Goal: Task Accomplishment & Management: Manage account settings

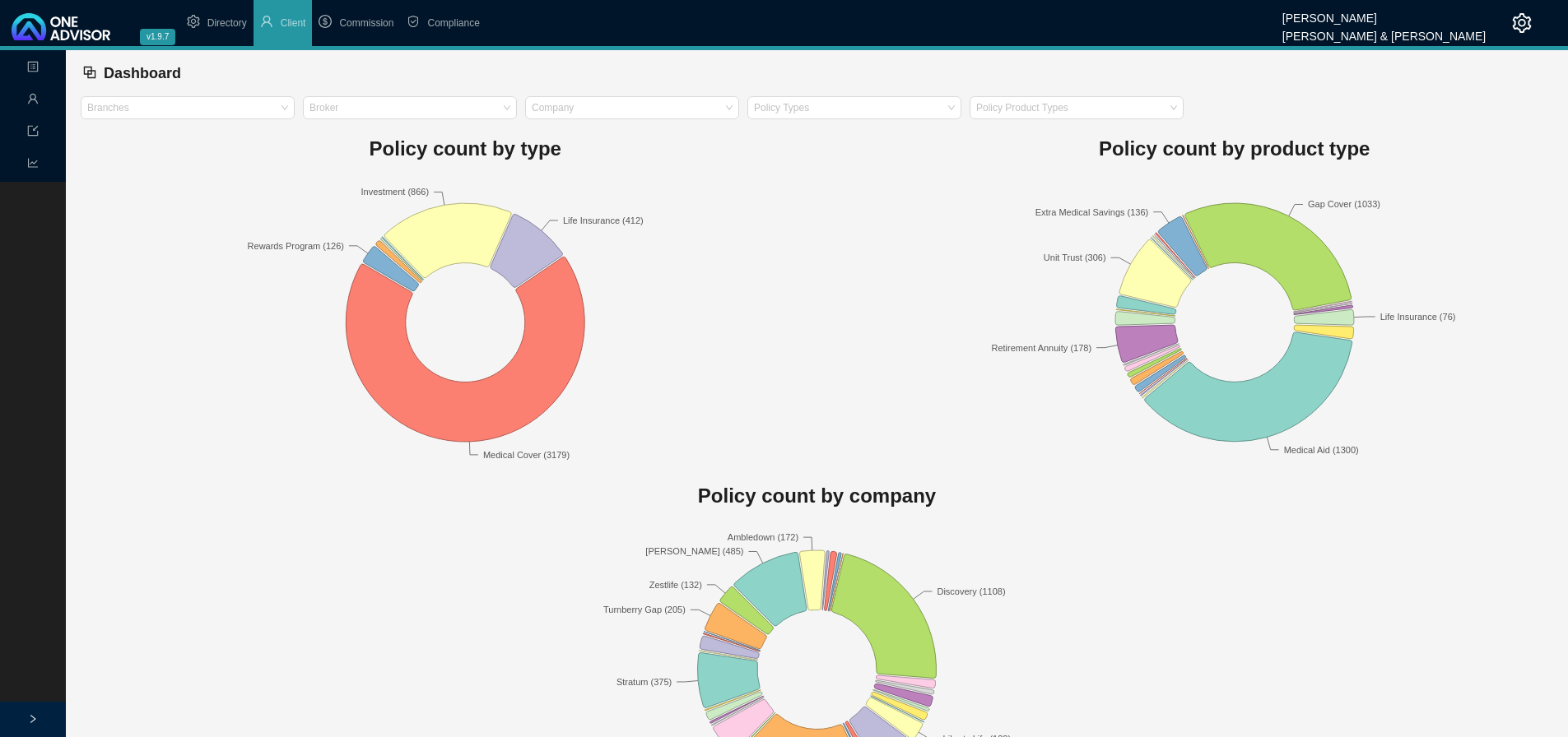
click at [738, 200] on rect at bounding box center [465, 322] width 769 height 288
click at [1520, 20] on icon "setting" at bounding box center [1522, 23] width 19 height 20
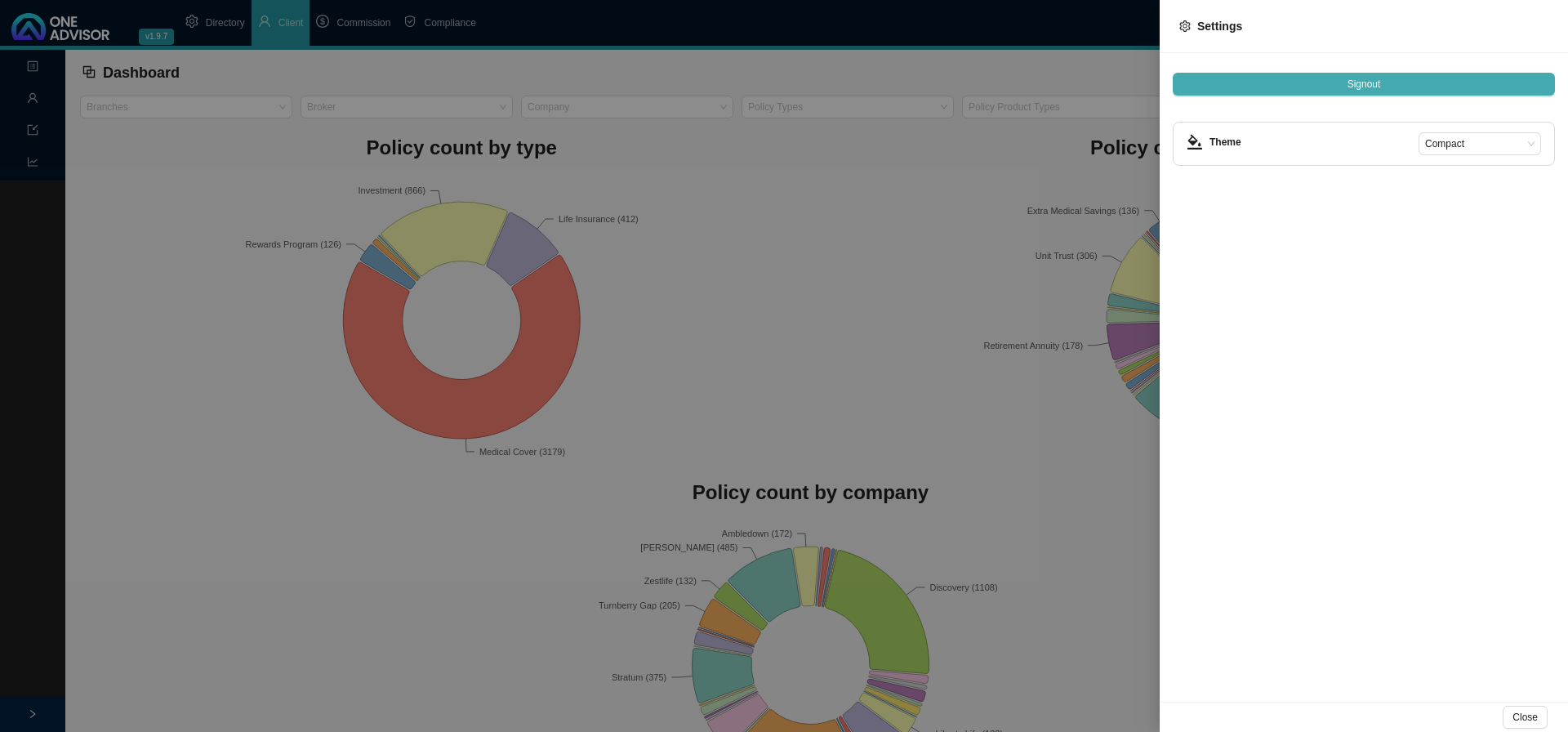
click at [1363, 78] on span "Signout" at bounding box center [1363, 84] width 33 height 17
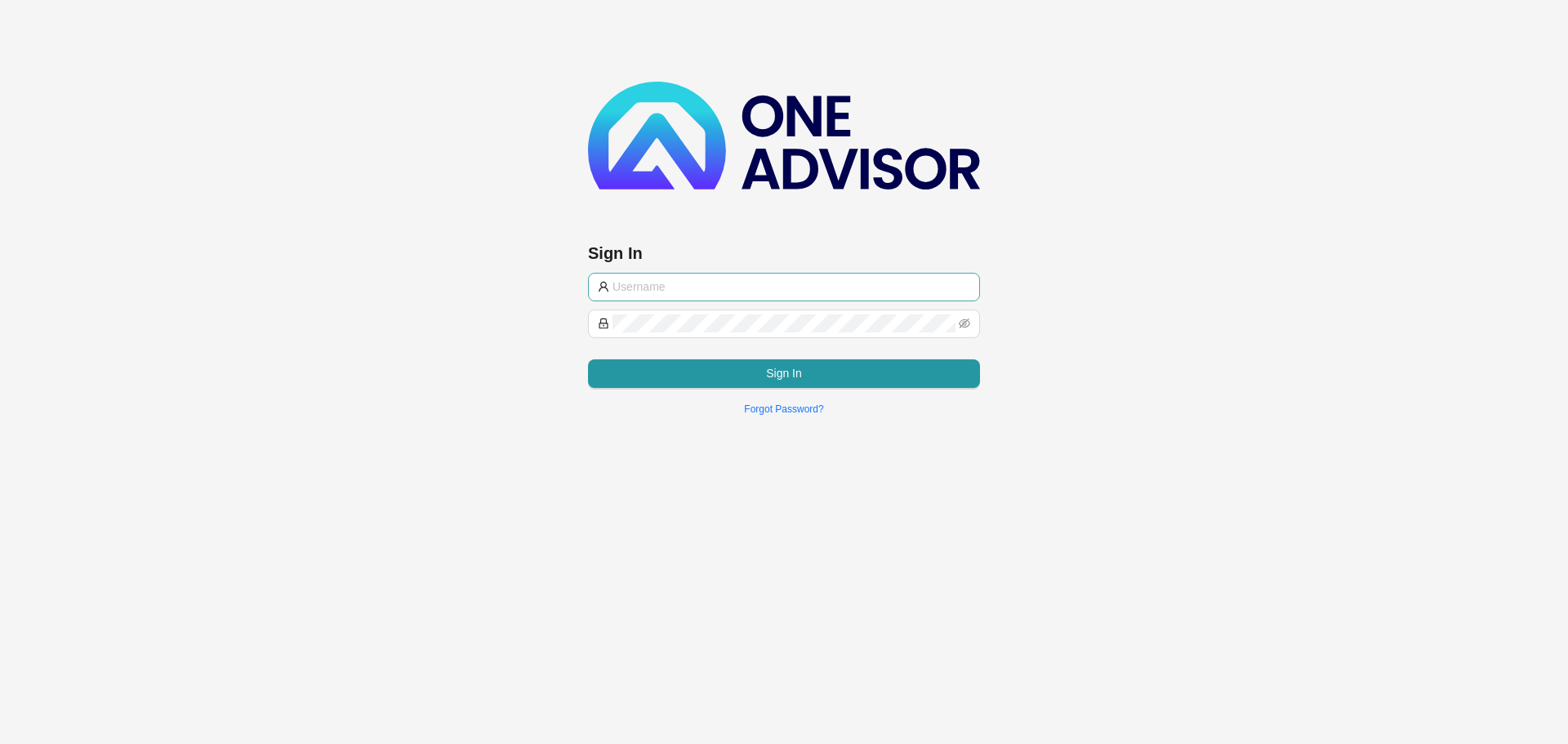
click at [661, 287] on input "text" at bounding box center [791, 287] width 357 height 18
type input "[PERSON_NAME][EMAIL_ADDRESS][DOMAIN_NAME]"
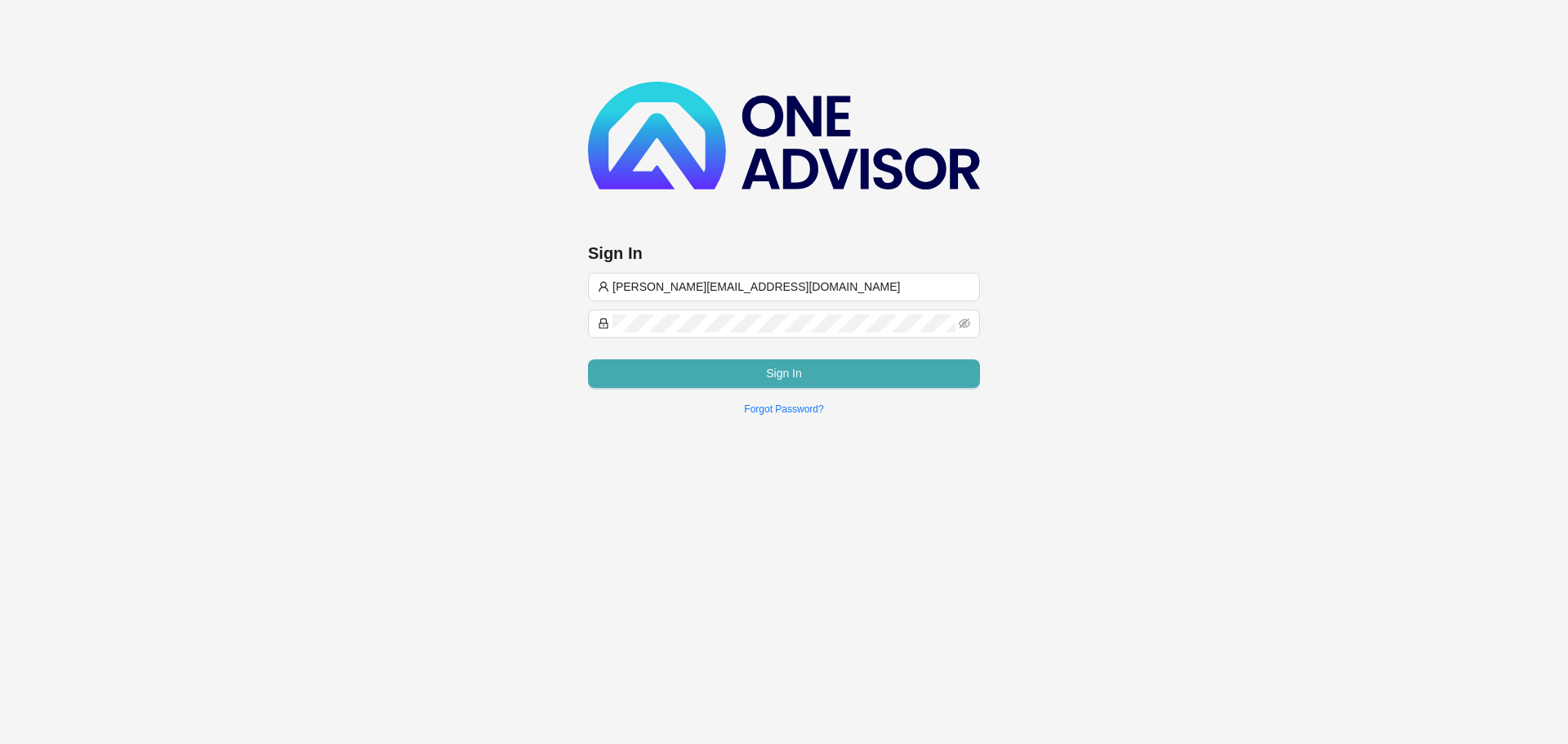
click at [682, 367] on button "Sign In" at bounding box center [783, 373] width 392 height 28
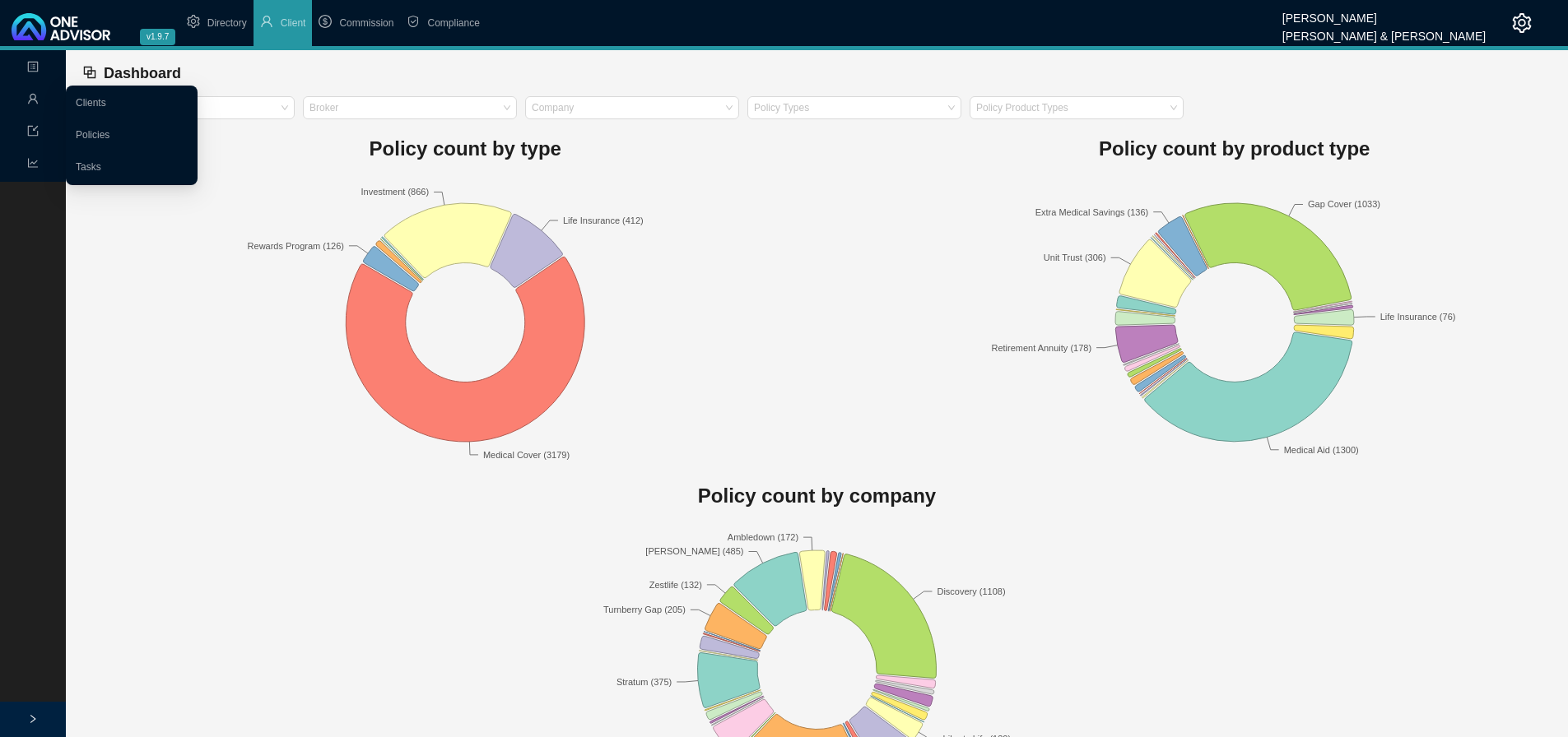
click at [28, 95] on icon "user" at bounding box center [33, 99] width 12 height 12
click at [86, 165] on link "Tasks" at bounding box center [88, 167] width 25 height 12
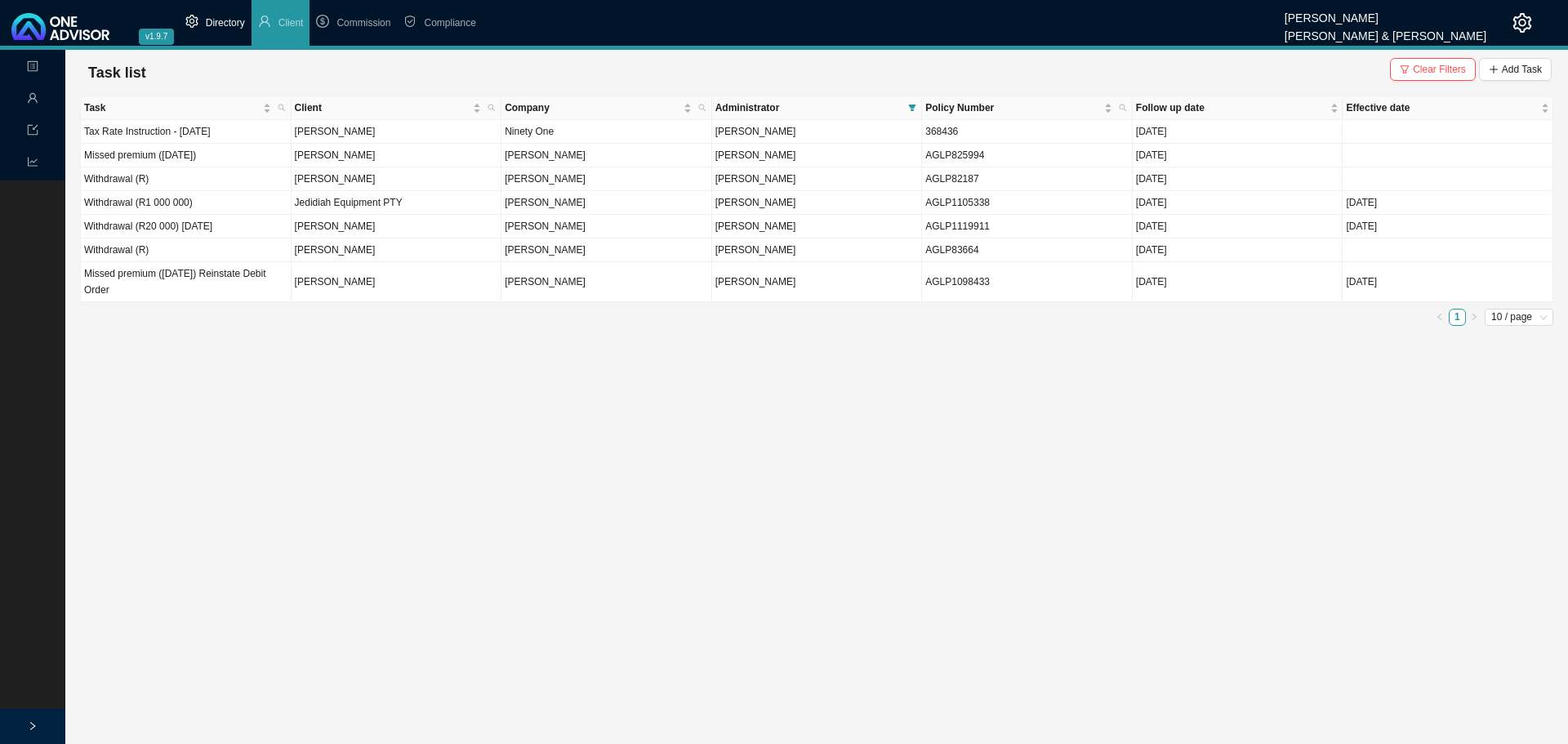
click at [230, 21] on span "Directory" at bounding box center [224, 23] width 39 height 12
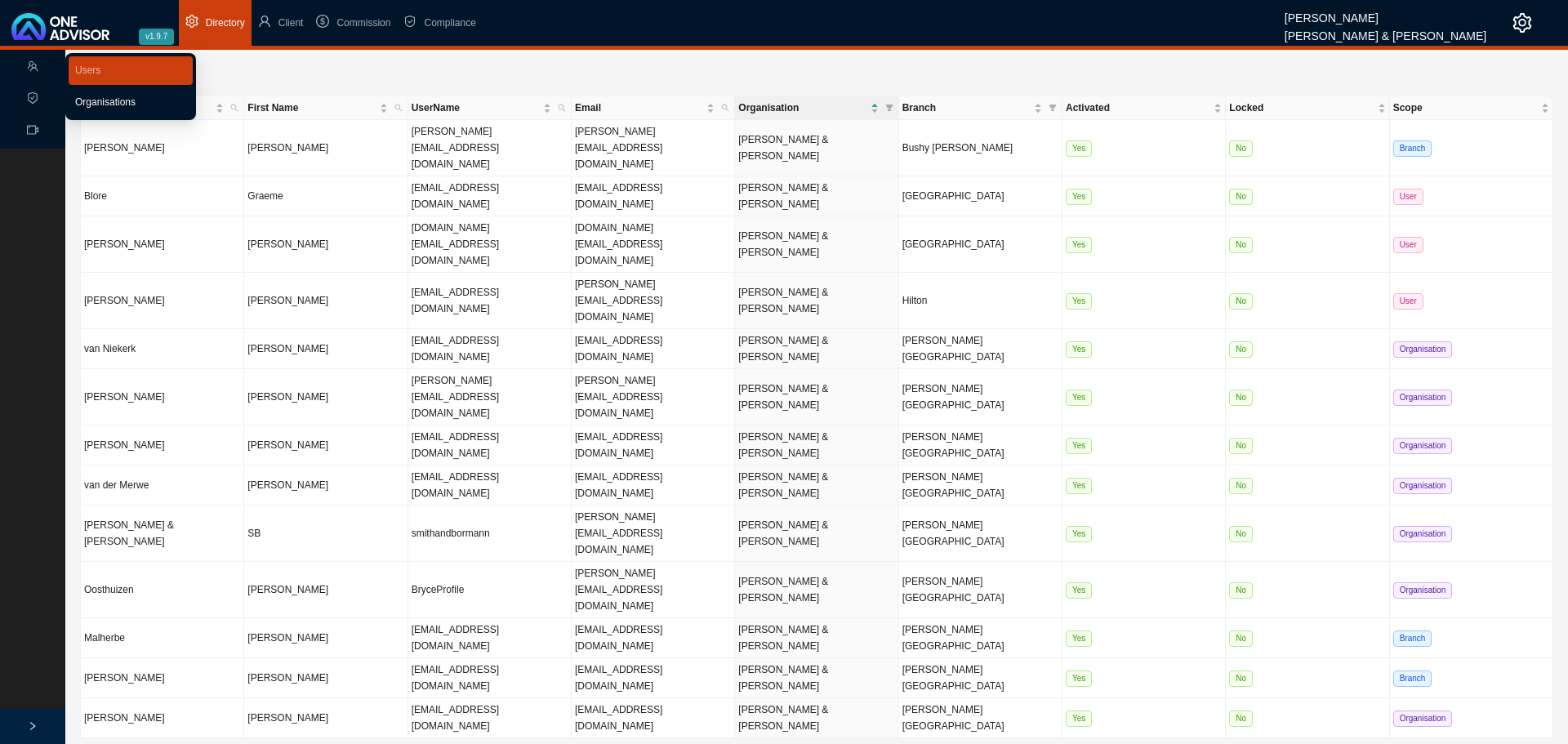
click at [109, 100] on link "Organisations" at bounding box center [105, 102] width 61 height 12
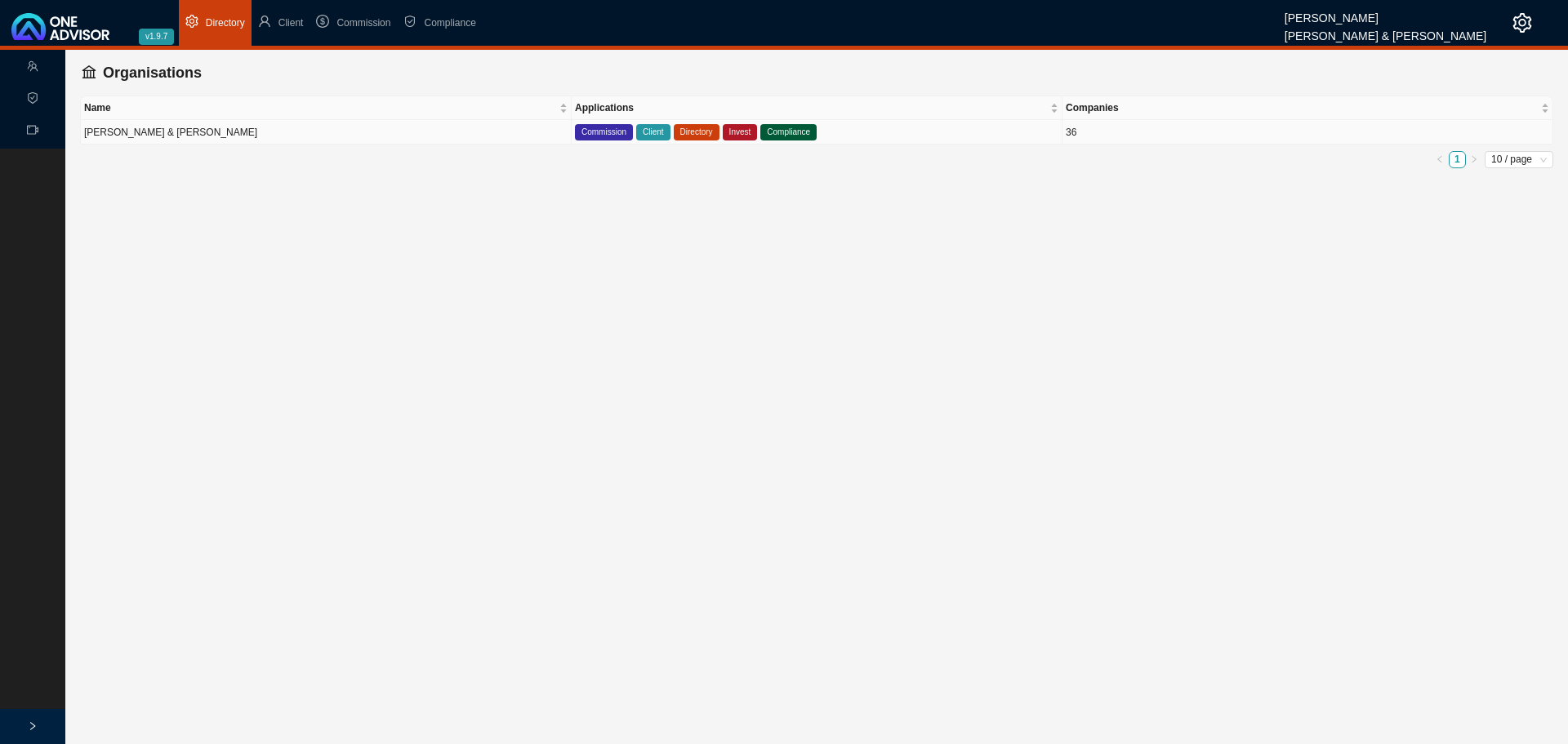
click at [267, 137] on td "[PERSON_NAME] & [PERSON_NAME]" at bounding box center [326, 131] width 491 height 24
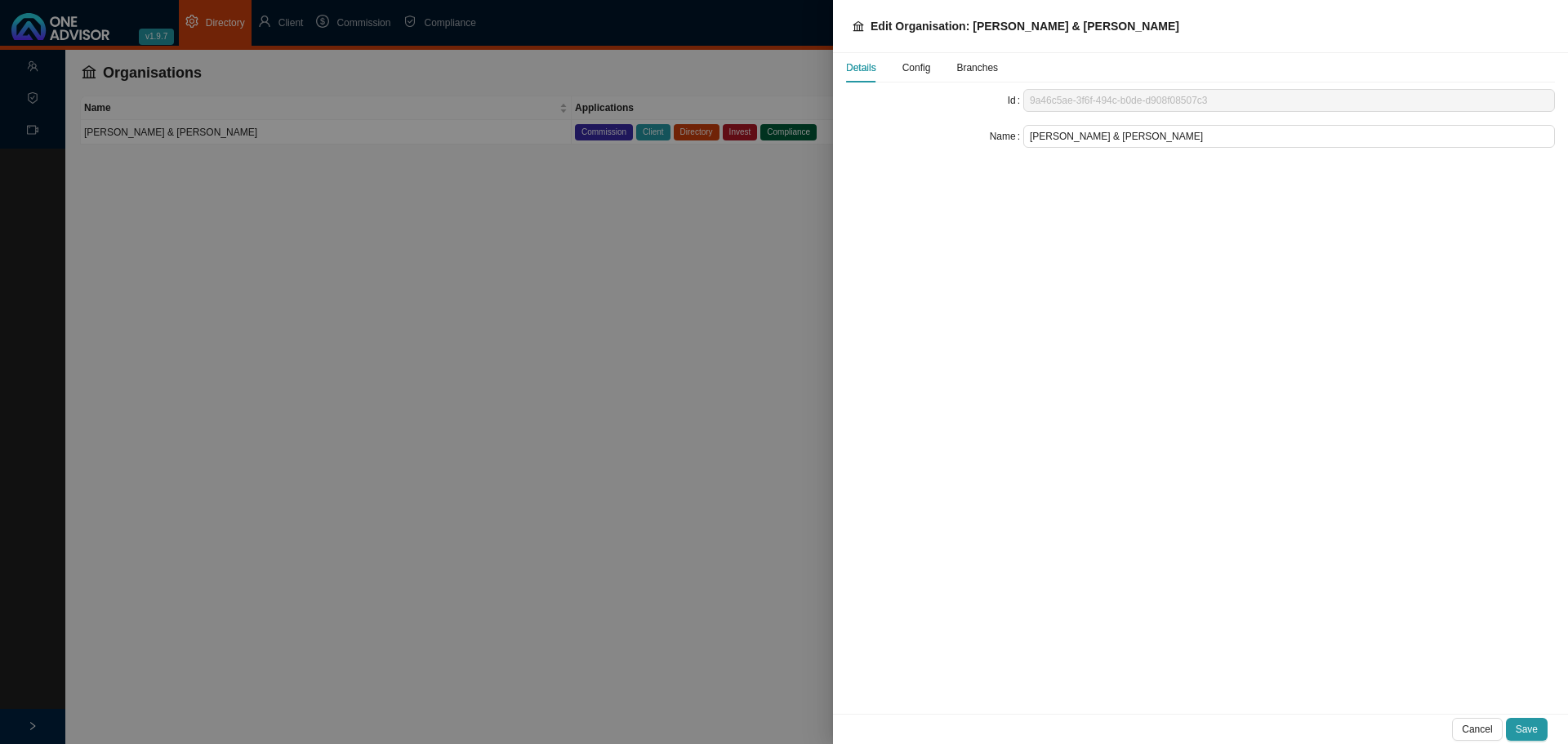
click at [920, 67] on span "Config" at bounding box center [916, 68] width 28 height 10
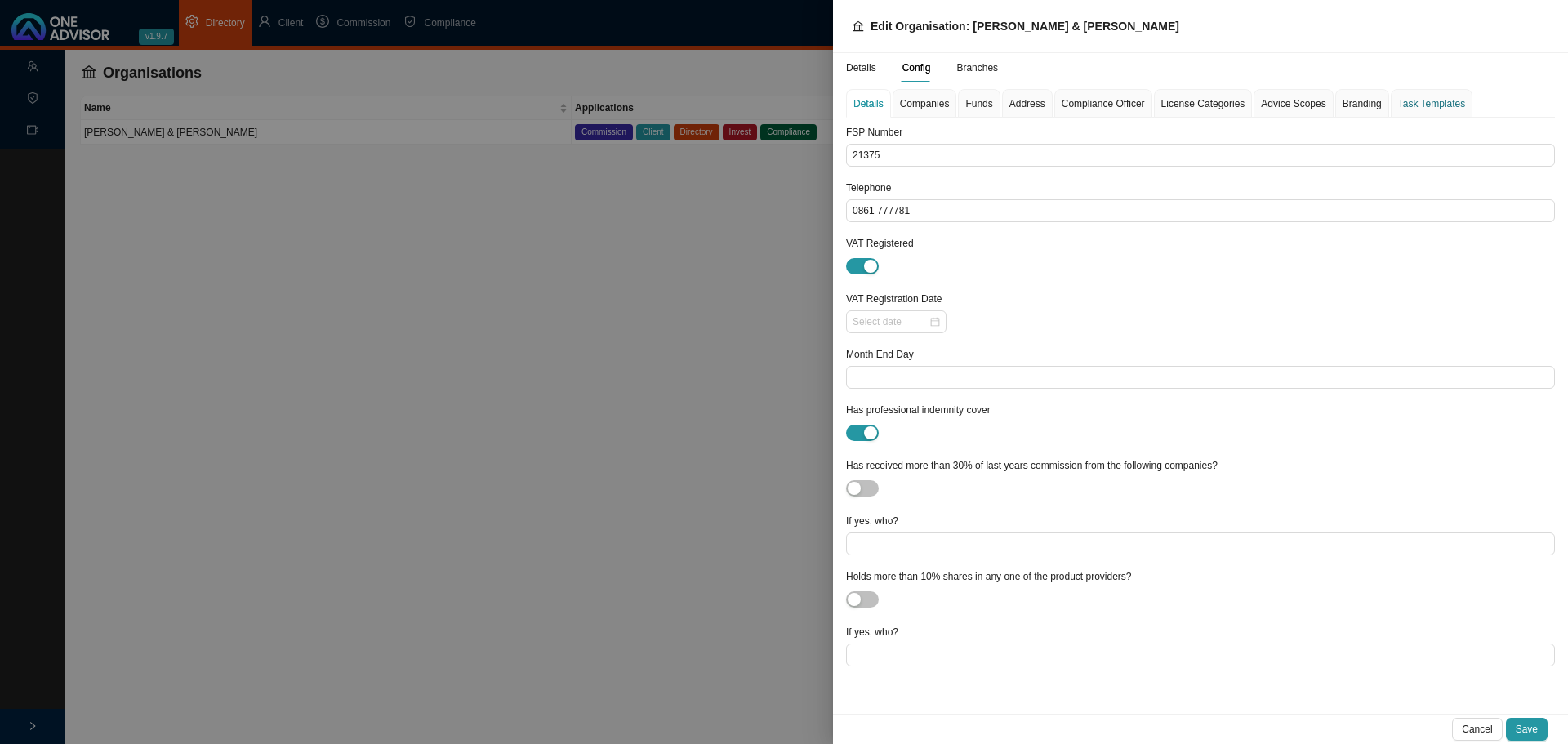
click at [1422, 105] on div "Task Templates" at bounding box center [1431, 104] width 67 height 17
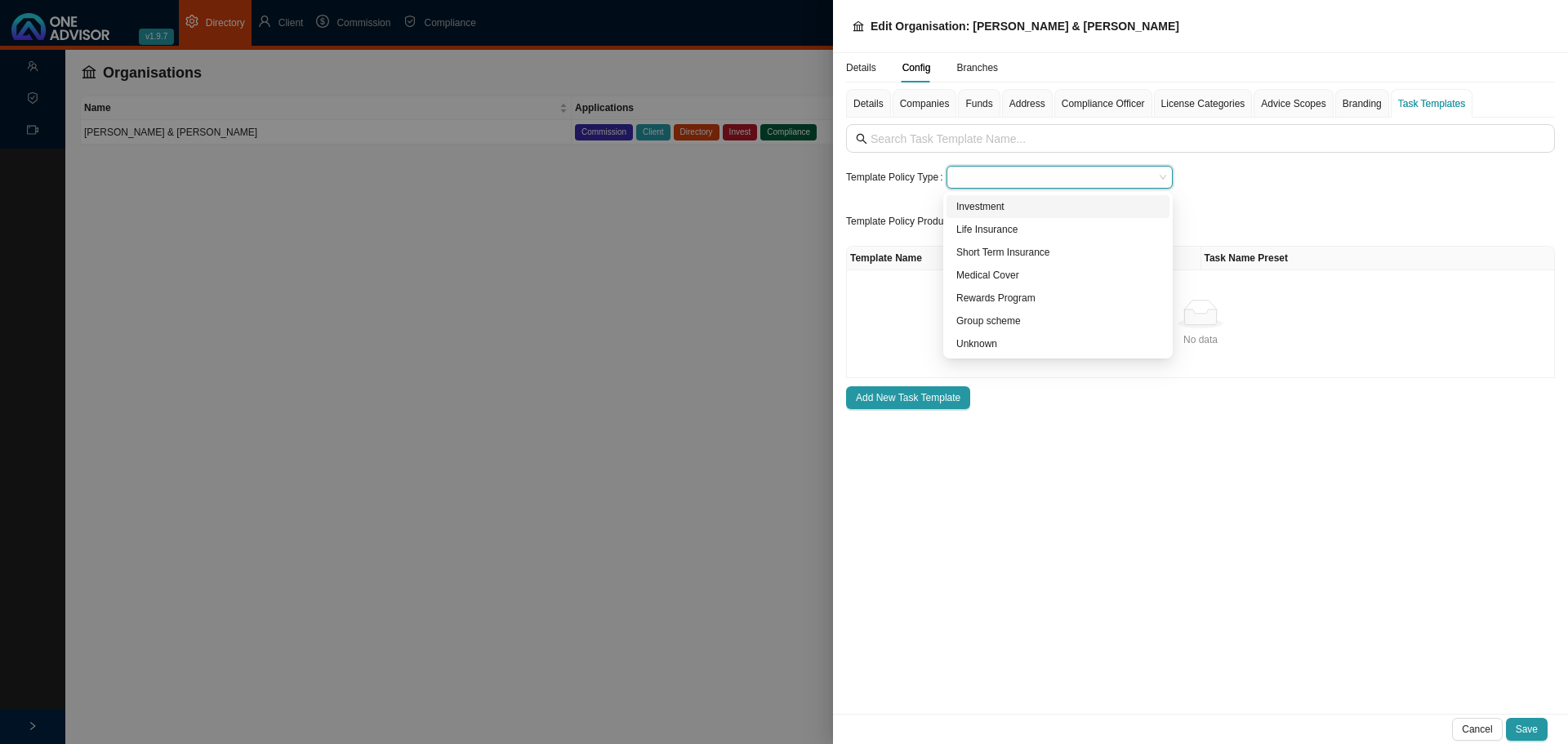
click at [1014, 171] on input "search" at bounding box center [1053, 177] width 201 height 22
click at [994, 209] on div "Investment" at bounding box center [1058, 207] width 204 height 17
click at [1002, 219] on input "search" at bounding box center [1071, 221] width 165 height 22
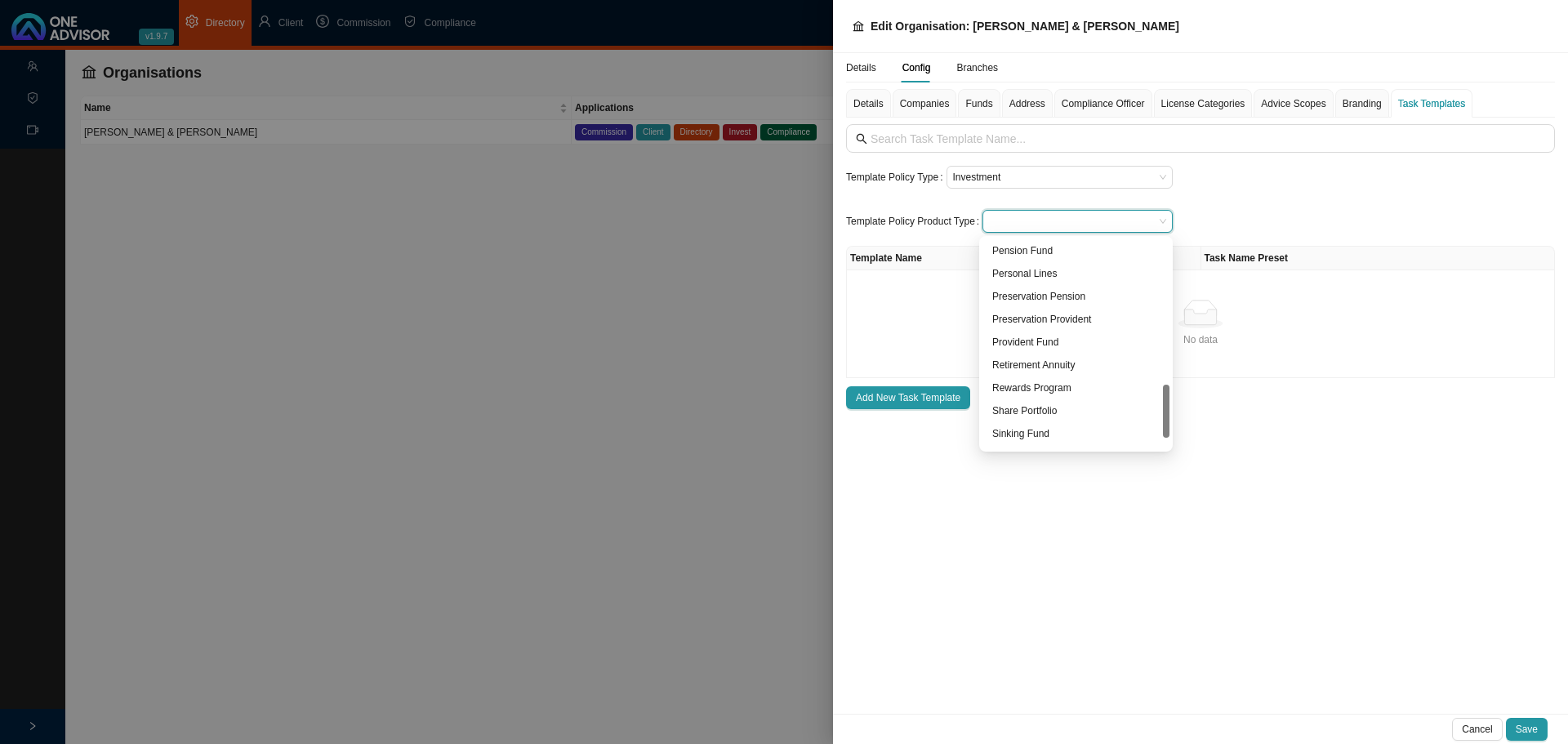
scroll to position [614, 0]
click at [1025, 431] on div "Unit Trust" at bounding box center [1075, 437] width 167 height 17
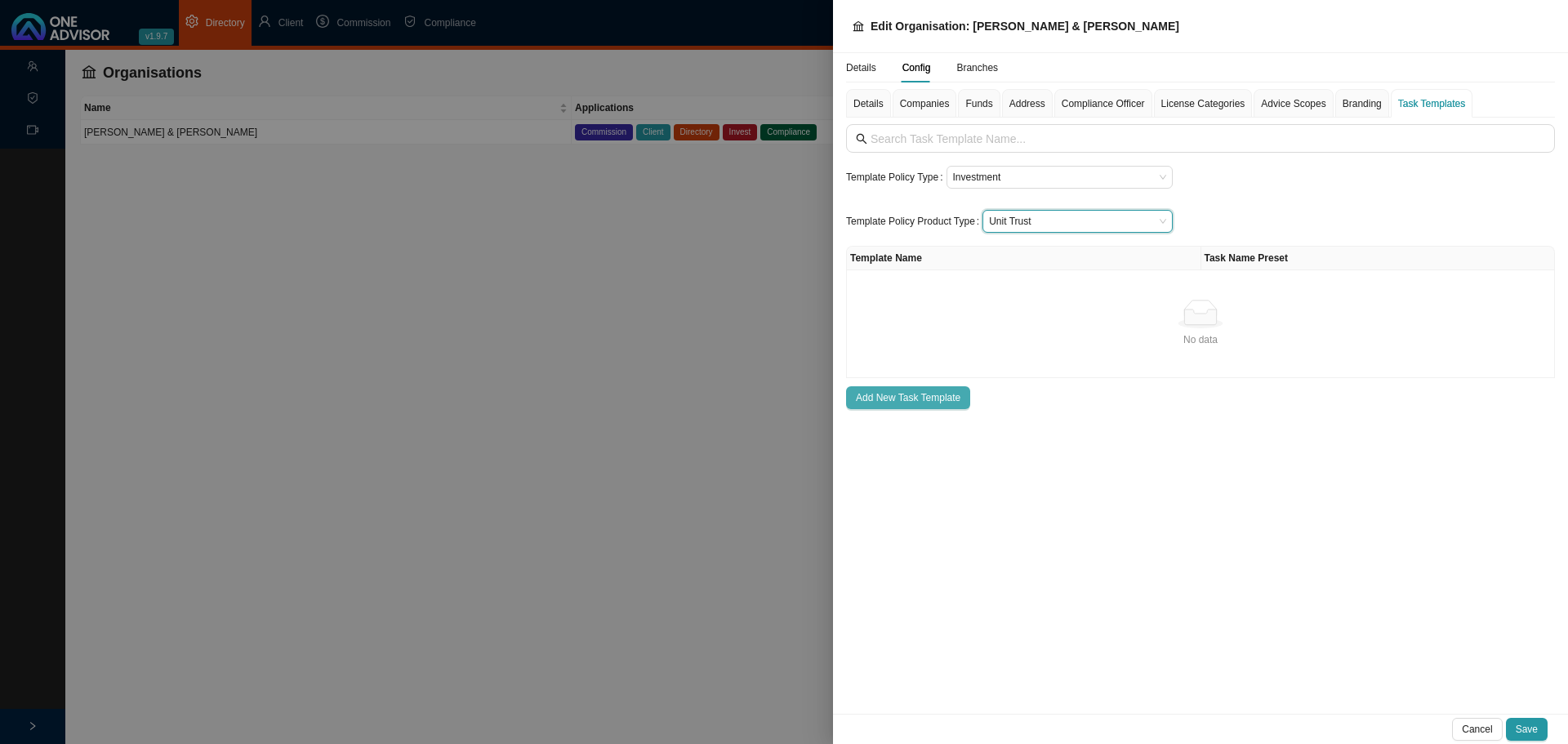
click at [910, 397] on span "Add New Task Template" at bounding box center [908, 397] width 105 height 17
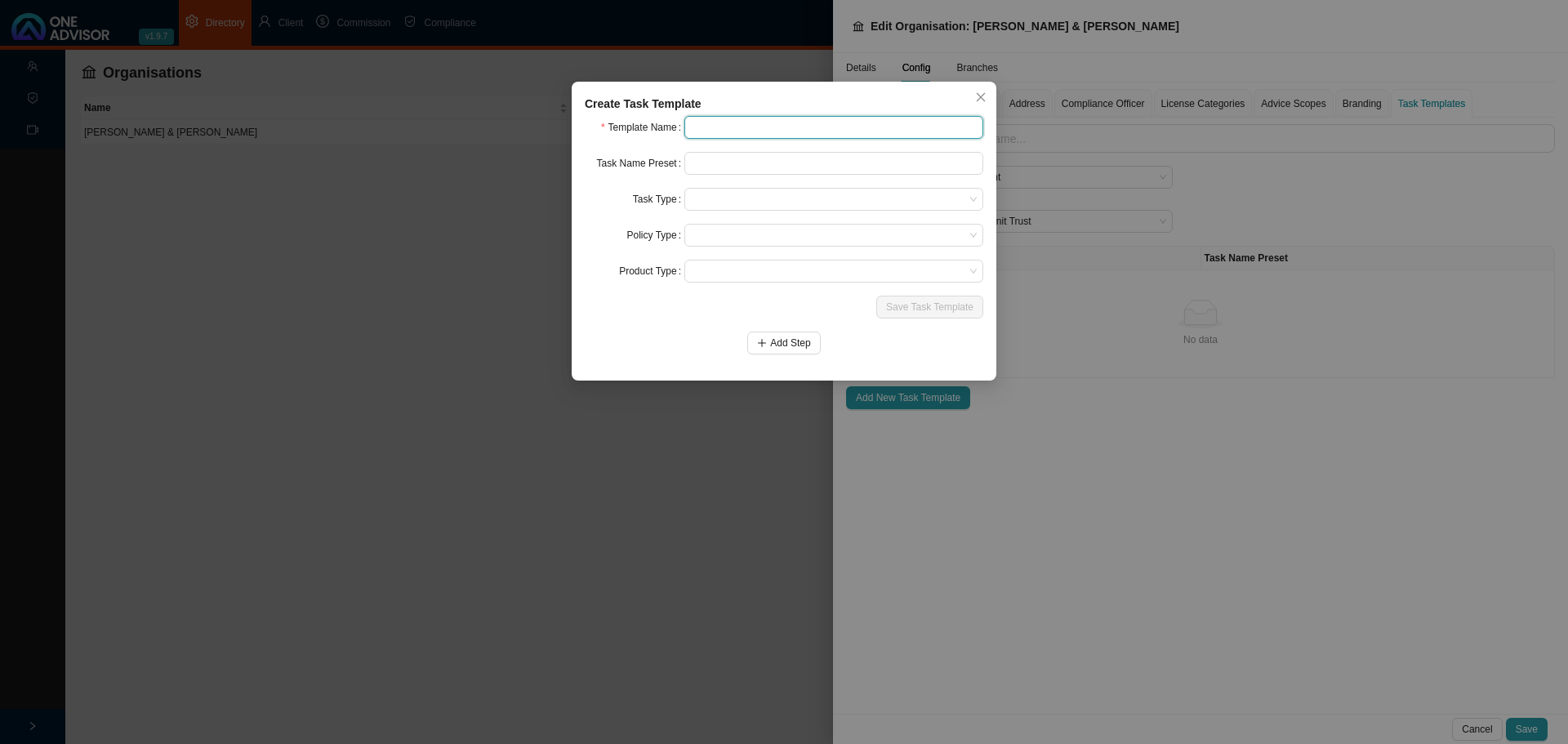
click at [728, 127] on input "text" at bounding box center [833, 126] width 298 height 22
click at [715, 165] on input "text" at bounding box center [833, 163] width 298 height 22
type input "Withdrawal"
click at [703, 121] on input "text" at bounding box center [833, 126] width 298 height 22
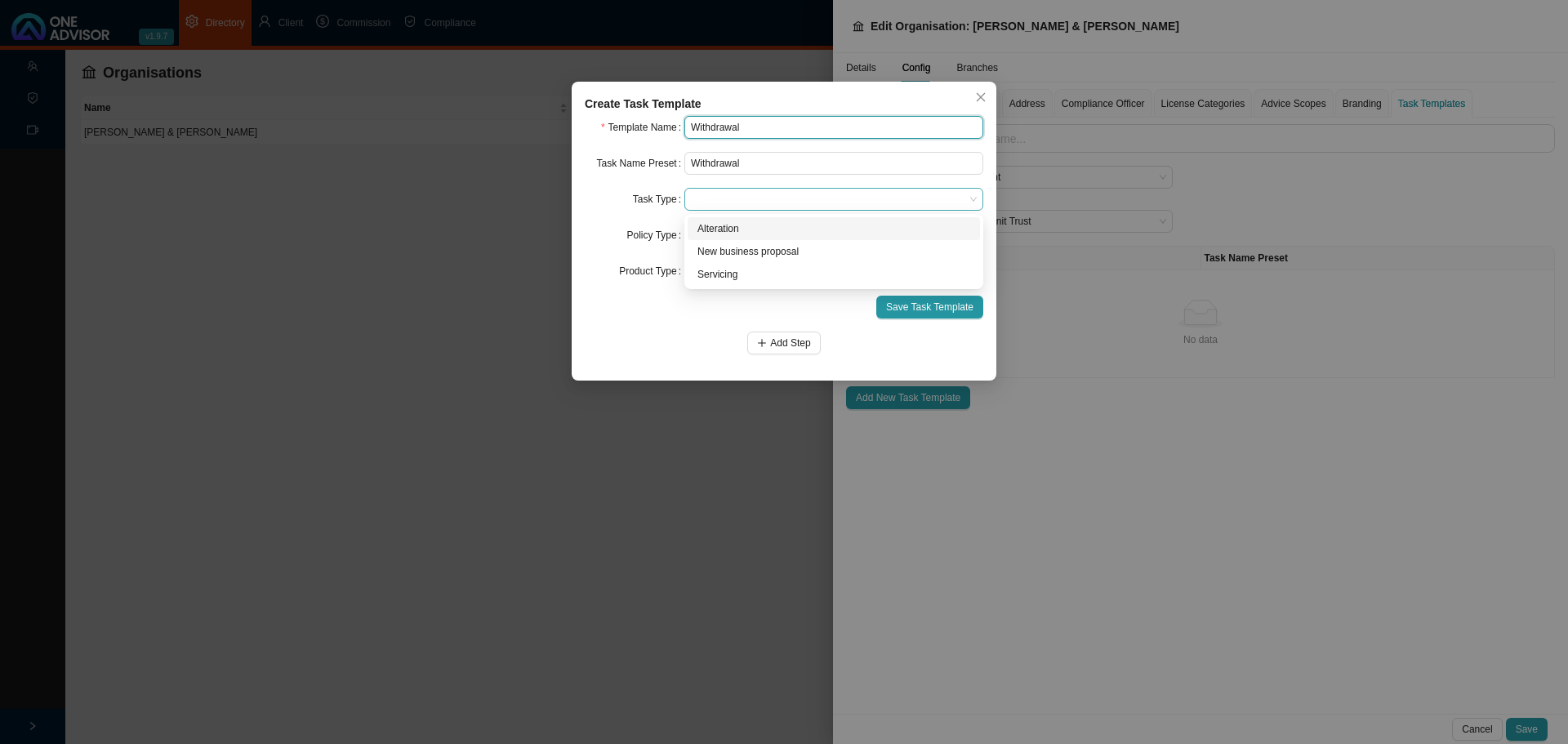
click at [742, 193] on span at bounding box center [834, 200] width 286 height 22
type input "Withdrawal"
click at [722, 275] on div "Servicing" at bounding box center [834, 274] width 273 height 17
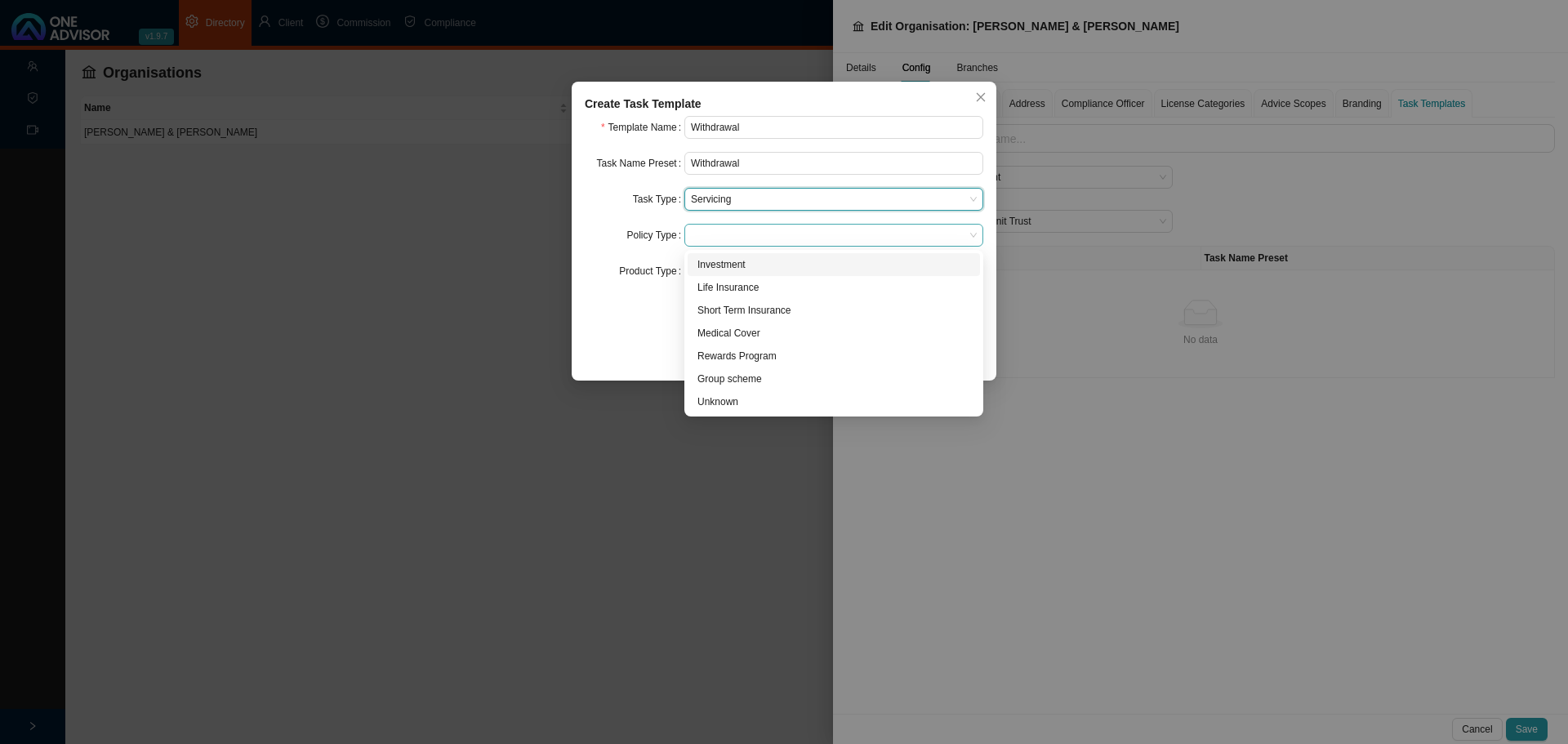
click at [722, 230] on span at bounding box center [834, 235] width 286 height 22
click at [725, 258] on div "Investment" at bounding box center [834, 264] width 273 height 17
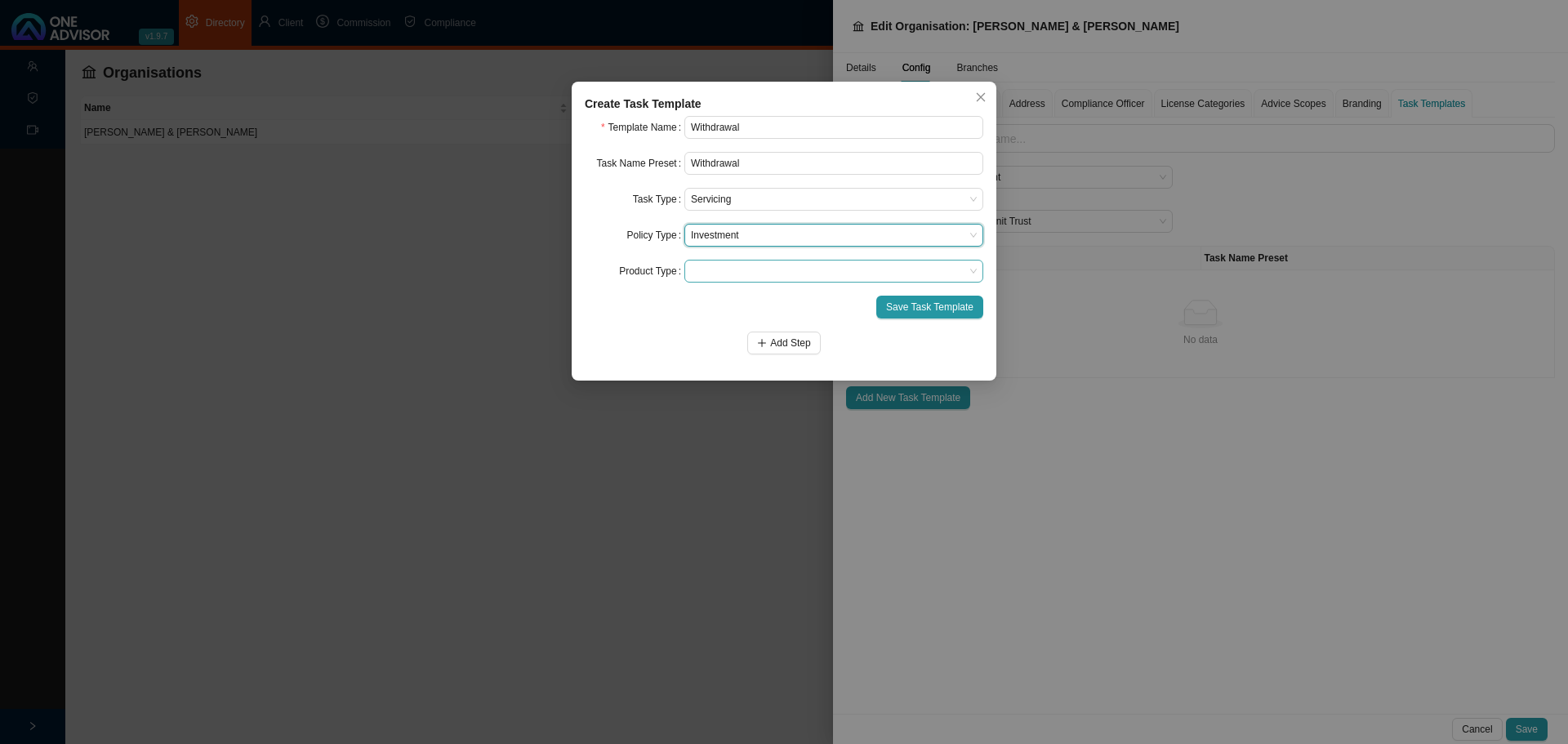
click at [720, 273] on span at bounding box center [834, 271] width 286 height 22
click at [616, 222] on form "Template Name Withdrawal Task Name Preset Withdrawal Task Type Servicing Policy…" at bounding box center [783, 234] width 398 height 239
drag, startPoint x: 800, startPoint y: 96, endPoint x: 799, endPoint y: 106, distance: 10.0
click at [799, 106] on div "Create Task Template" at bounding box center [783, 104] width 398 height 18
click at [934, 302] on span "Save Task Template" at bounding box center [929, 307] width 87 height 17
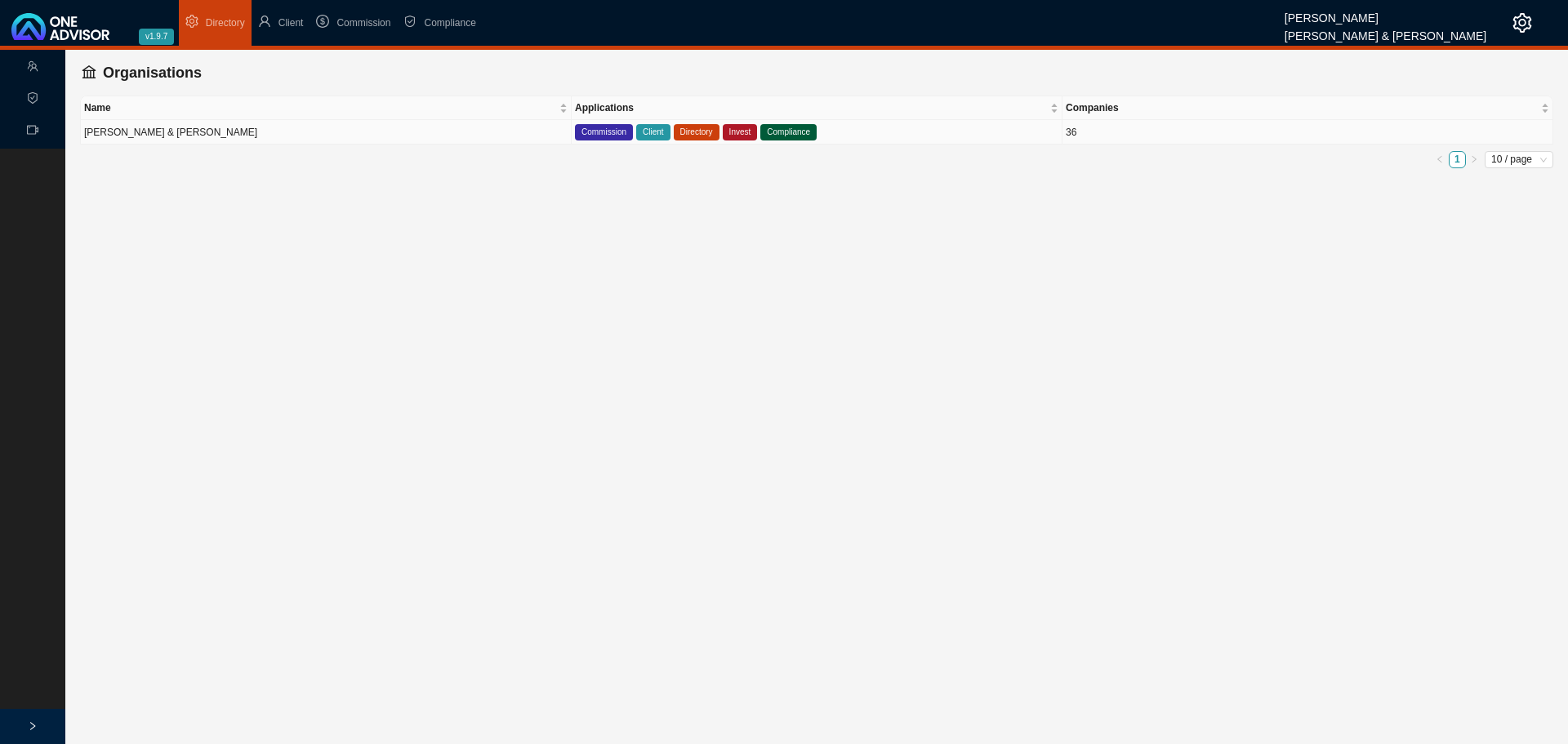
click at [151, 132] on td "[PERSON_NAME] & [PERSON_NAME]" at bounding box center [326, 131] width 491 height 24
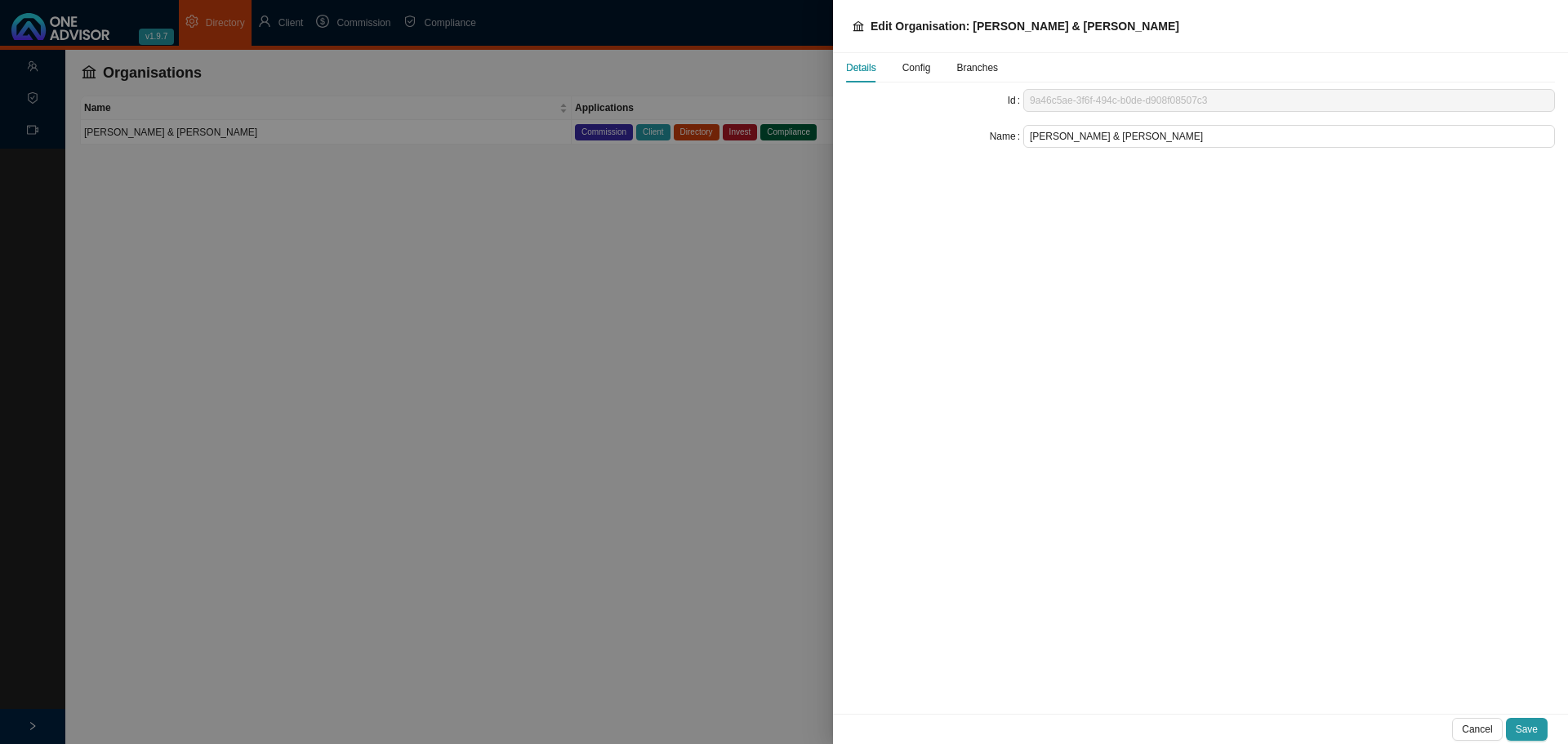
click at [919, 65] on span "Config" at bounding box center [916, 68] width 28 height 10
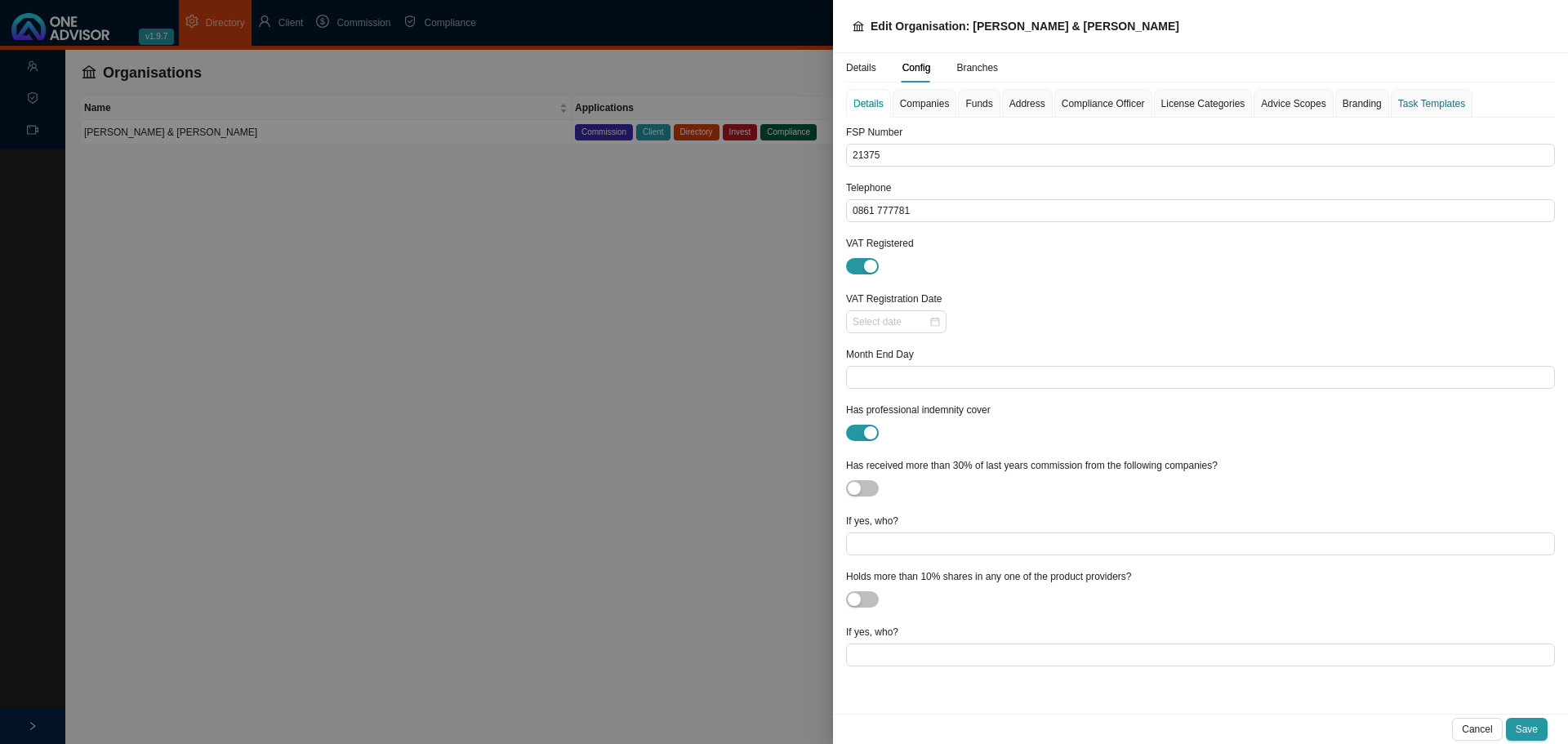
click at [1413, 102] on div "Task Templates" at bounding box center [1431, 104] width 67 height 17
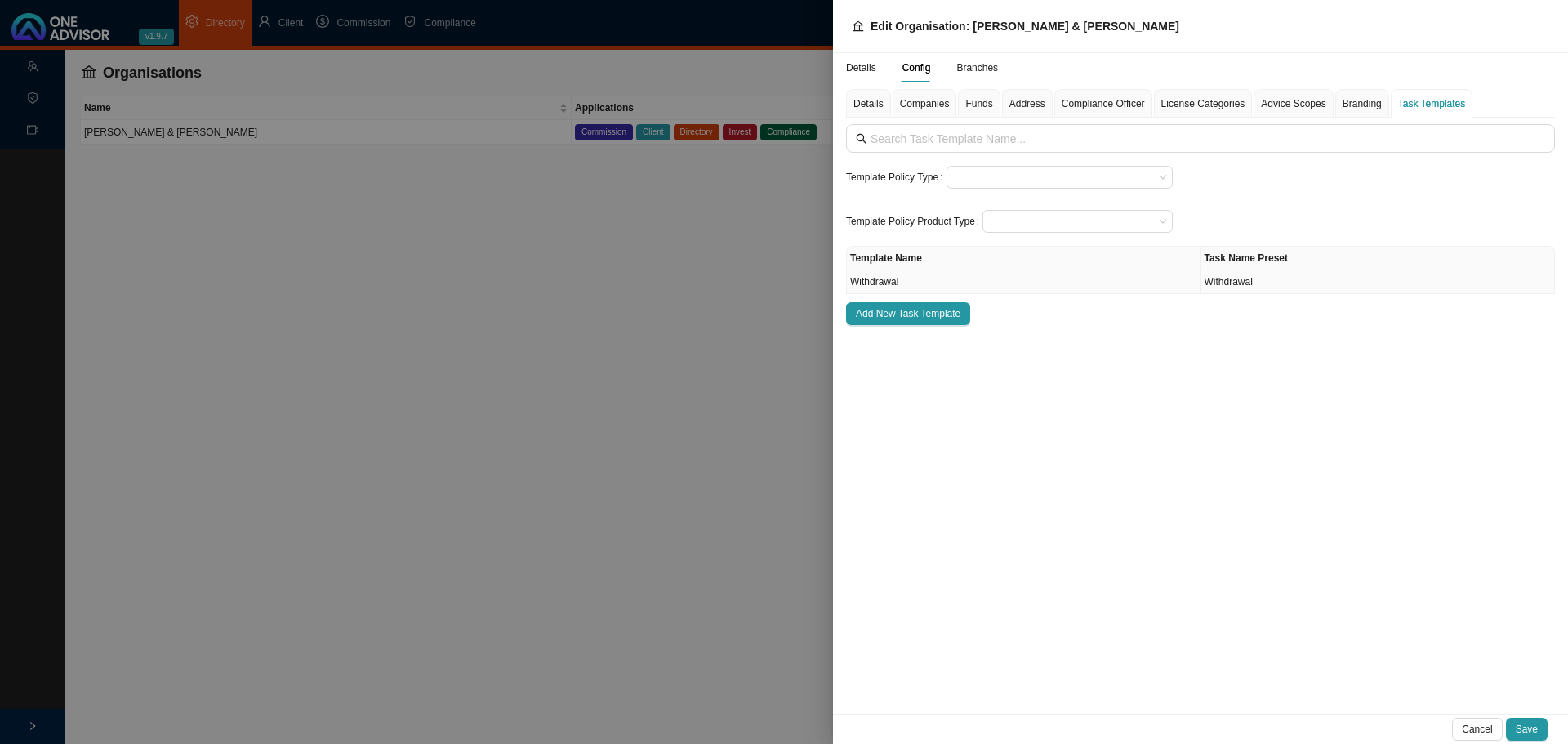
click at [1005, 283] on td "Withdrawal" at bounding box center [1023, 282] width 354 height 23
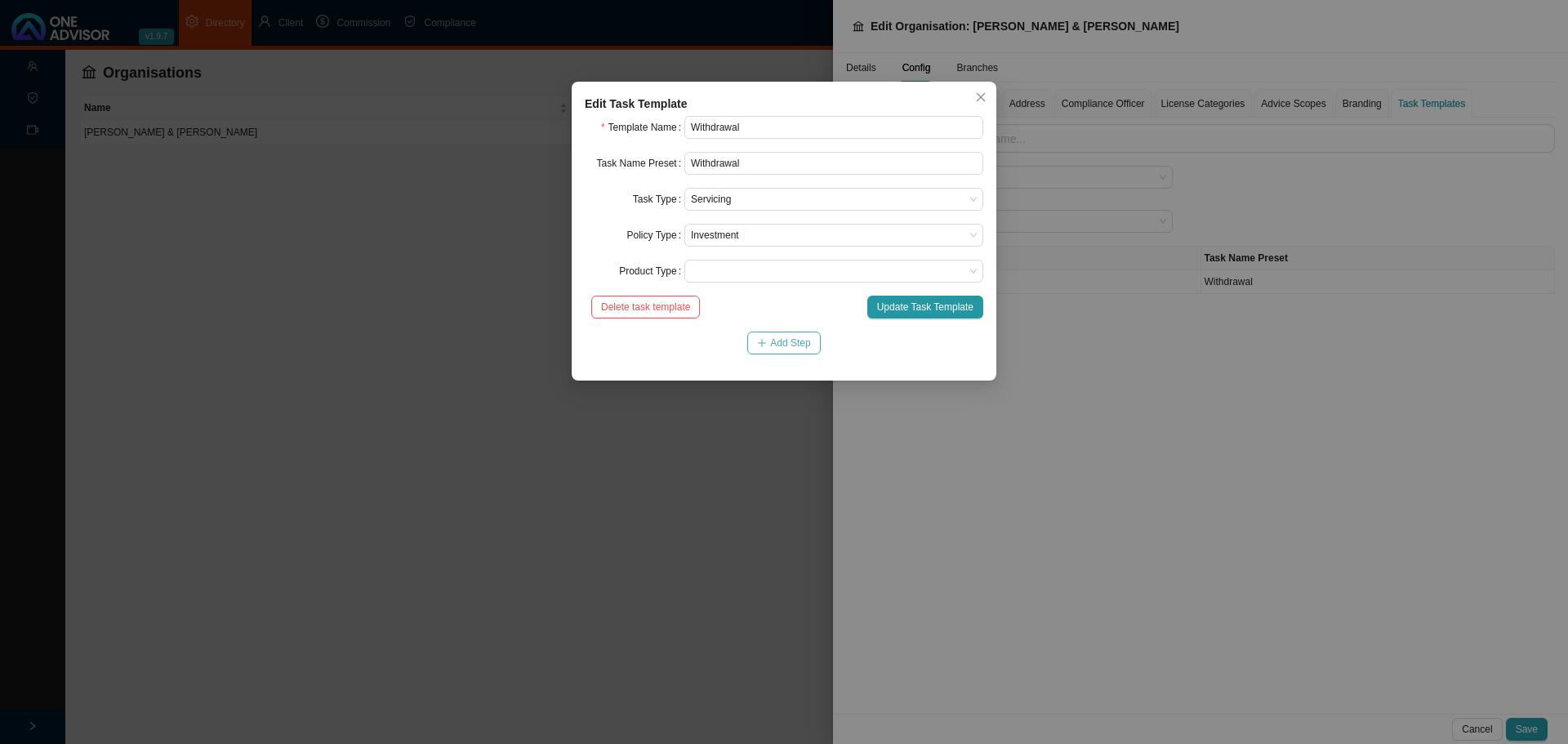
click at [783, 342] on span "Add Step" at bounding box center [790, 343] width 40 height 17
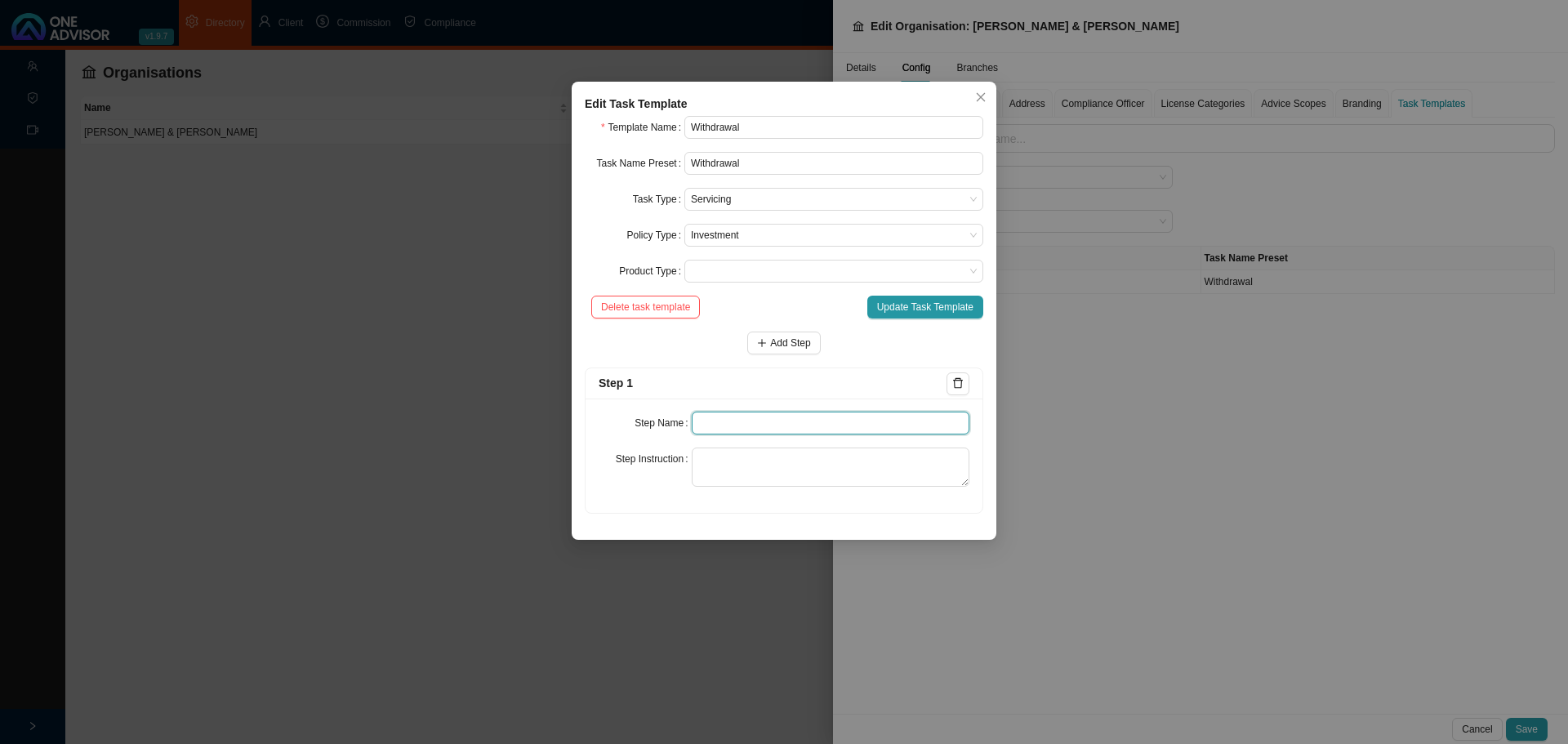
click at [733, 426] on input "text" at bounding box center [831, 422] width 279 height 22
type input "Instruction"
click at [720, 459] on textarea at bounding box center [831, 466] width 279 height 39
paste textarea "Record source of instruction, and proof where possible"
click at [870, 458] on textarea "Record source of instruction, and proof where possible" at bounding box center [831, 466] width 279 height 39
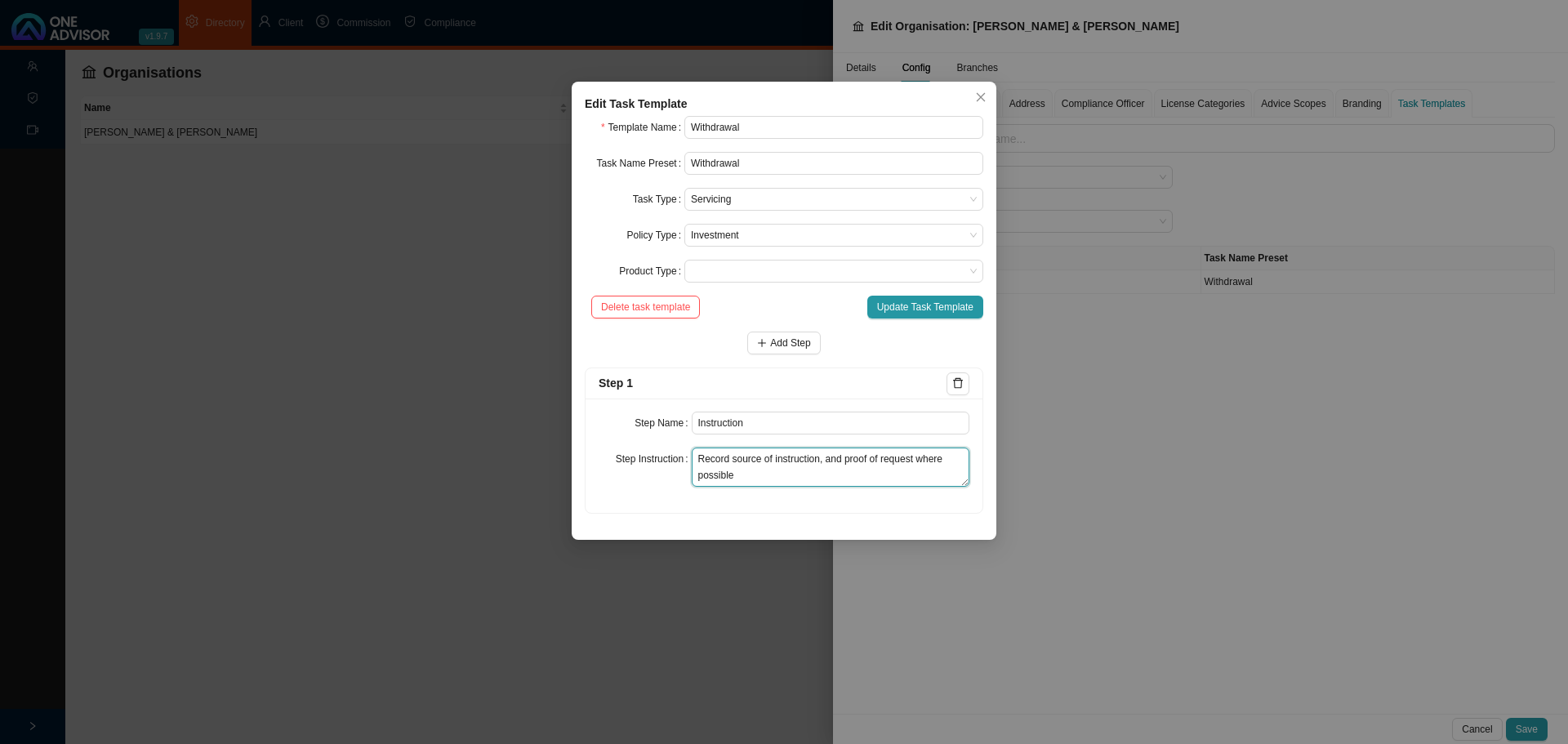
click at [749, 474] on textarea "Record source of instruction, and proof of request where possible" at bounding box center [831, 466] width 279 height 39
type textarea "Record source of instruction, and proof of request where possible."
click at [791, 343] on span "Add Step" at bounding box center [790, 343] width 40 height 17
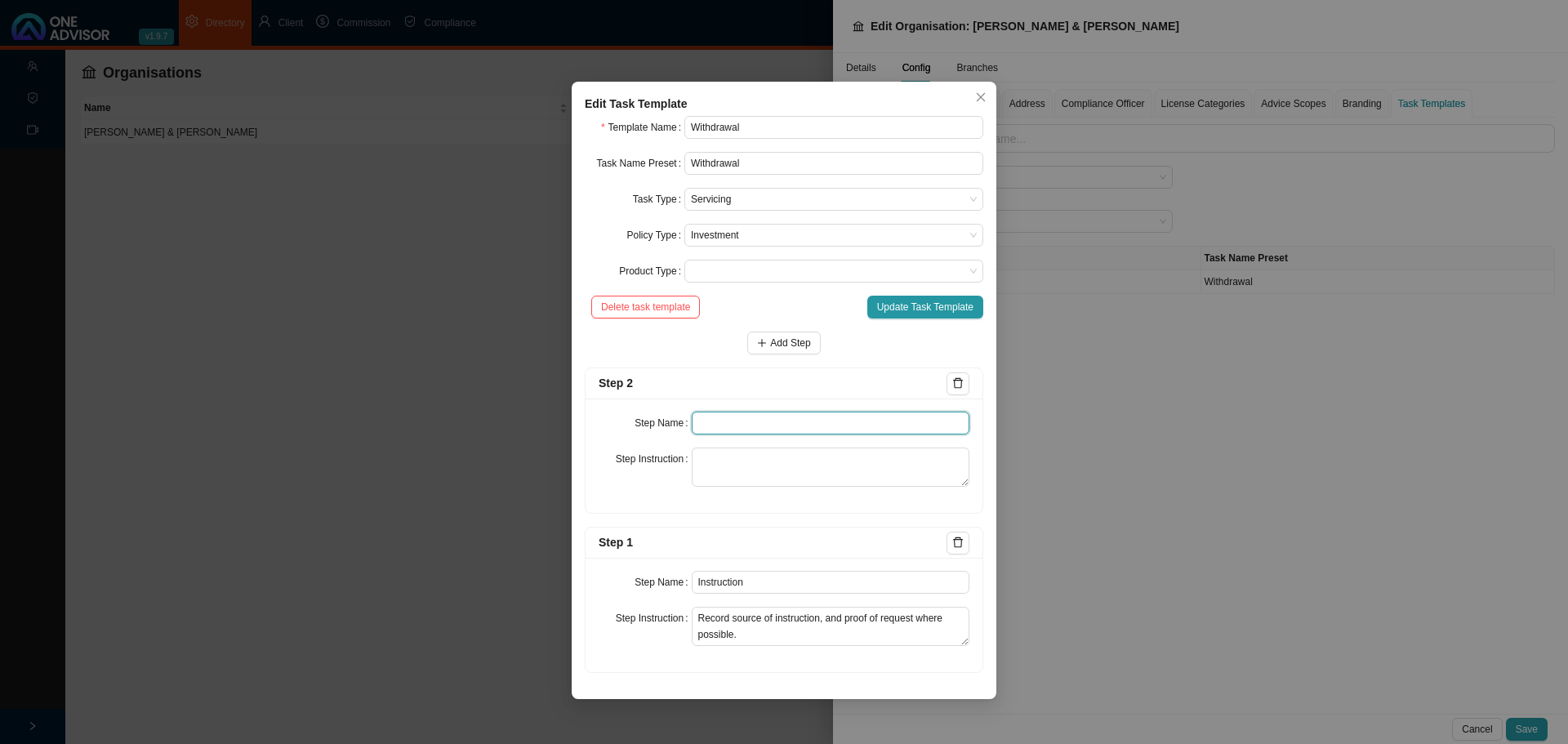
click at [715, 421] on input "text" at bounding box center [831, 422] width 279 height 22
paste input "Investigation"
type input "Investigation"
click at [698, 461] on textarea at bounding box center [831, 466] width 279 height 39
paste textarea "Consequences / tax / liquidity etc ...."
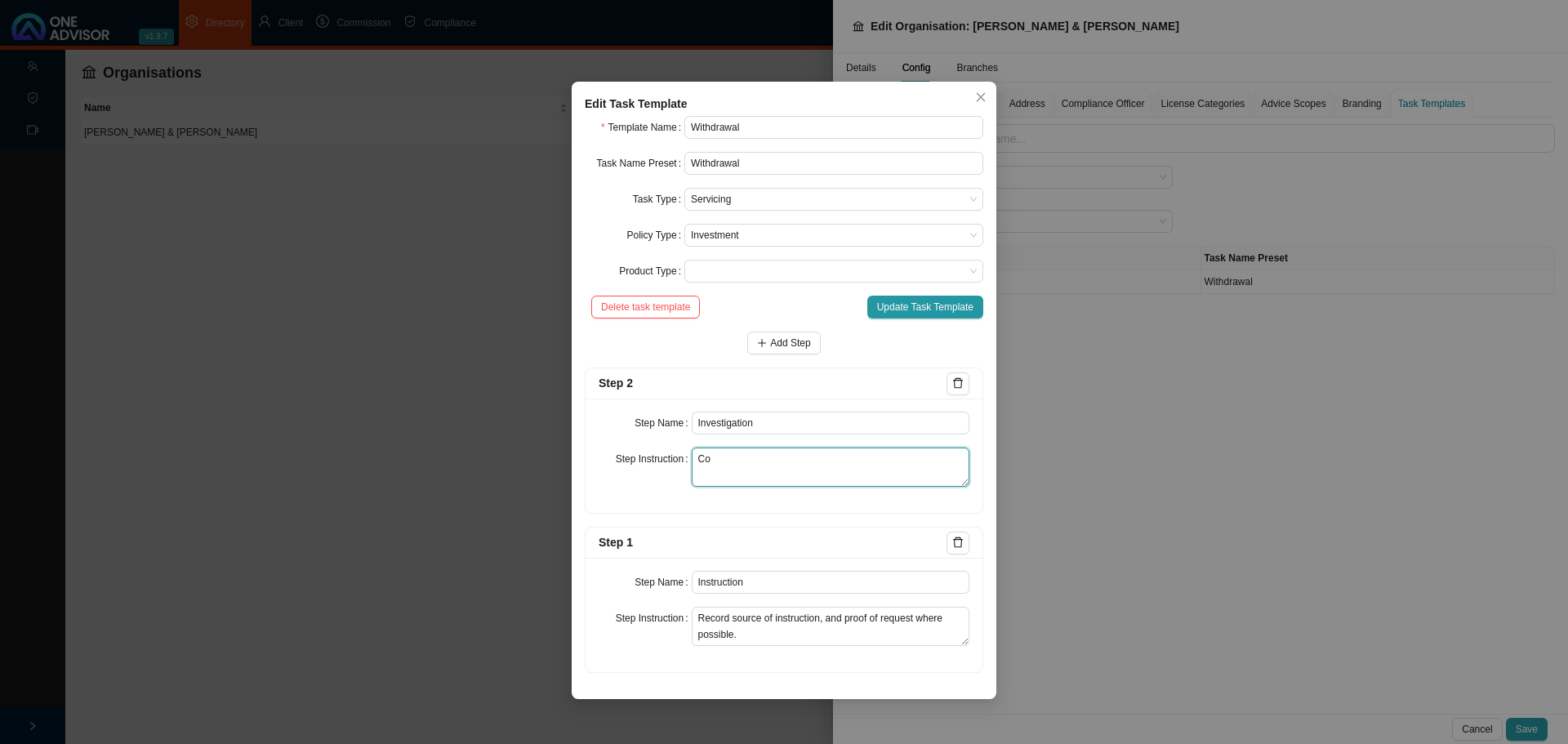
type textarea "C"
click at [696, 457] on textarea "Clarify which funds" at bounding box center [831, 466] width 279 height 39
click at [855, 461] on textarea "Confirm policy. Clarify which funds" at bounding box center [831, 466] width 279 height 39
click at [780, 481] on textarea "Confirm policy. Clarify which funds to withdraw from. How does this effect futu…" at bounding box center [831, 466] width 279 height 39
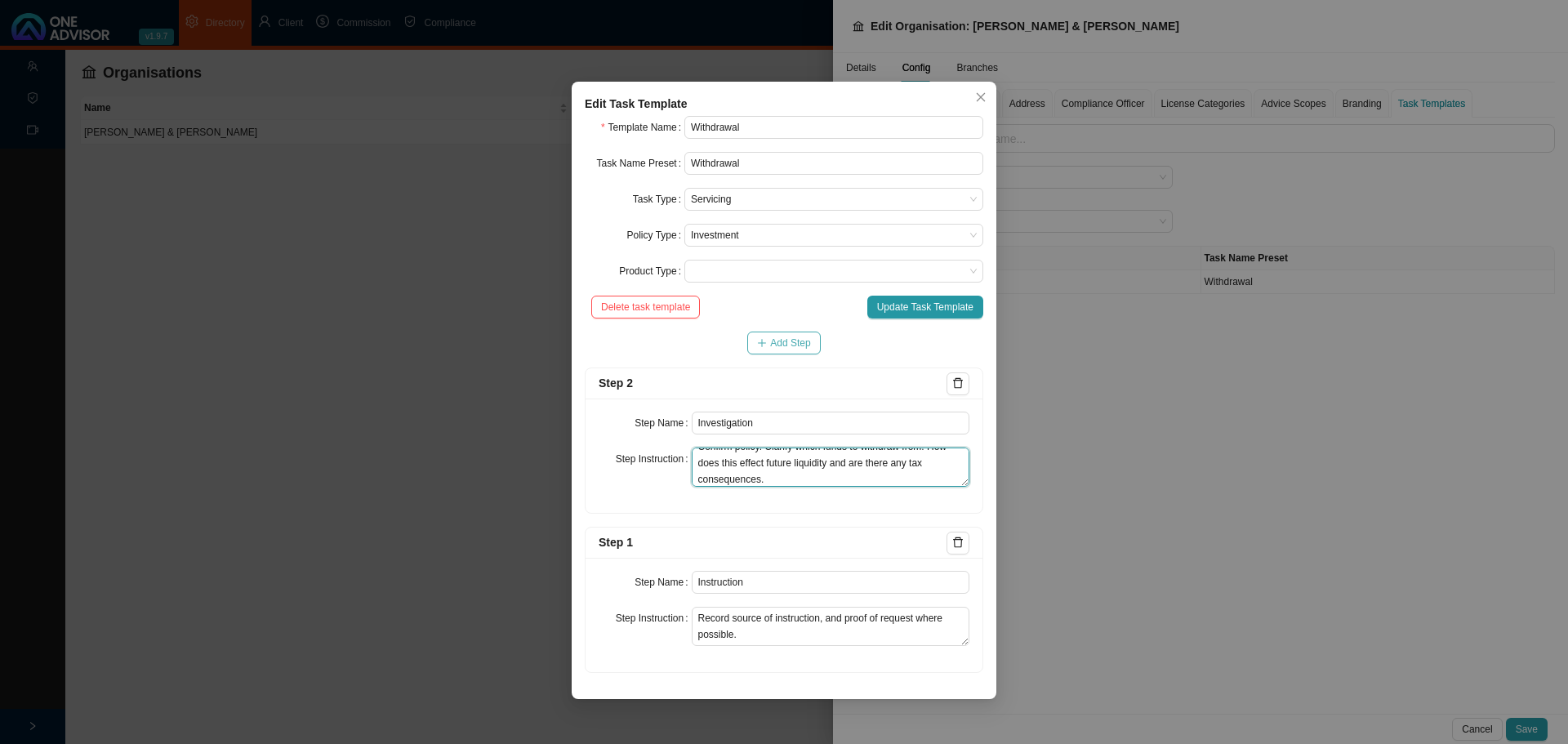
type textarea "Confirm policy. Clarify which funds to withdraw from. How does this effect futu…"
click at [792, 338] on span "Add Step" at bounding box center [790, 343] width 40 height 17
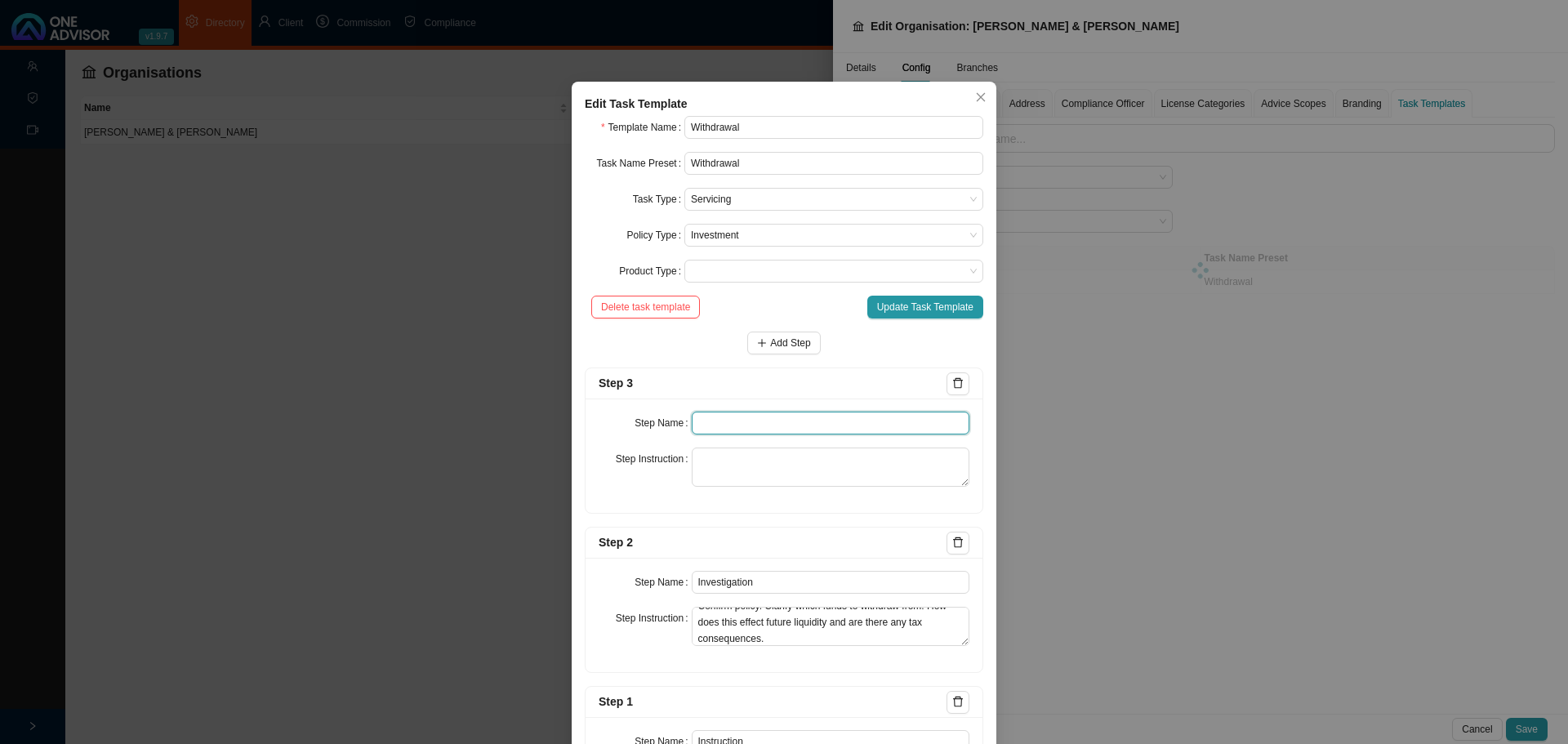
click at [703, 422] on input "text" at bounding box center [831, 422] width 279 height 22
paste input "Submission"
type input "Submission"
click at [710, 464] on textarea at bounding box center [831, 466] width 279 height 39
click at [895, 460] on textarea "Where applicable - get forms signed by client" at bounding box center [831, 466] width 279 height 39
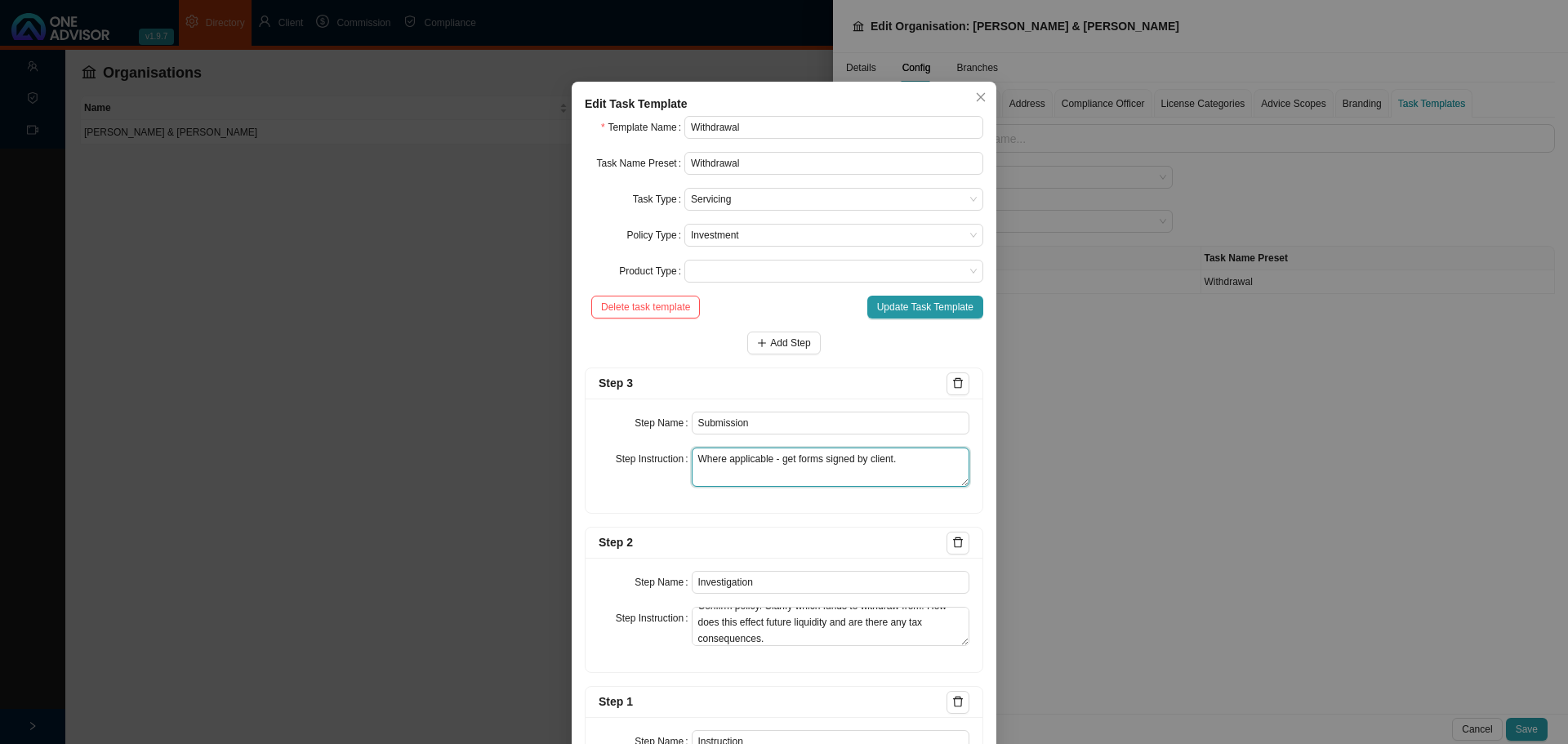
click at [903, 458] on textarea "Where applicable - get forms signed by client." at bounding box center [831, 466] width 279 height 39
type textarea "Where applicable - get forms signed by client. Submission of documents to the i…"
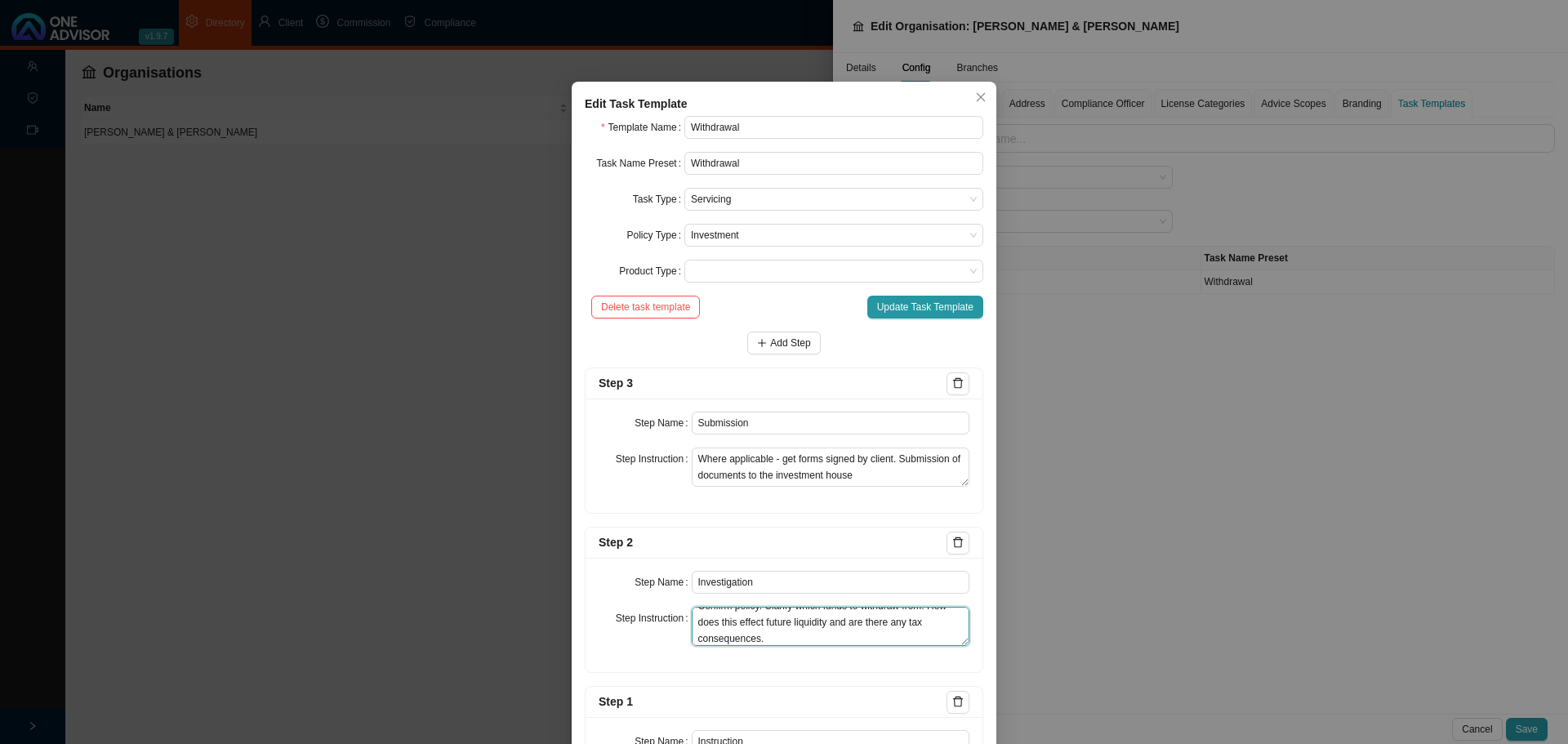
click at [777, 643] on textarea "Confirm policy. Clarify which funds to withdraw from. How does this effect futu…" at bounding box center [831, 626] width 279 height 39
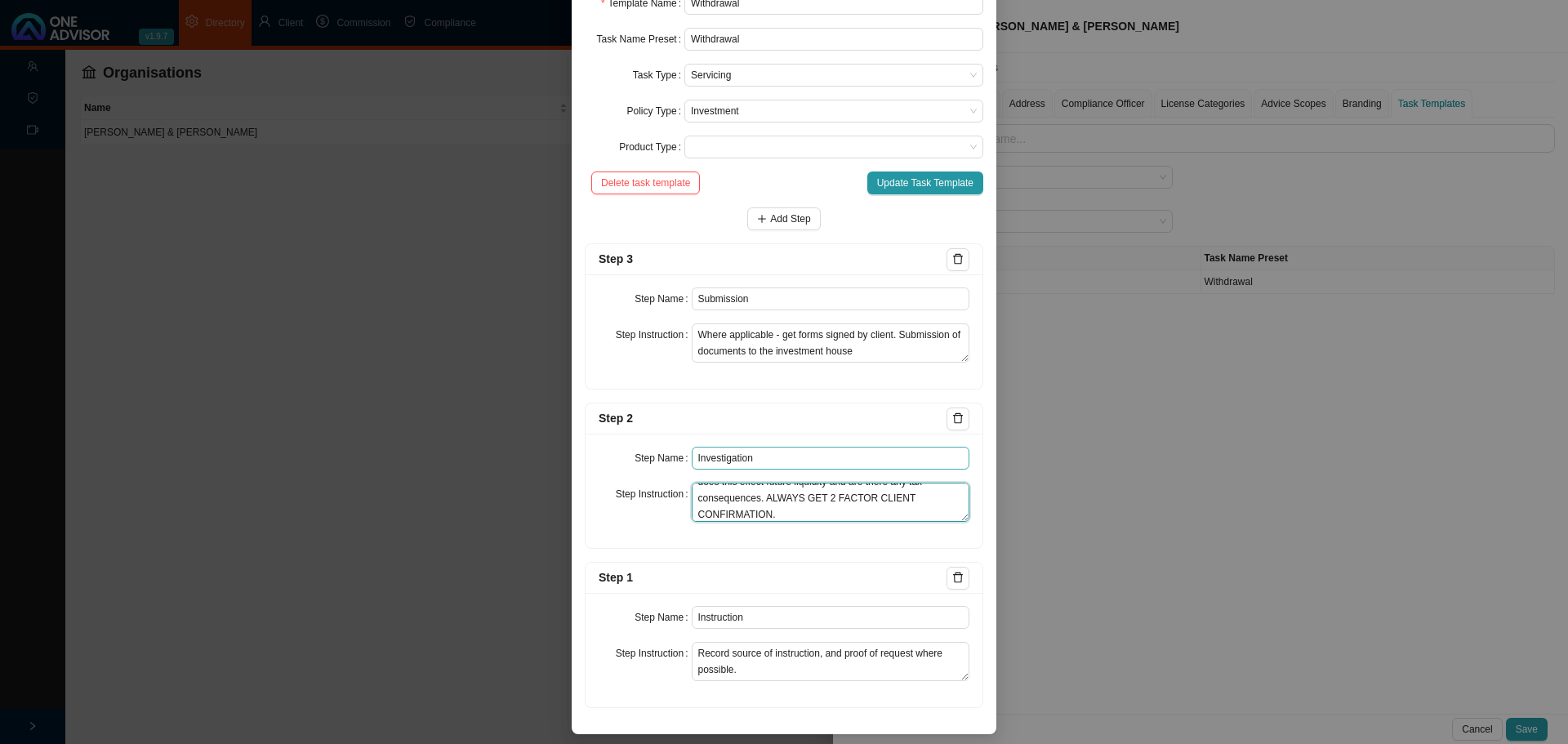
scroll to position [127, 0]
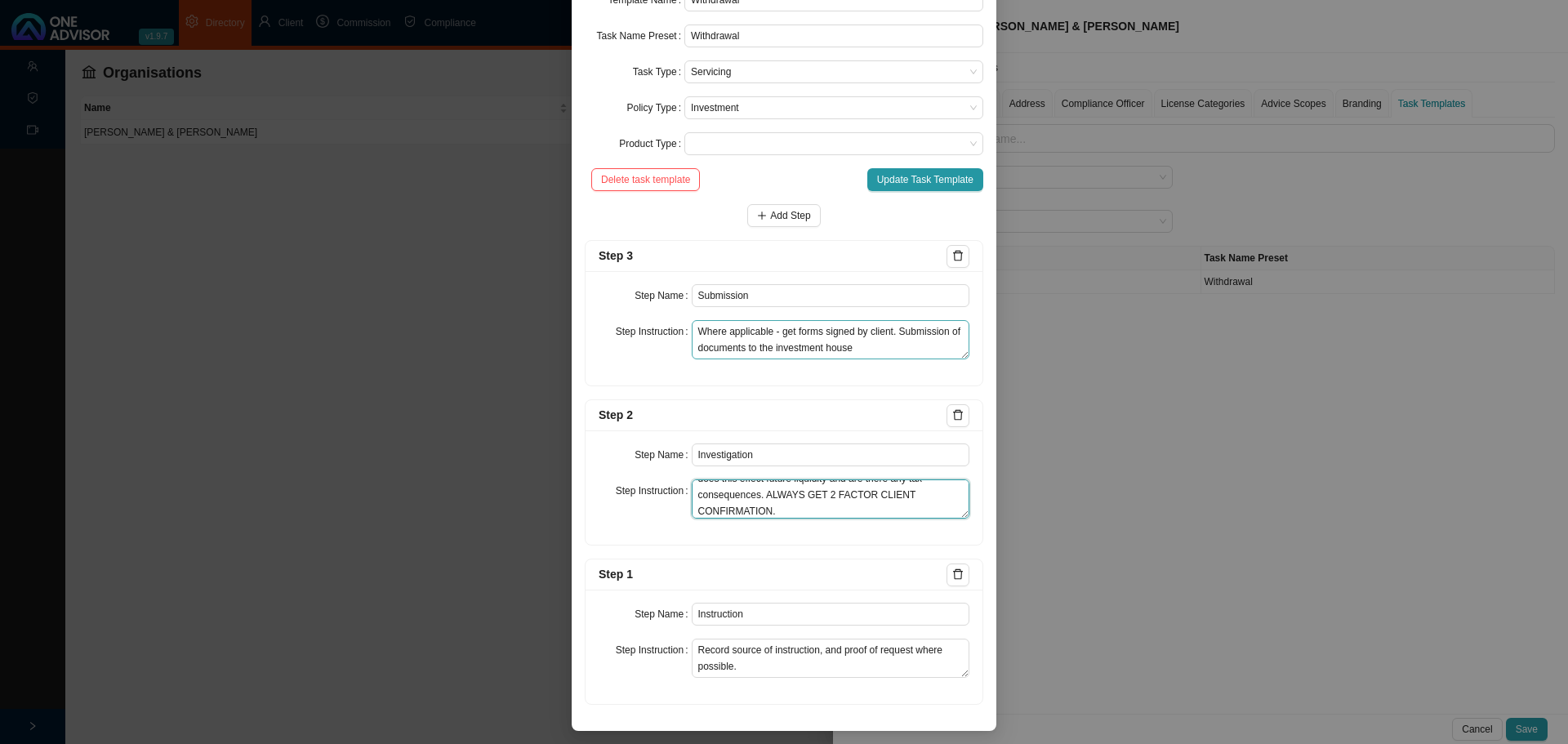
type textarea "Confirm policy. Clarify which funds to withdraw from. How does this effect futu…"
click at [884, 348] on textarea "Where applicable - get forms signed by client. Submission of documents to the i…" at bounding box center [831, 339] width 279 height 39
type textarea "Where applicable - get forms signed by client. Submission of documents to the i…"
click at [780, 214] on span "Add Step" at bounding box center [790, 215] width 40 height 17
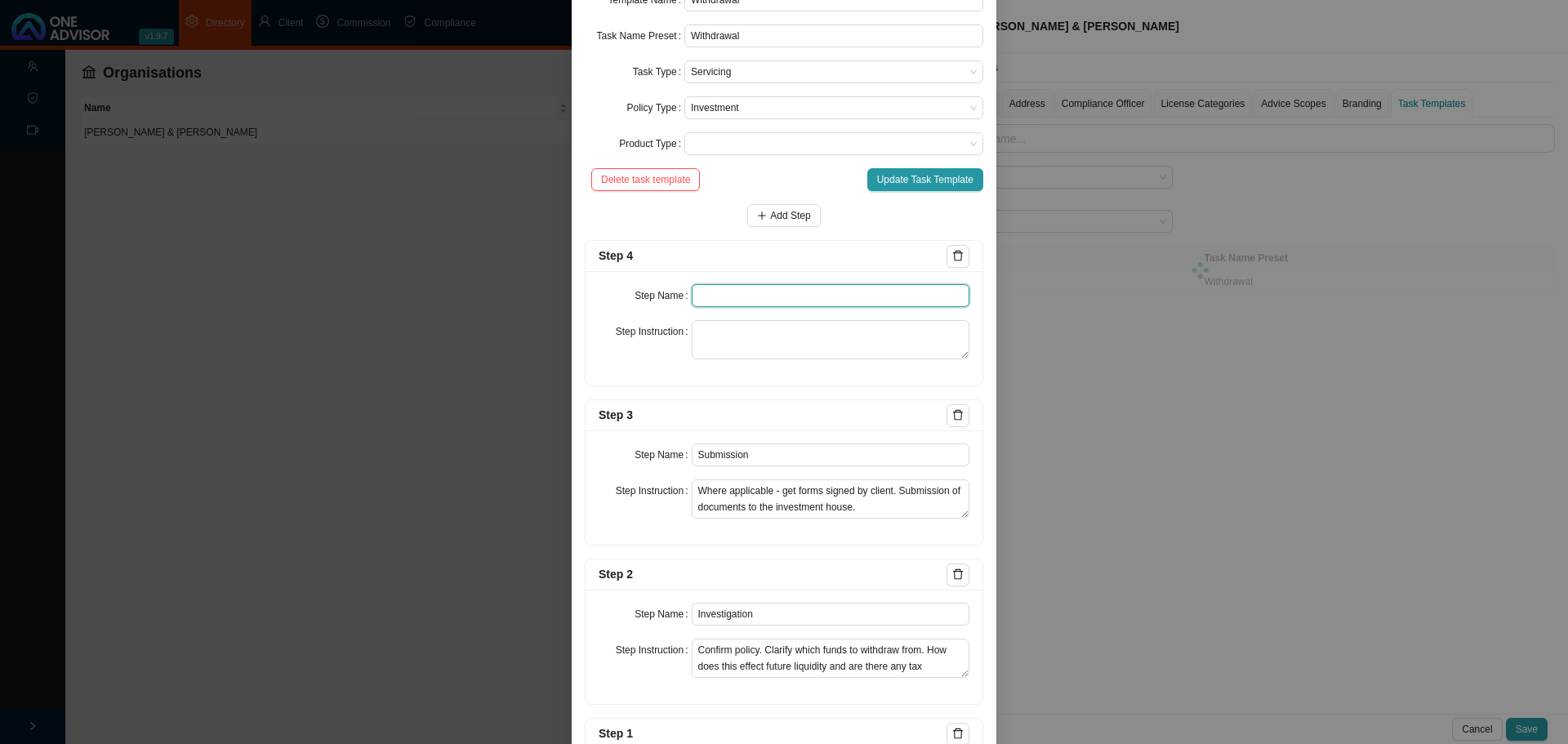
click at [708, 288] on input "text" at bounding box center [831, 295] width 279 height 22
paste input "Confirmation of works done"
type input "Confirmation of works done"
click at [703, 333] on textarea at bounding box center [831, 339] width 279 height 39
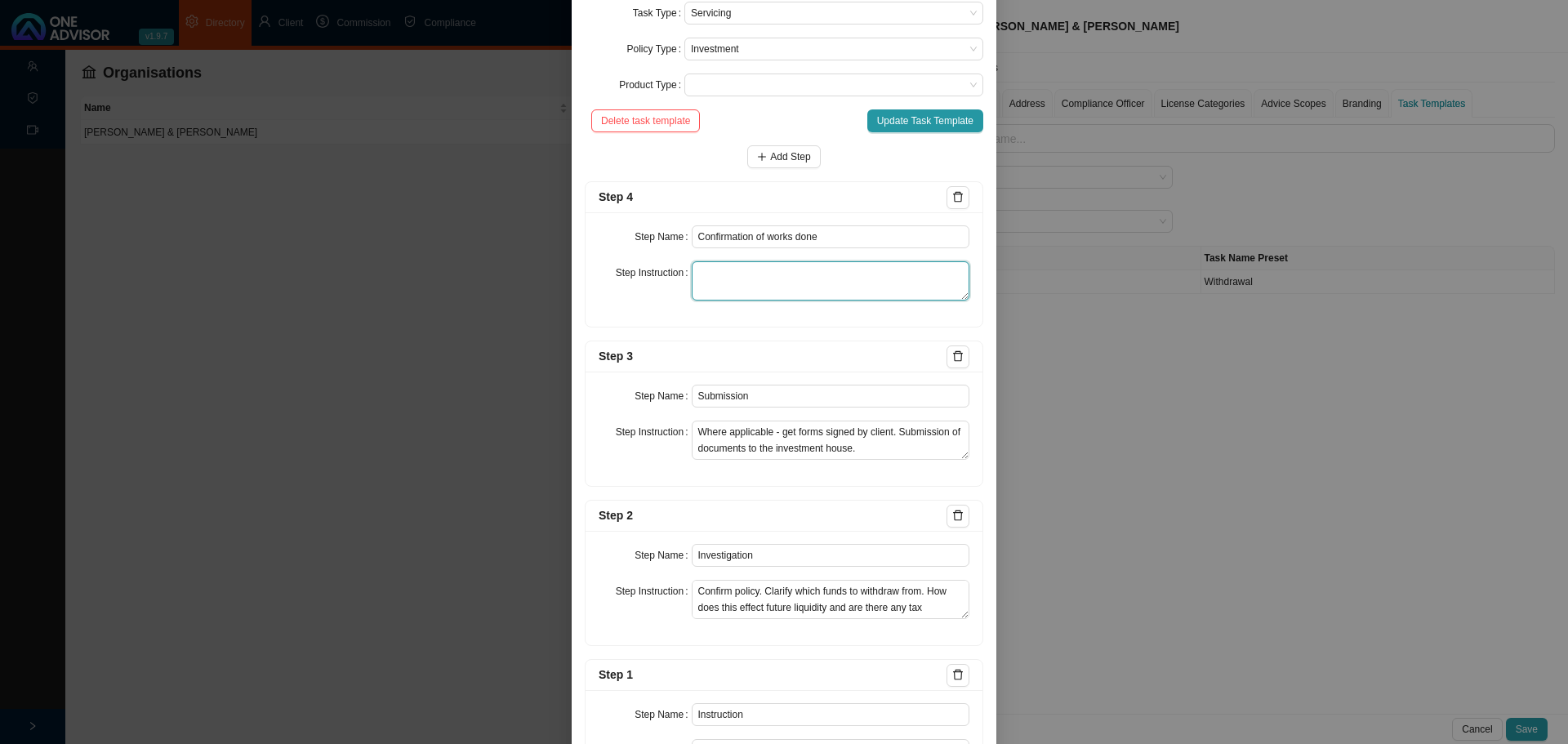
scroll to position [209, 0]
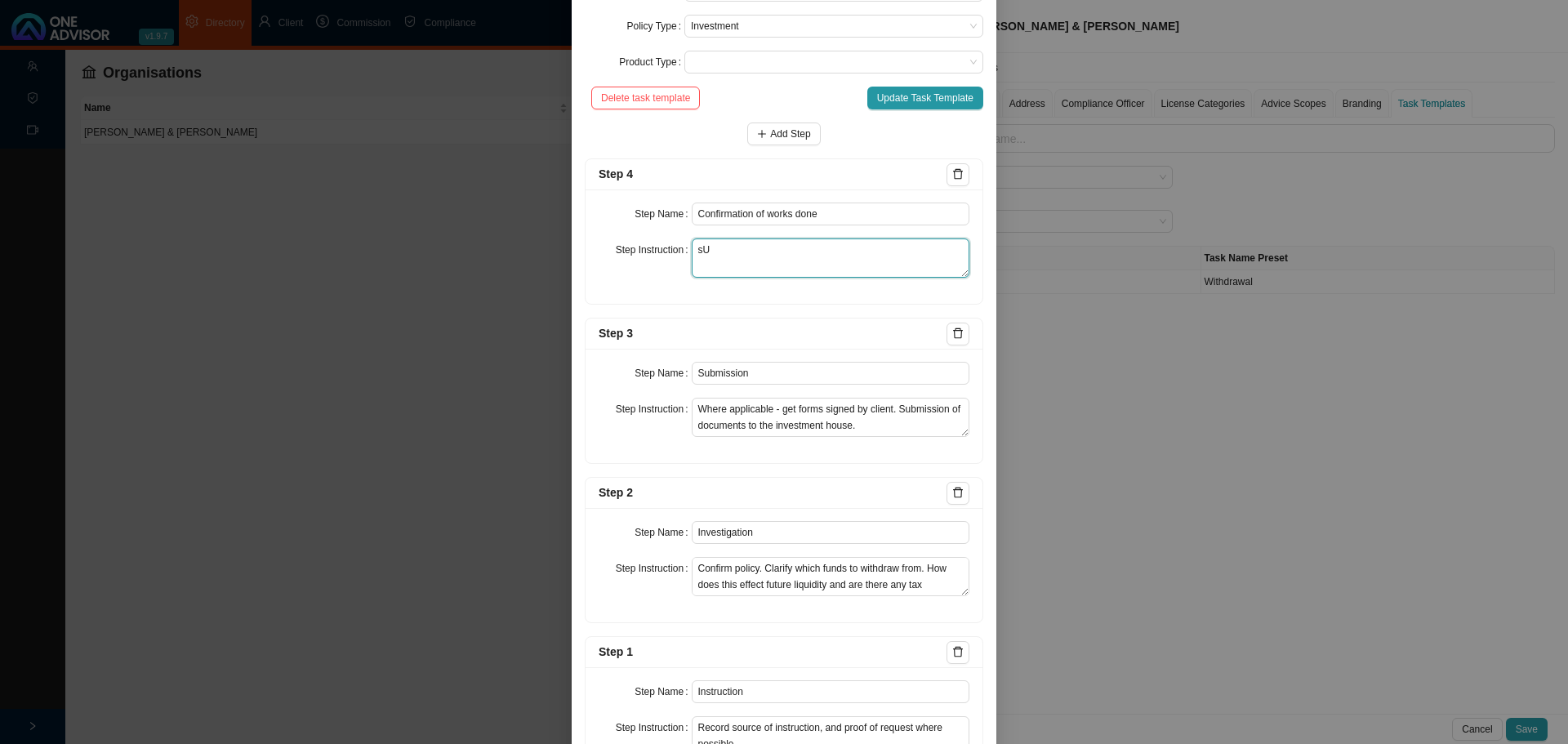
type textarea "s"
type textarea "Summary of the 3 steps below. Instigator of withdrawal. Liquidity and tax warni…"
click at [905, 99] on span "Update Task Template" at bounding box center [925, 98] width 96 height 17
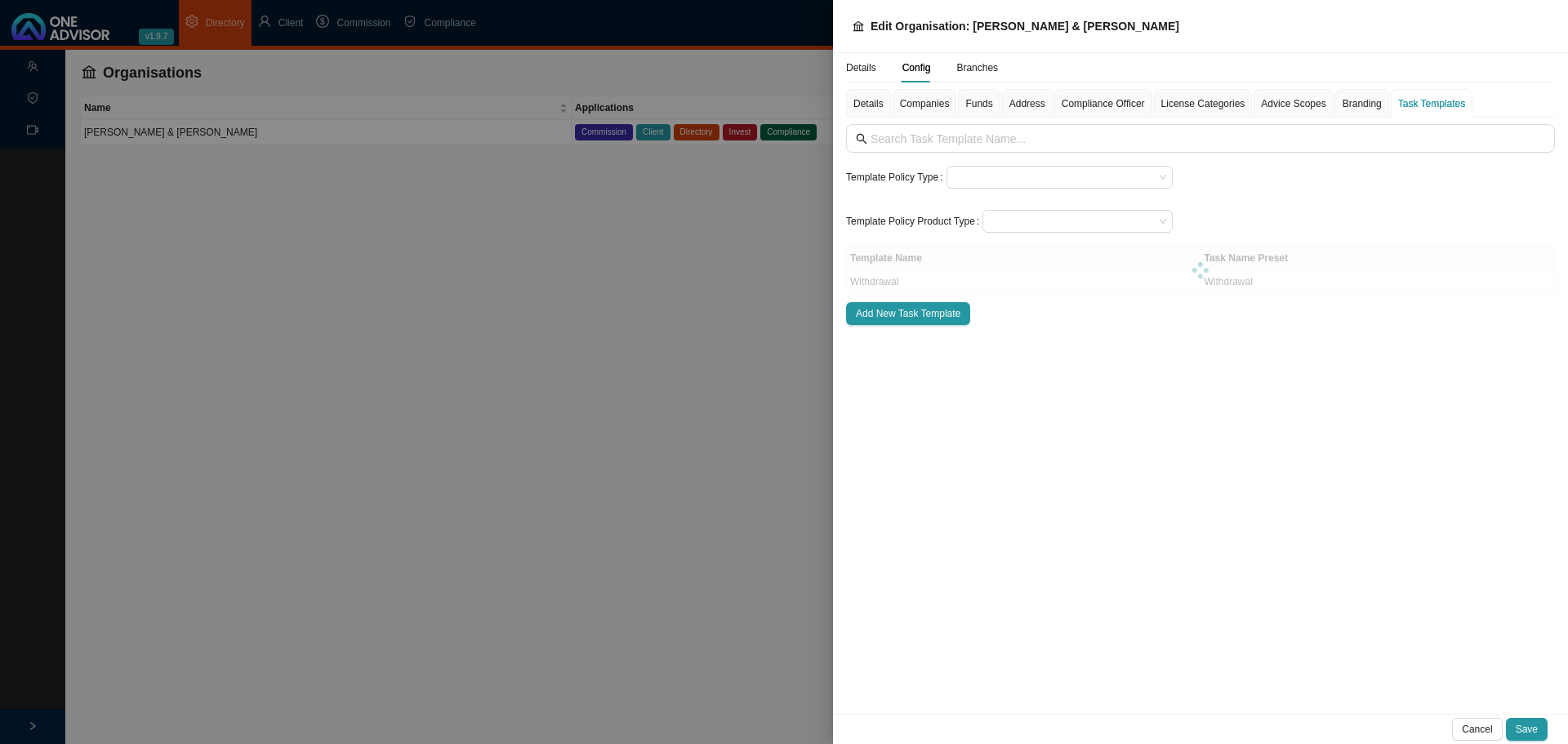
scroll to position [204, 0]
click at [1099, 282] on td "Withdrawal" at bounding box center [1023, 282] width 354 height 23
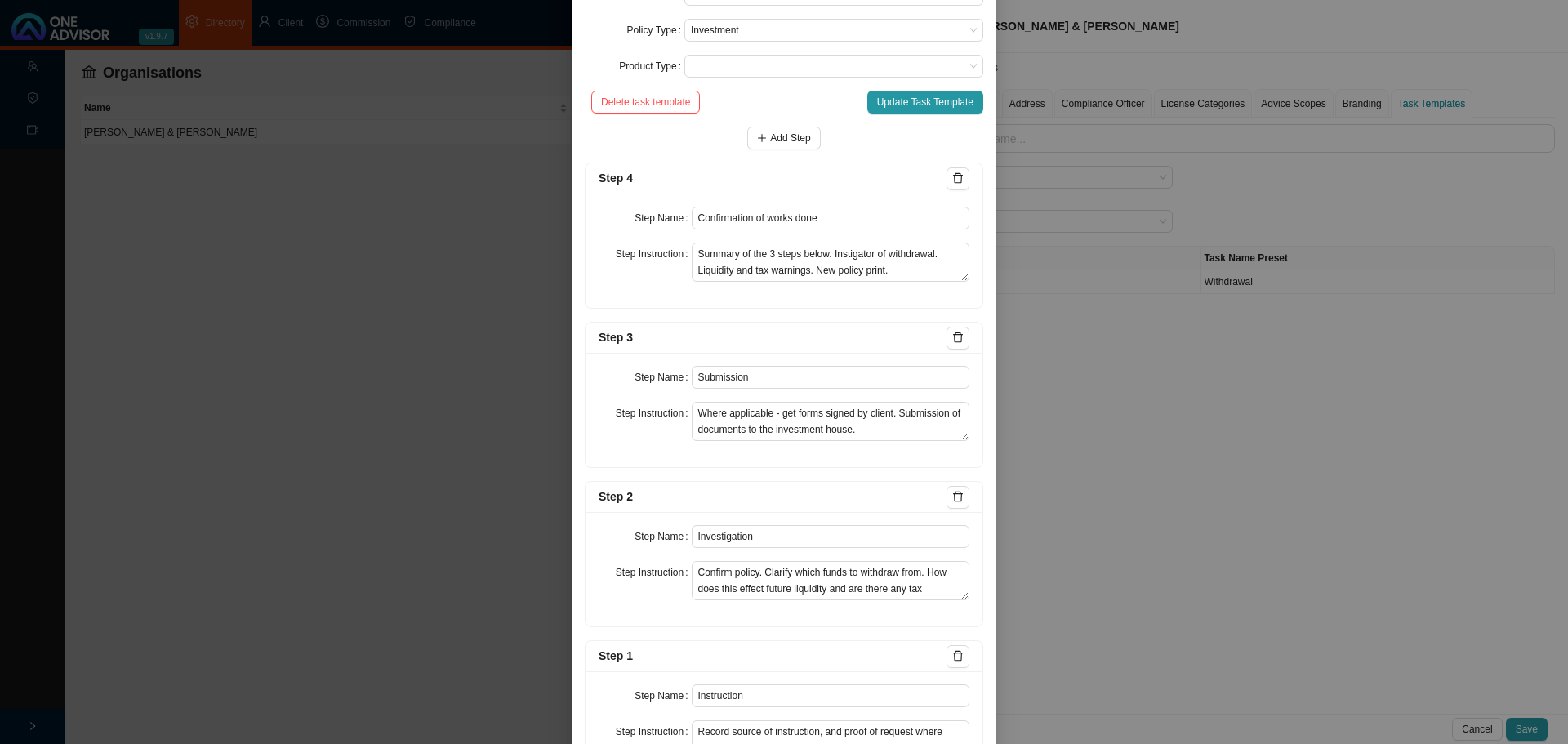
click at [1099, 380] on div "Edit Task Template Template Name Withdrawal Task Name Preset Withdrawal Task Ty…" at bounding box center [784, 372] width 1568 height 744
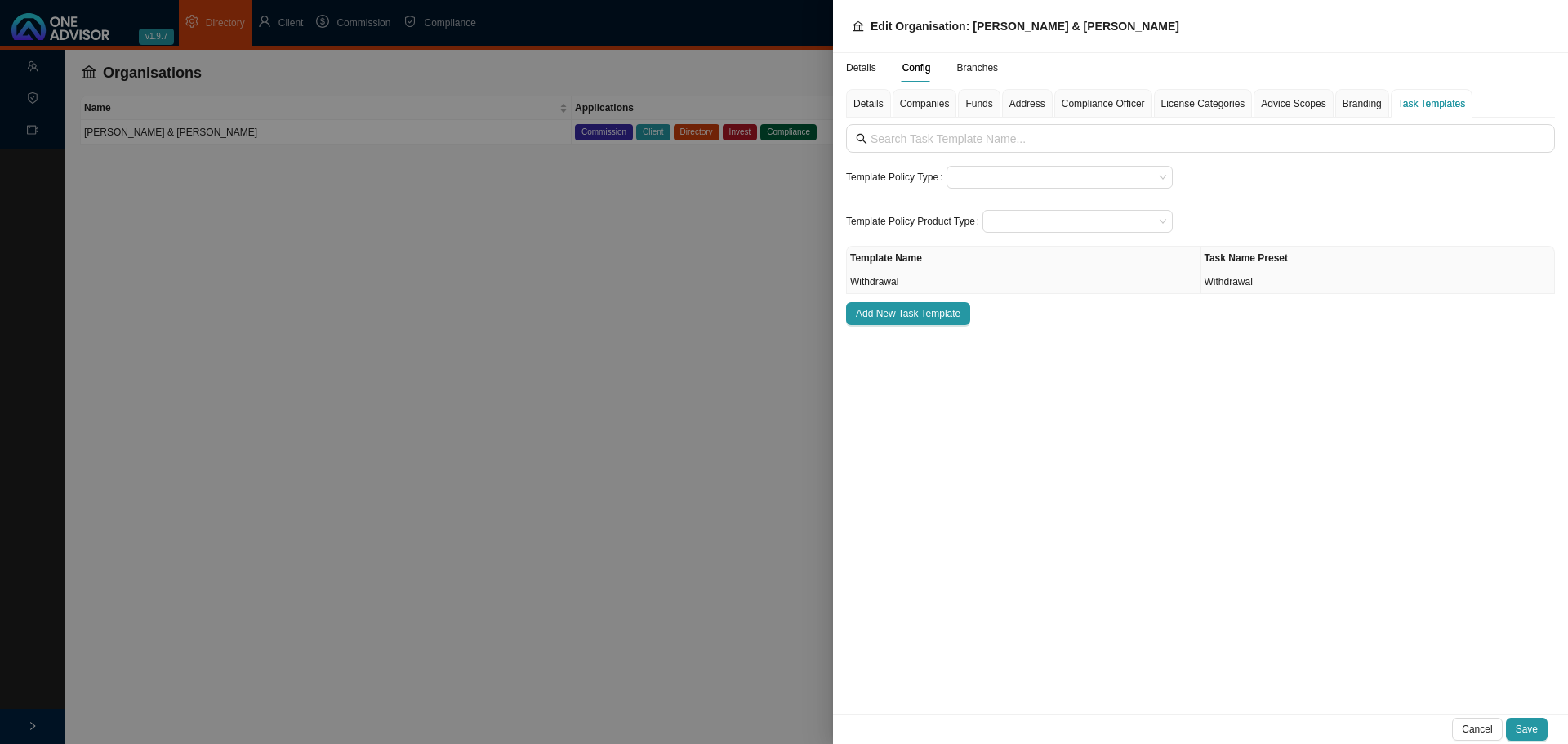
click at [955, 280] on td "Withdrawal" at bounding box center [1023, 282] width 354 height 23
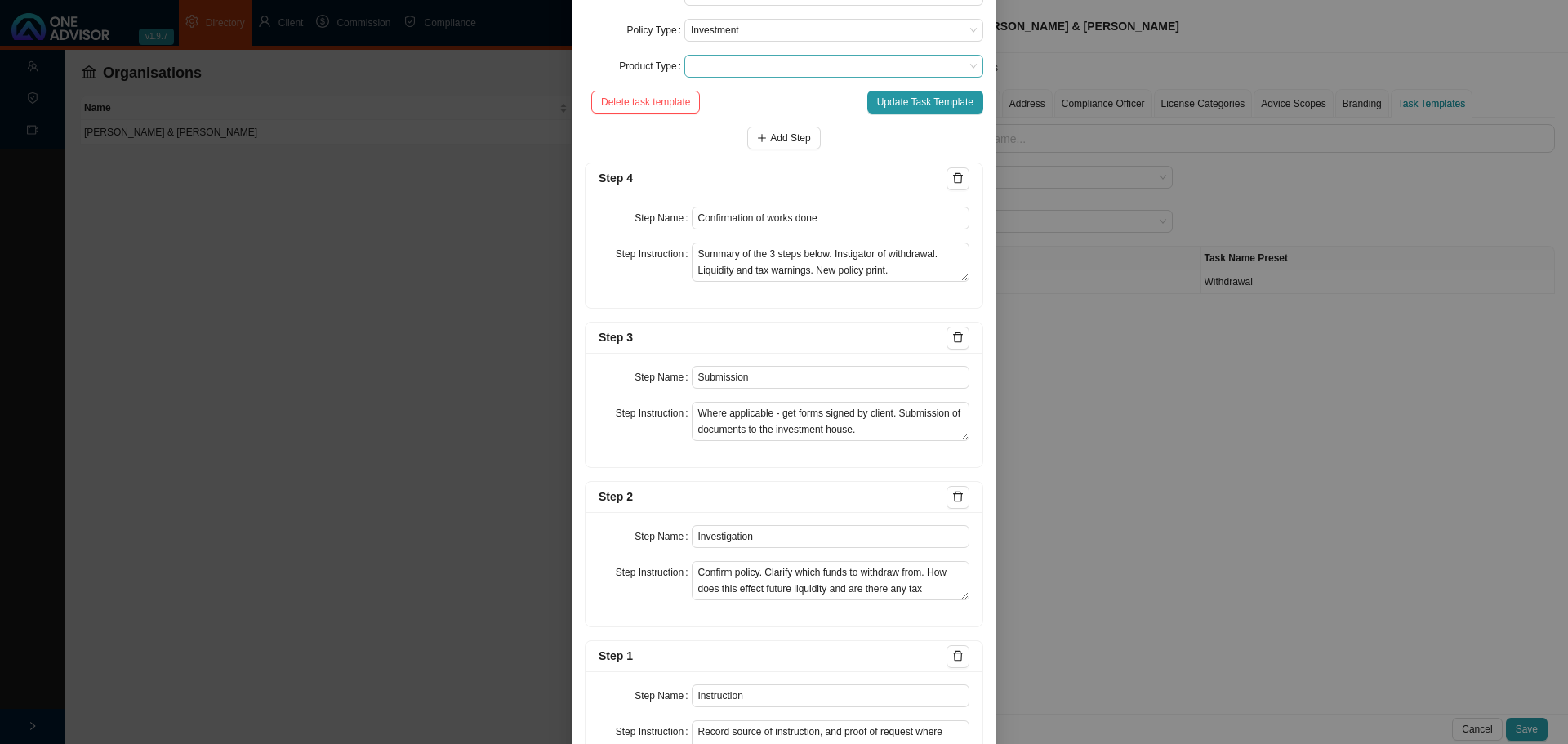
click at [791, 76] on span at bounding box center [834, 67] width 286 height 22
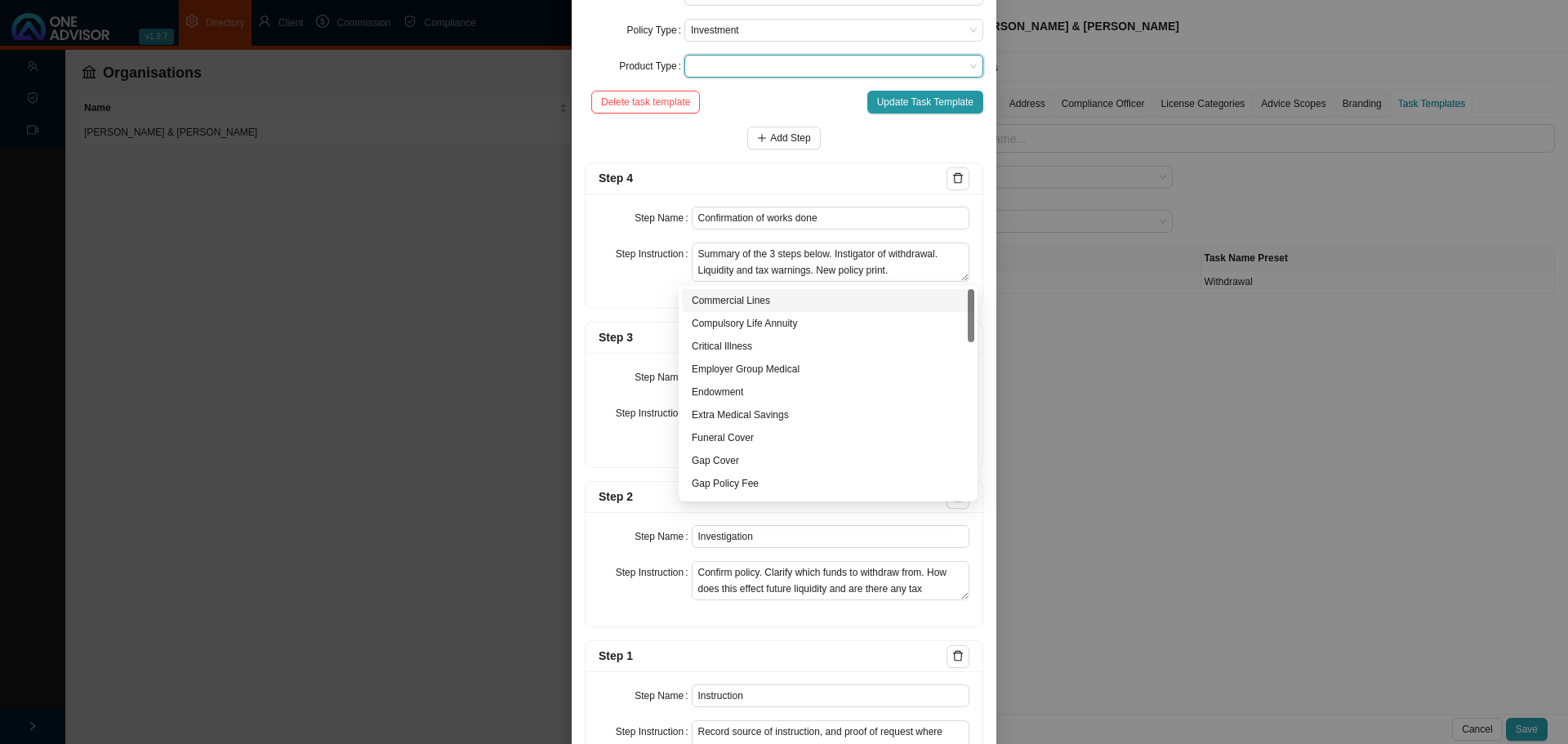
click at [791, 76] on span at bounding box center [834, 67] width 286 height 22
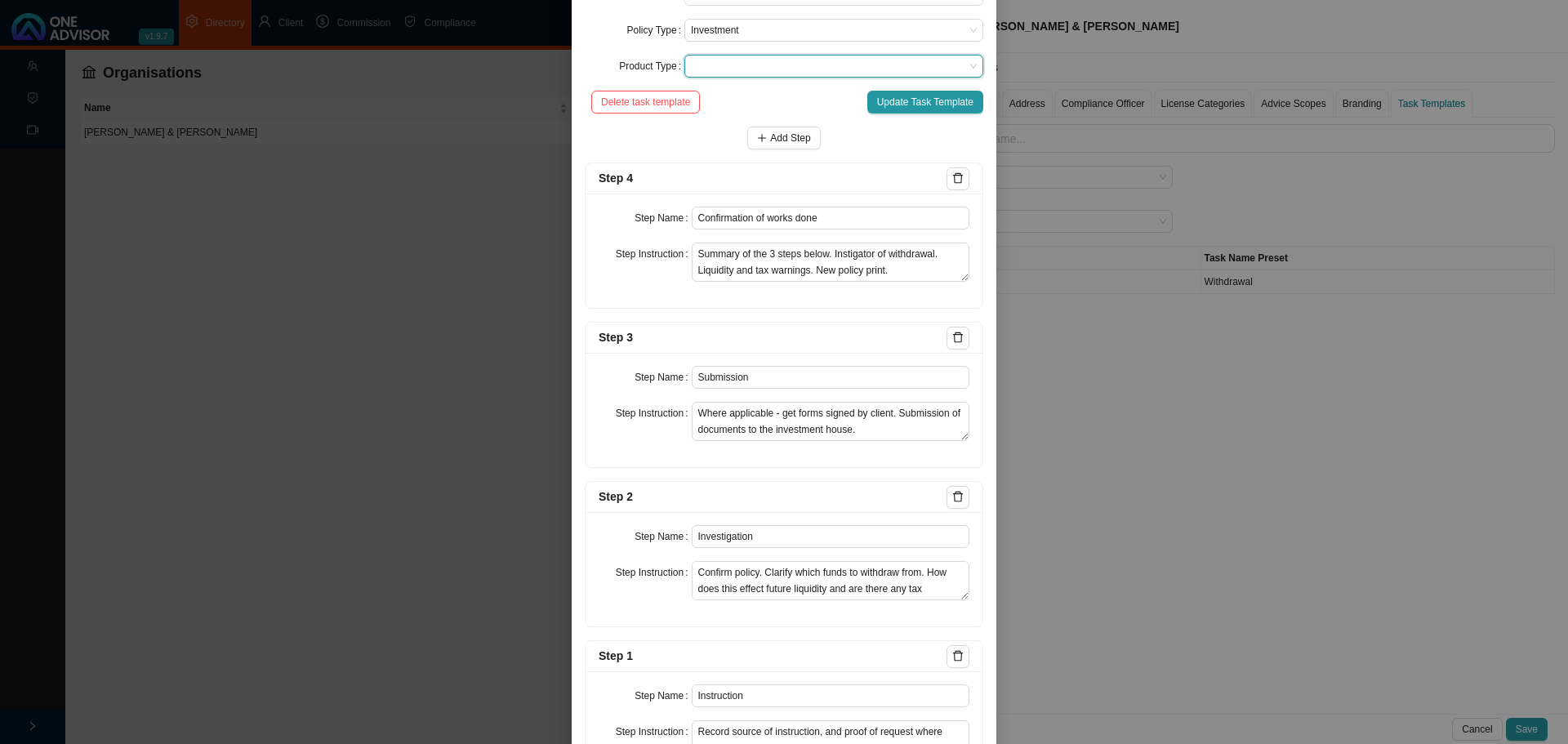
scroll to position [287, 0]
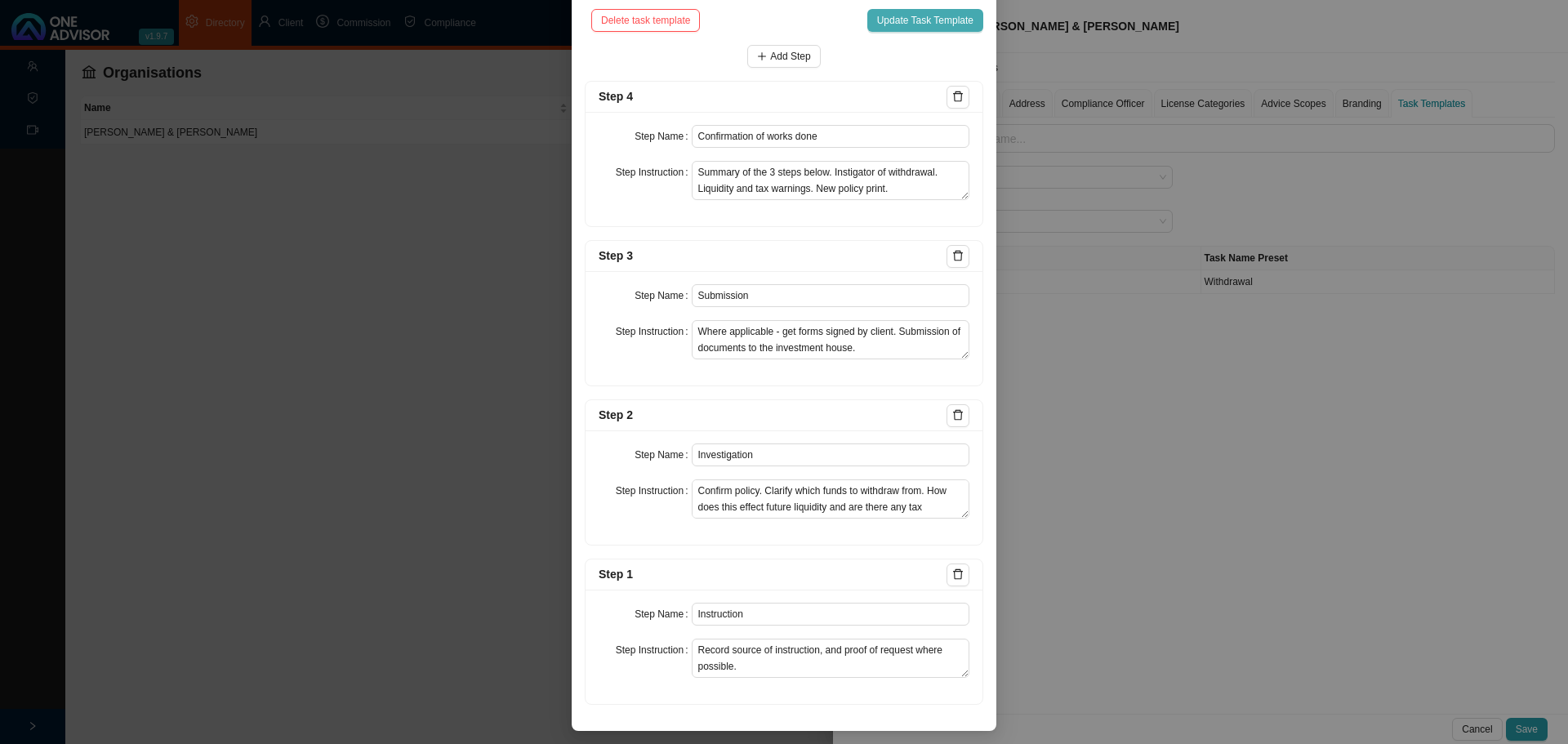
click at [929, 19] on span "Update Task Template" at bounding box center [925, 21] width 96 height 17
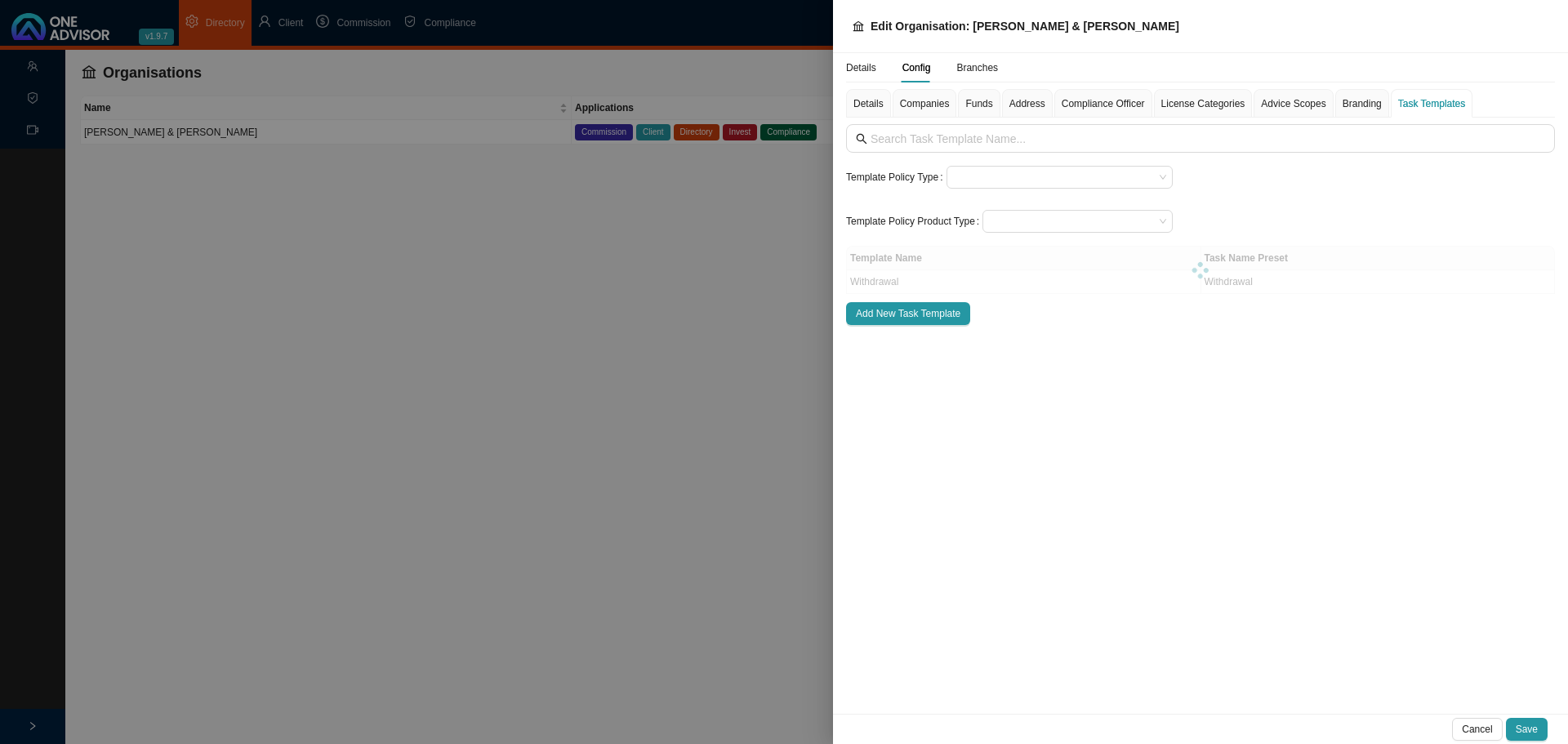
scroll to position [0, 0]
click at [630, 432] on div at bounding box center [784, 372] width 1568 height 744
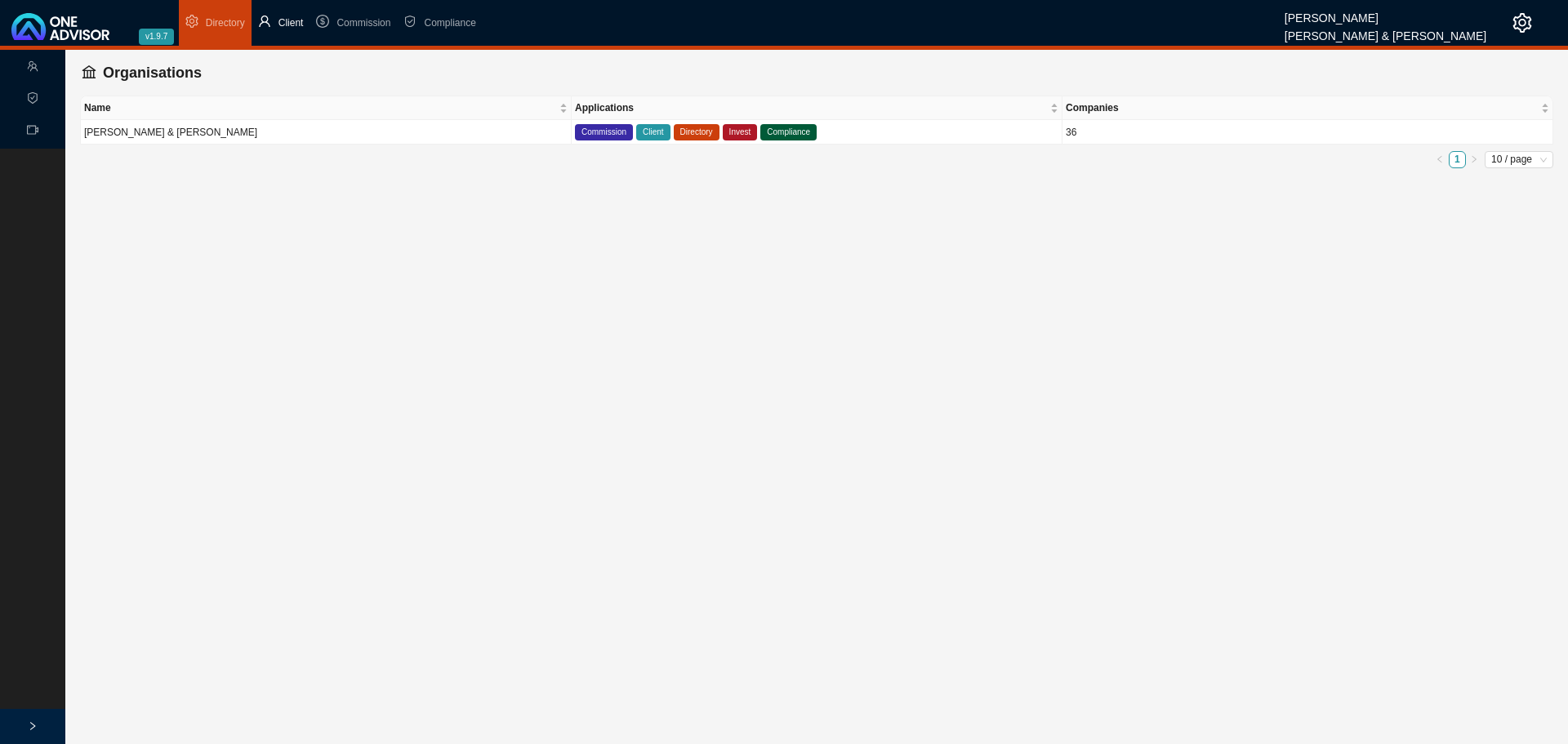
click at [283, 18] on span "Client" at bounding box center [291, 23] width 25 height 12
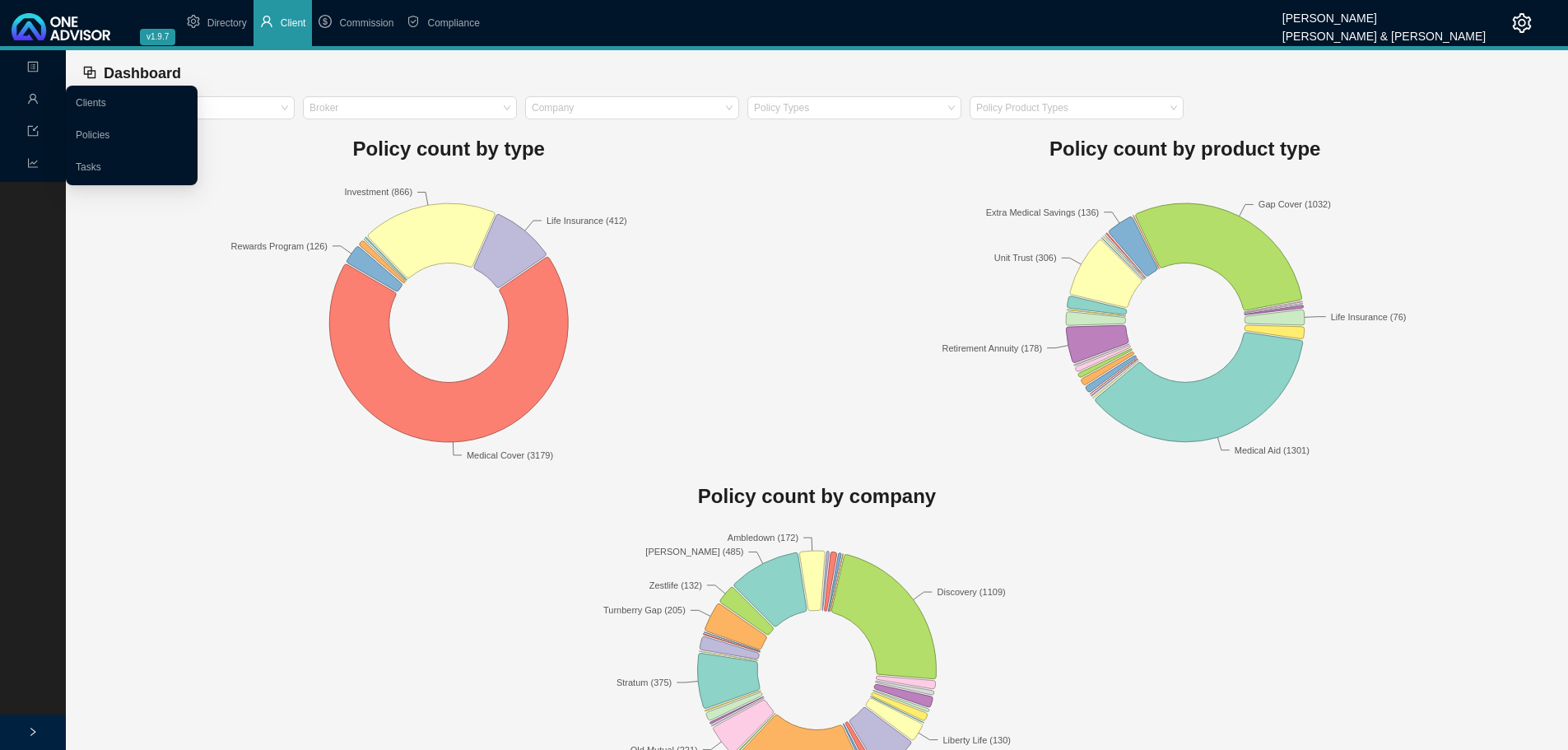
click at [34, 101] on icon "user" at bounding box center [33, 99] width 12 height 12
click at [106, 97] on link "Clients" at bounding box center [91, 103] width 30 height 12
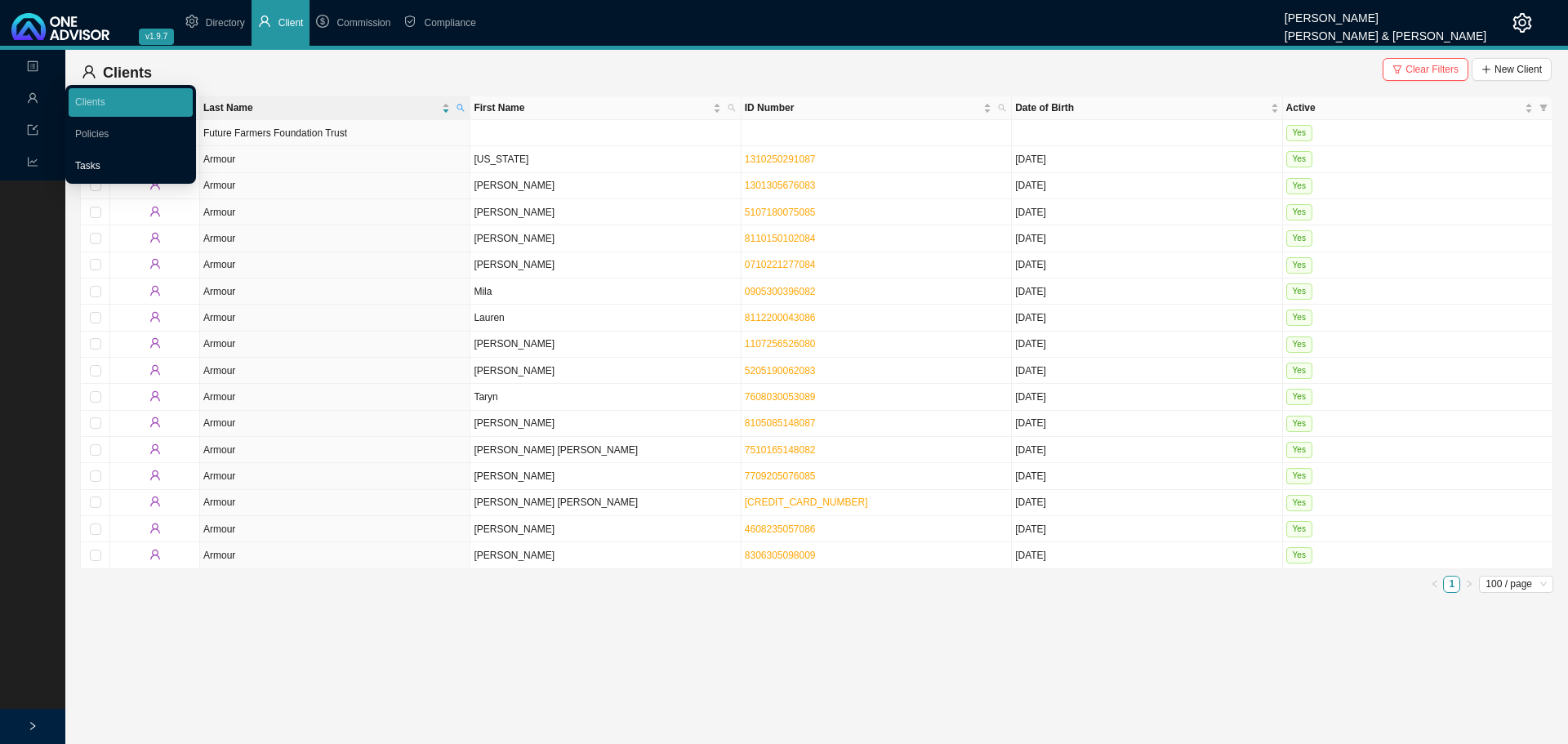
click at [88, 165] on link "Tasks" at bounding box center [87, 165] width 25 height 12
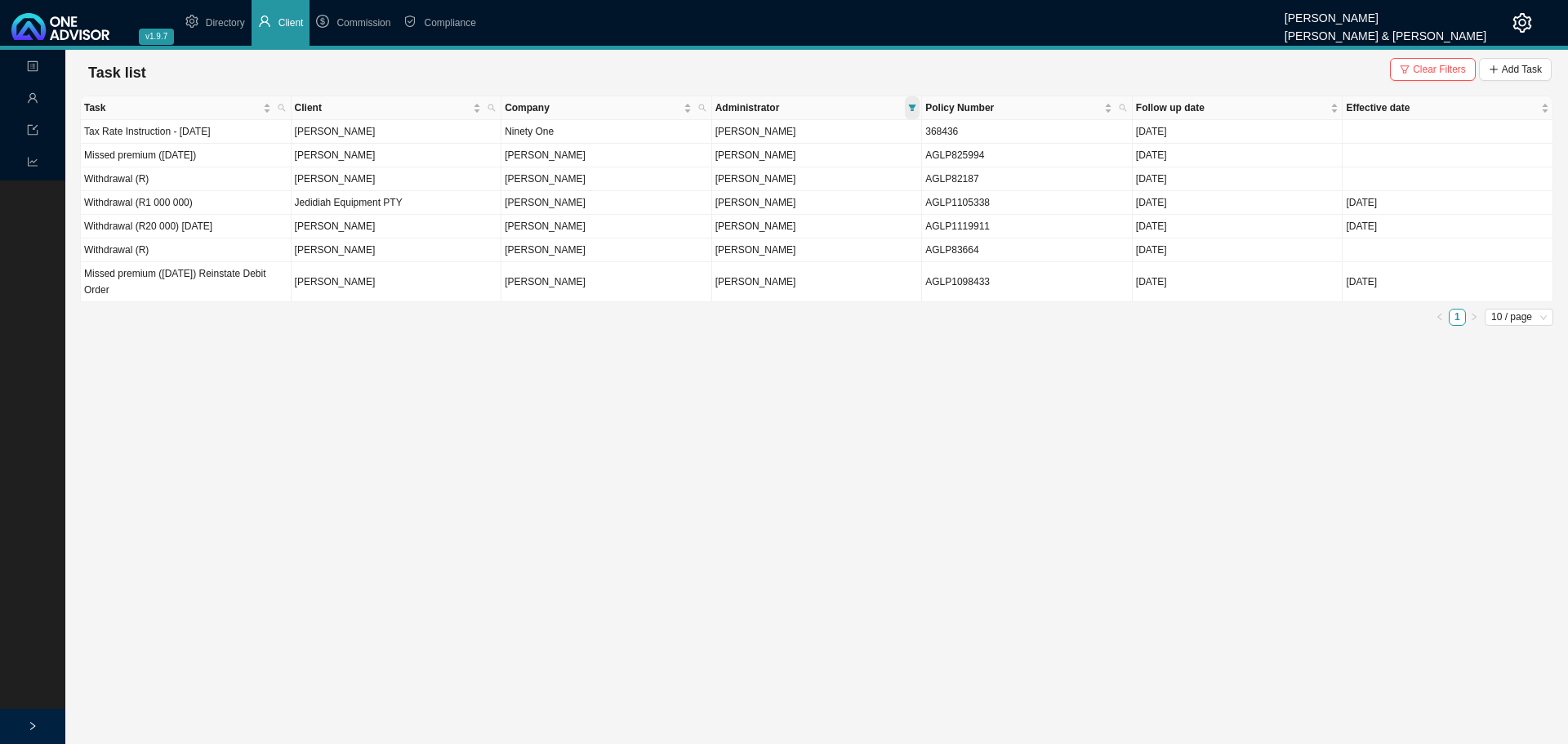
click at [912, 102] on span at bounding box center [912, 107] width 15 height 22
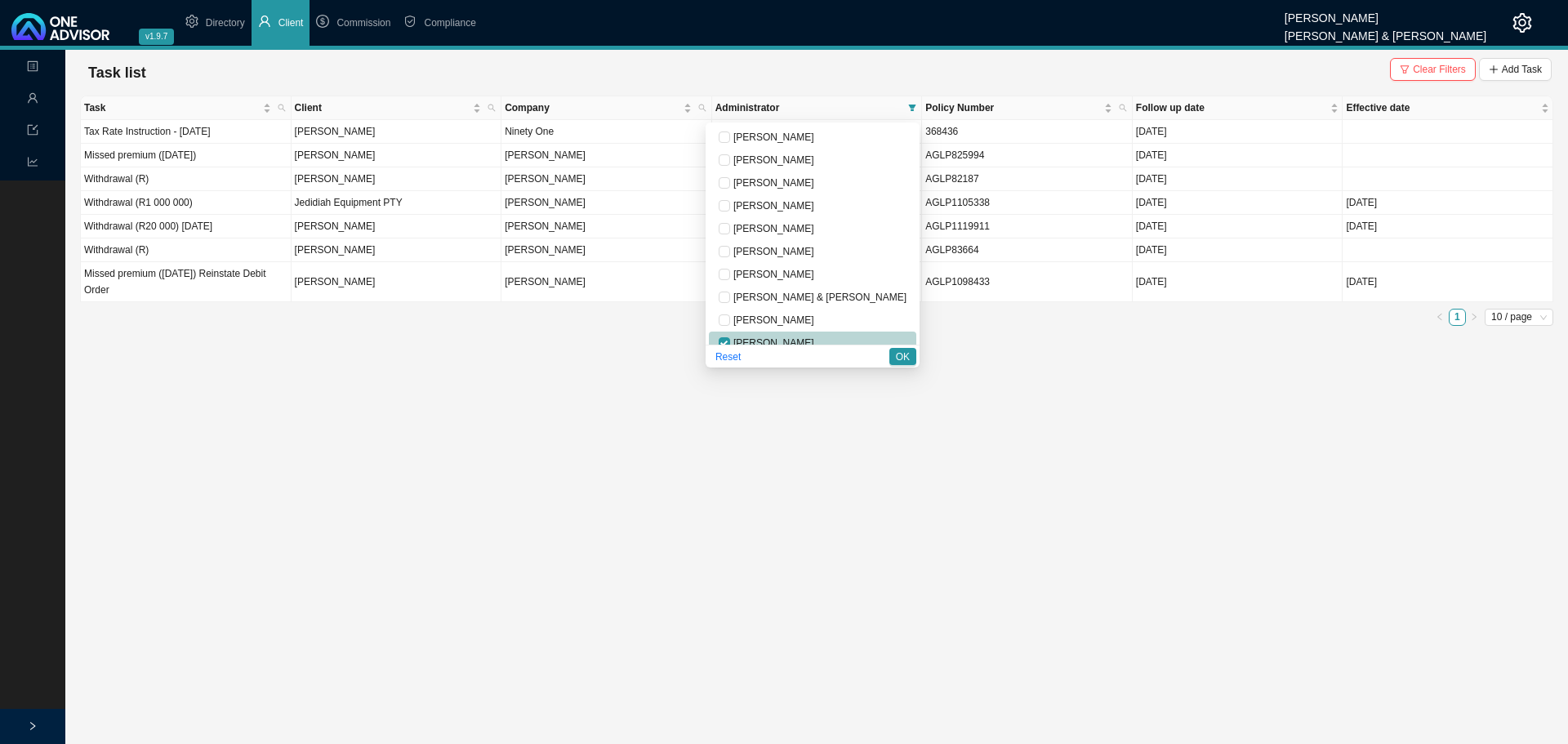
click at [791, 341] on span "[PERSON_NAME]" at bounding box center [772, 343] width 84 height 12
checkbox input "false"
click at [786, 185] on span "[PERSON_NAME]" at bounding box center [772, 183] width 84 height 12
checkbox input "true"
click at [902, 349] on span "OK" at bounding box center [902, 357] width 14 height 17
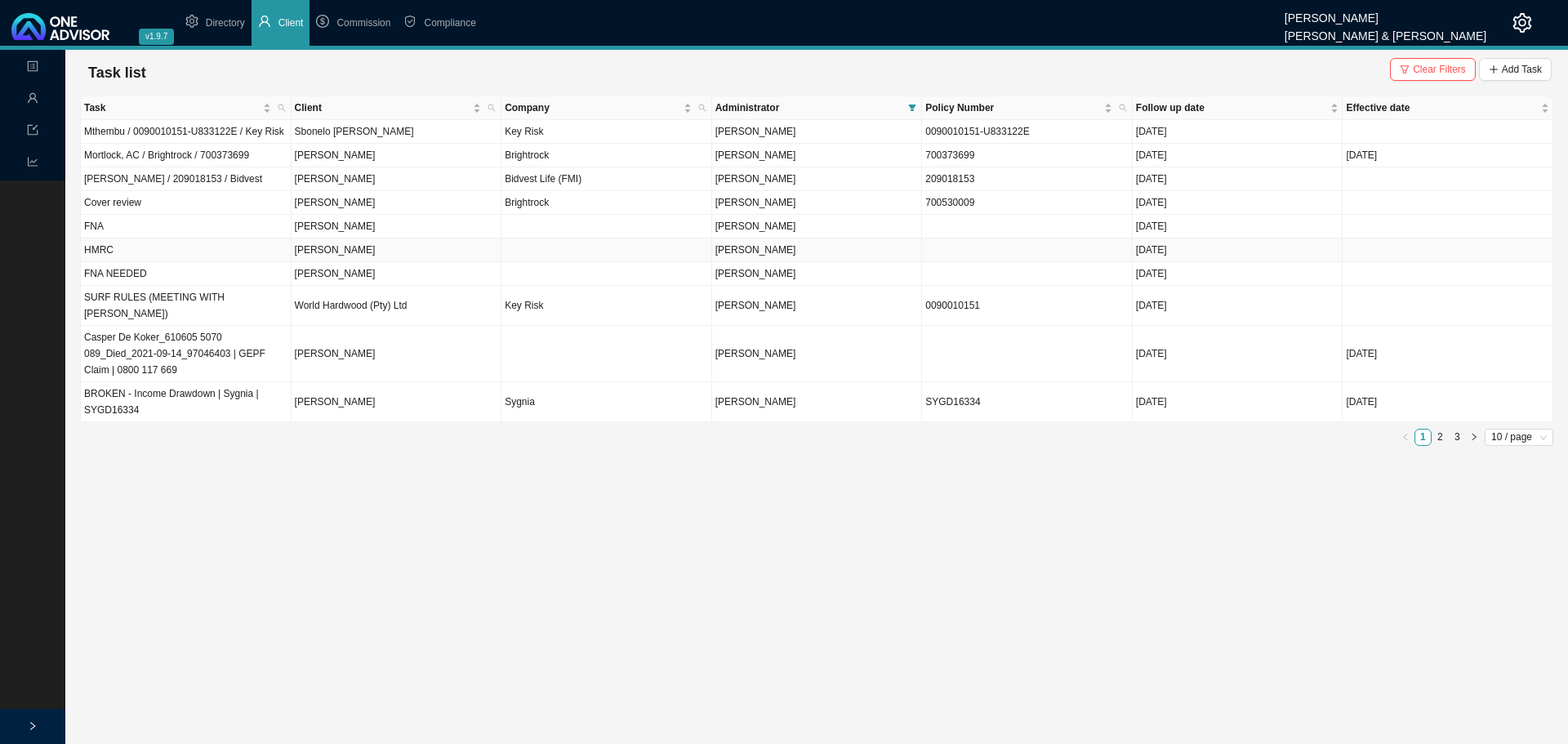
click at [355, 250] on td "Kim Woodburn" at bounding box center [397, 250] width 210 height 23
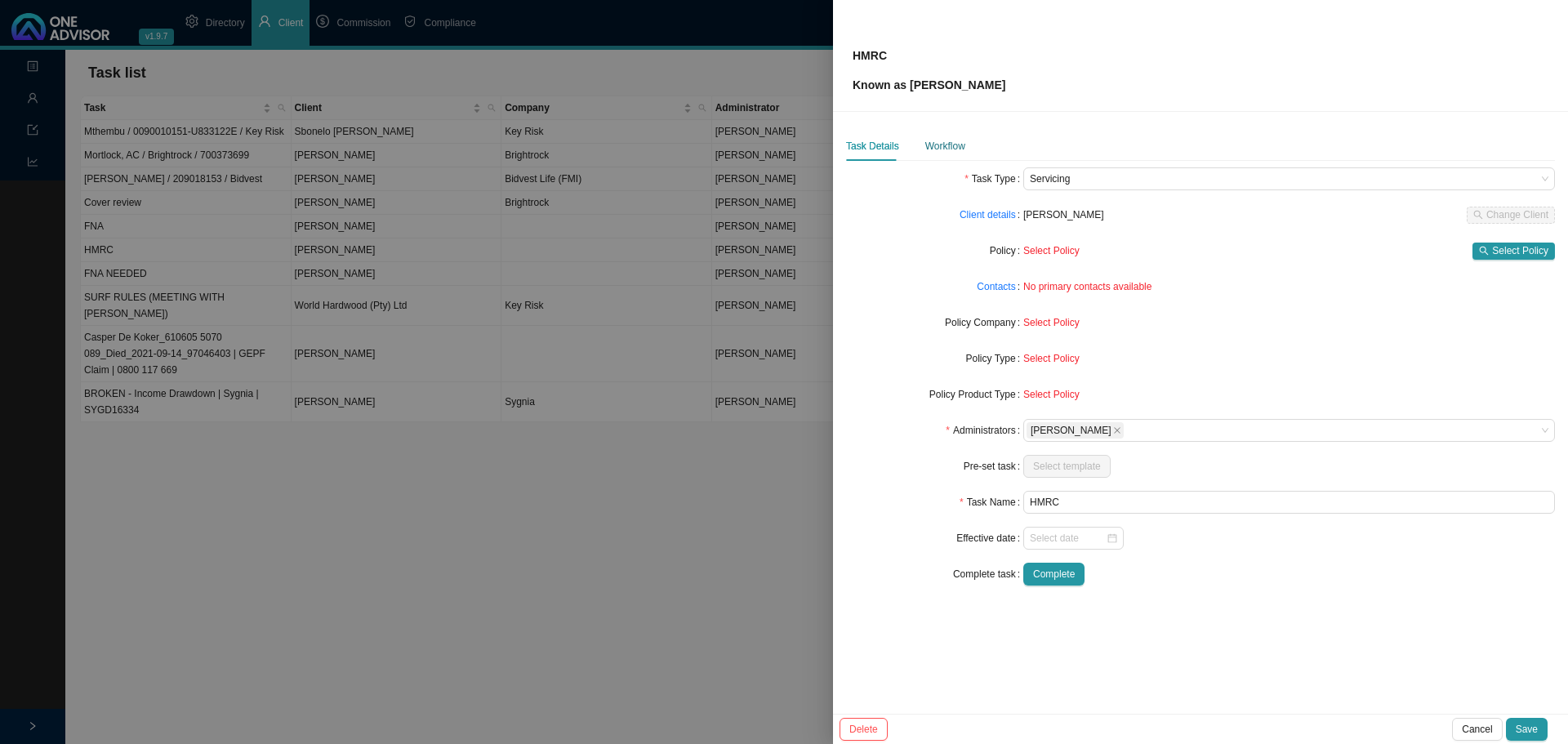
click at [948, 145] on div "Workflow" at bounding box center [945, 146] width 40 height 17
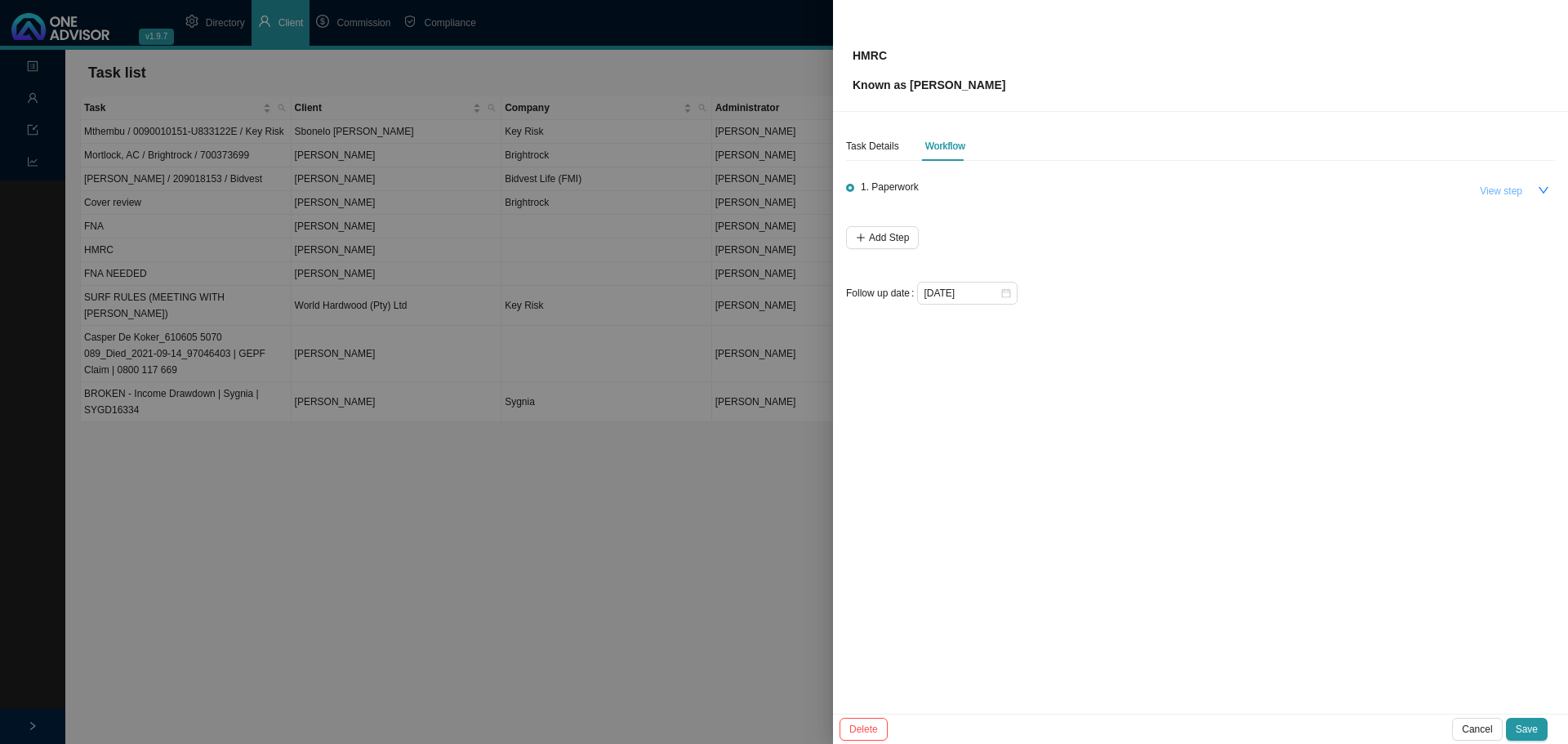
click at [1495, 190] on span "View step" at bounding box center [1501, 191] width 42 height 17
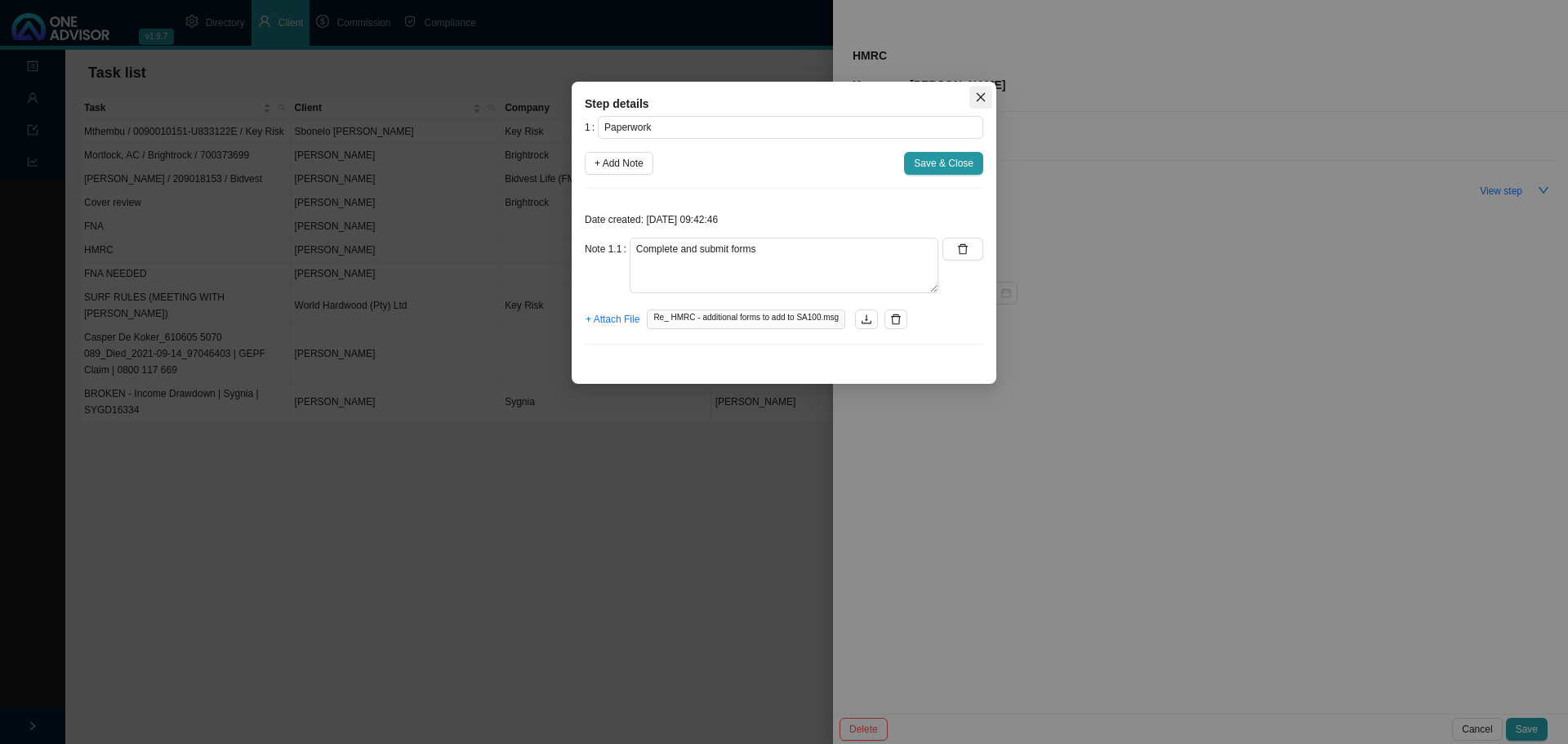
click at [981, 97] on icon "close" at bounding box center [981, 97] width 12 height 12
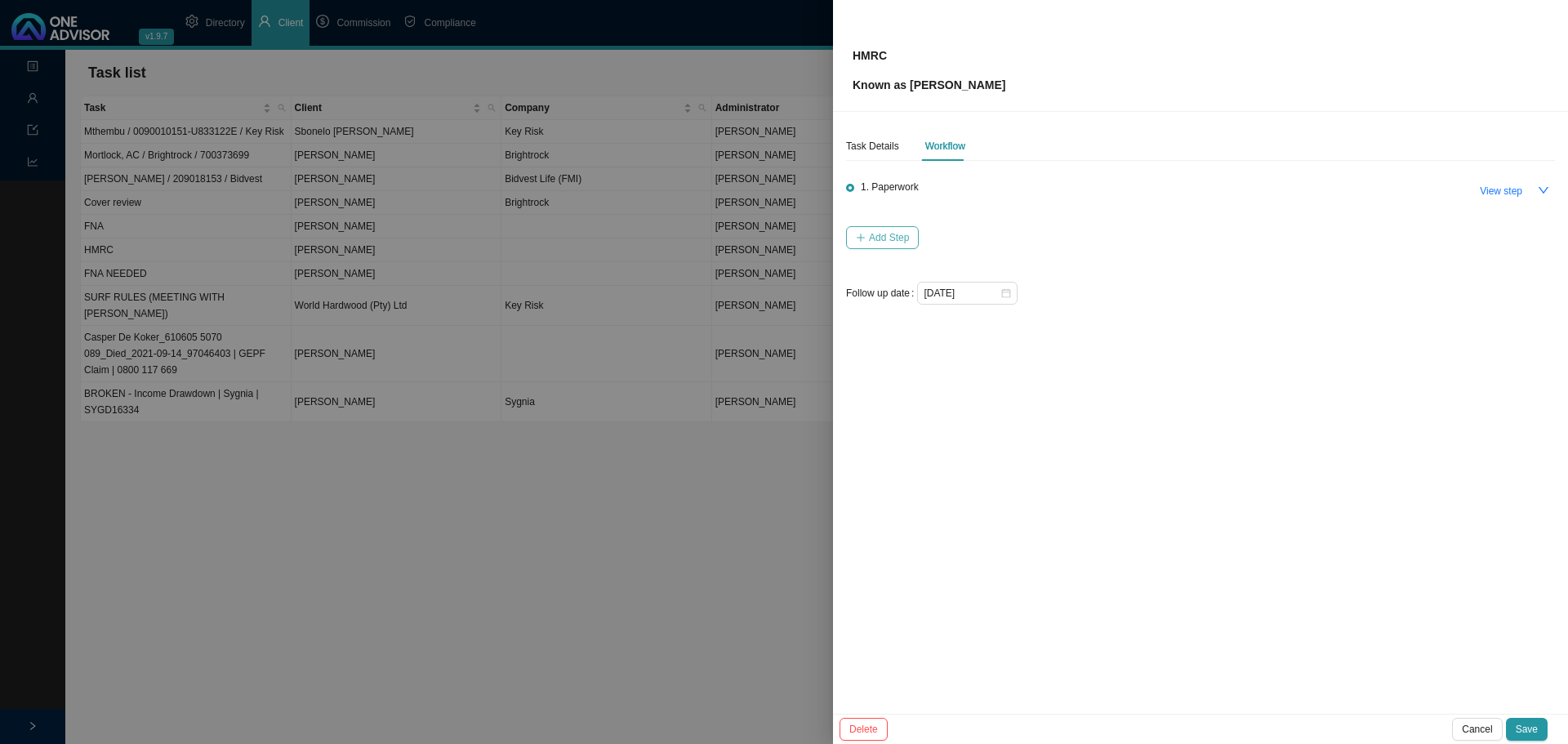
click at [885, 226] on button "Add Step" at bounding box center [881, 237] width 72 height 22
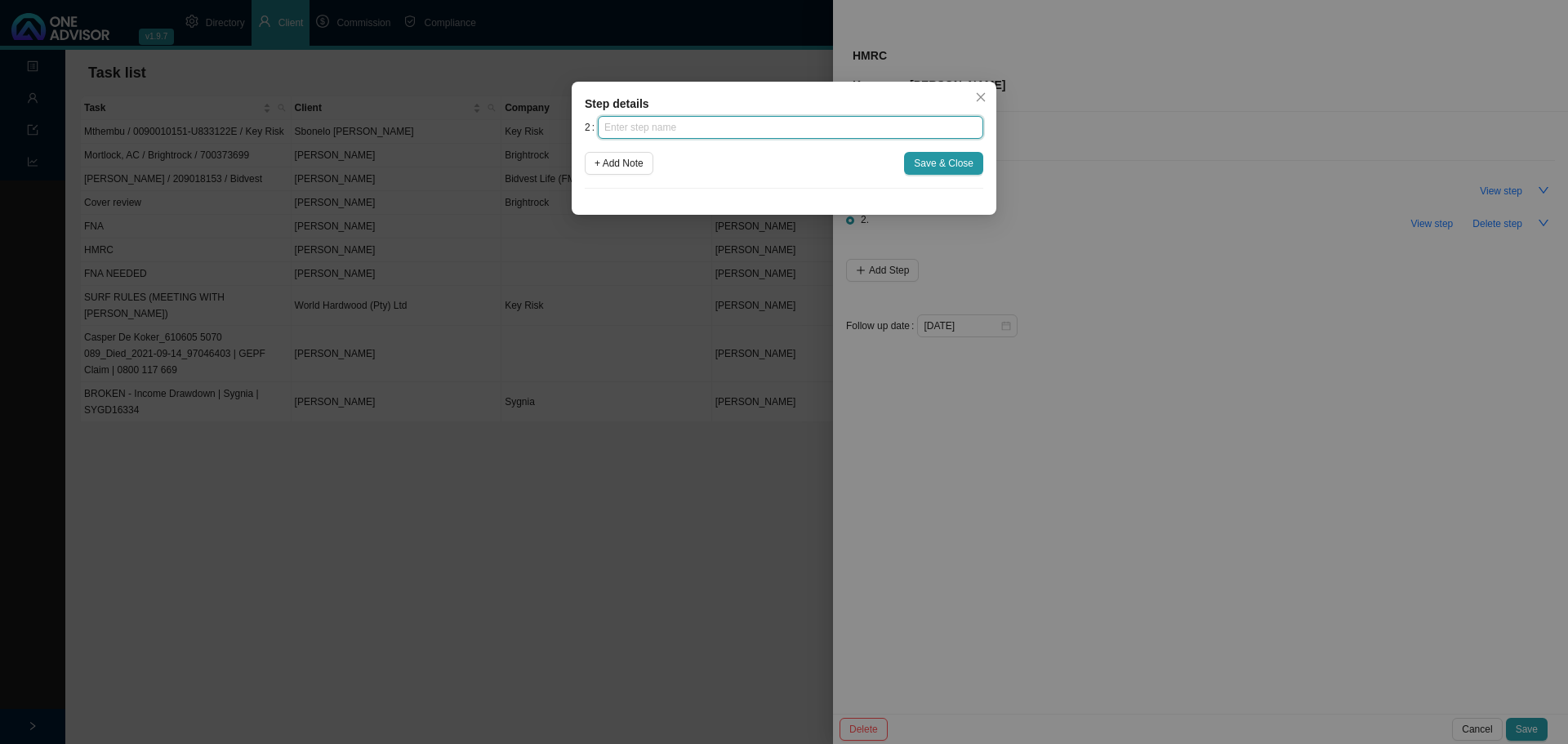
click at [717, 125] on input "text" at bounding box center [791, 126] width 386 height 22
type input "Postnet courier"
click at [614, 160] on span "+ Add Note" at bounding box center [619, 164] width 49 height 17
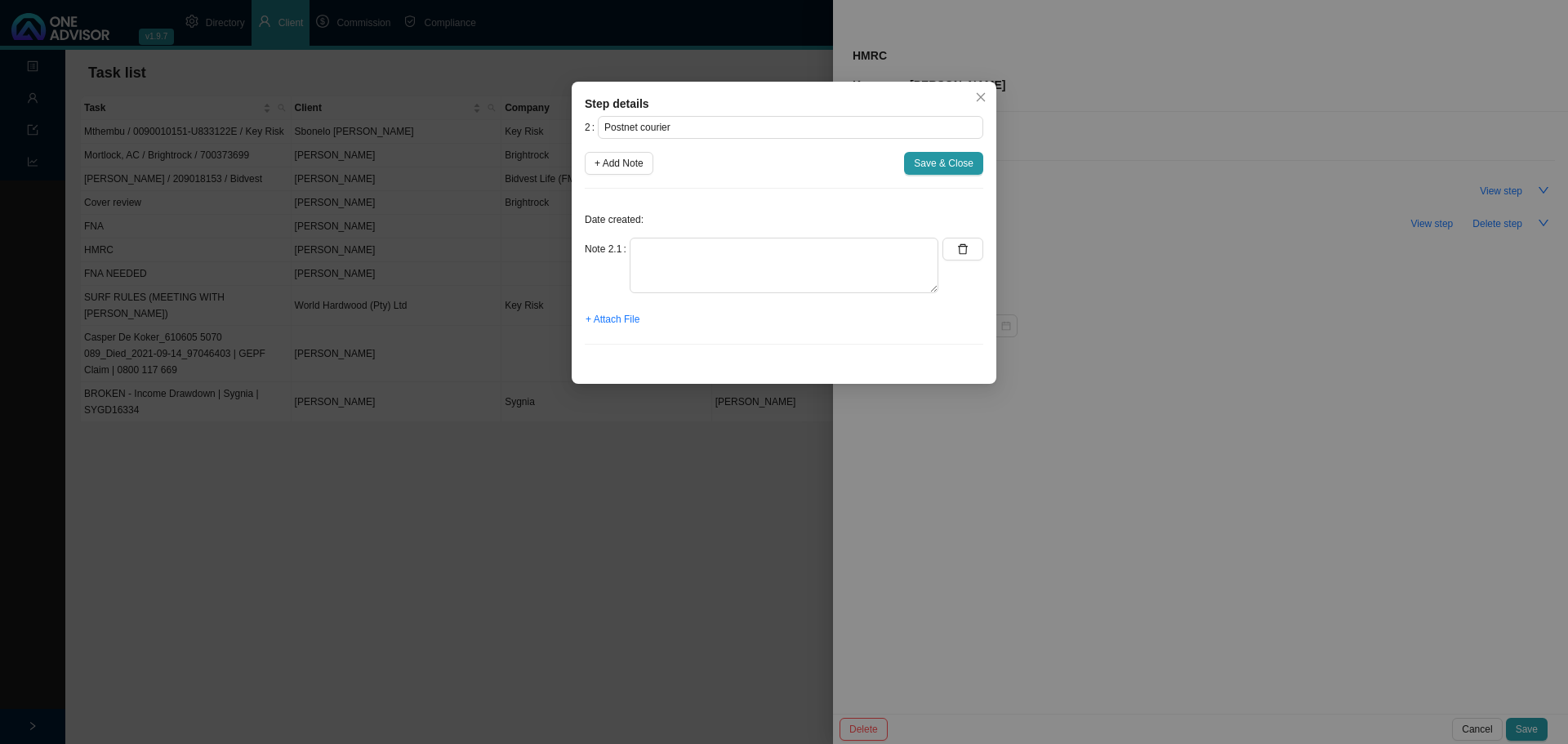
click at [658, 236] on div "Date created: Note 2.1 + Attach File" at bounding box center [783, 280] width 398 height 156
click at [658, 250] on textarea at bounding box center [783, 265] width 308 height 56
type textarea "Couriered docs to HMRC. Roughly 2 weeks back. Will need to find invoice and upl…"
click at [953, 160] on span "Save & Close" at bounding box center [944, 164] width 60 height 17
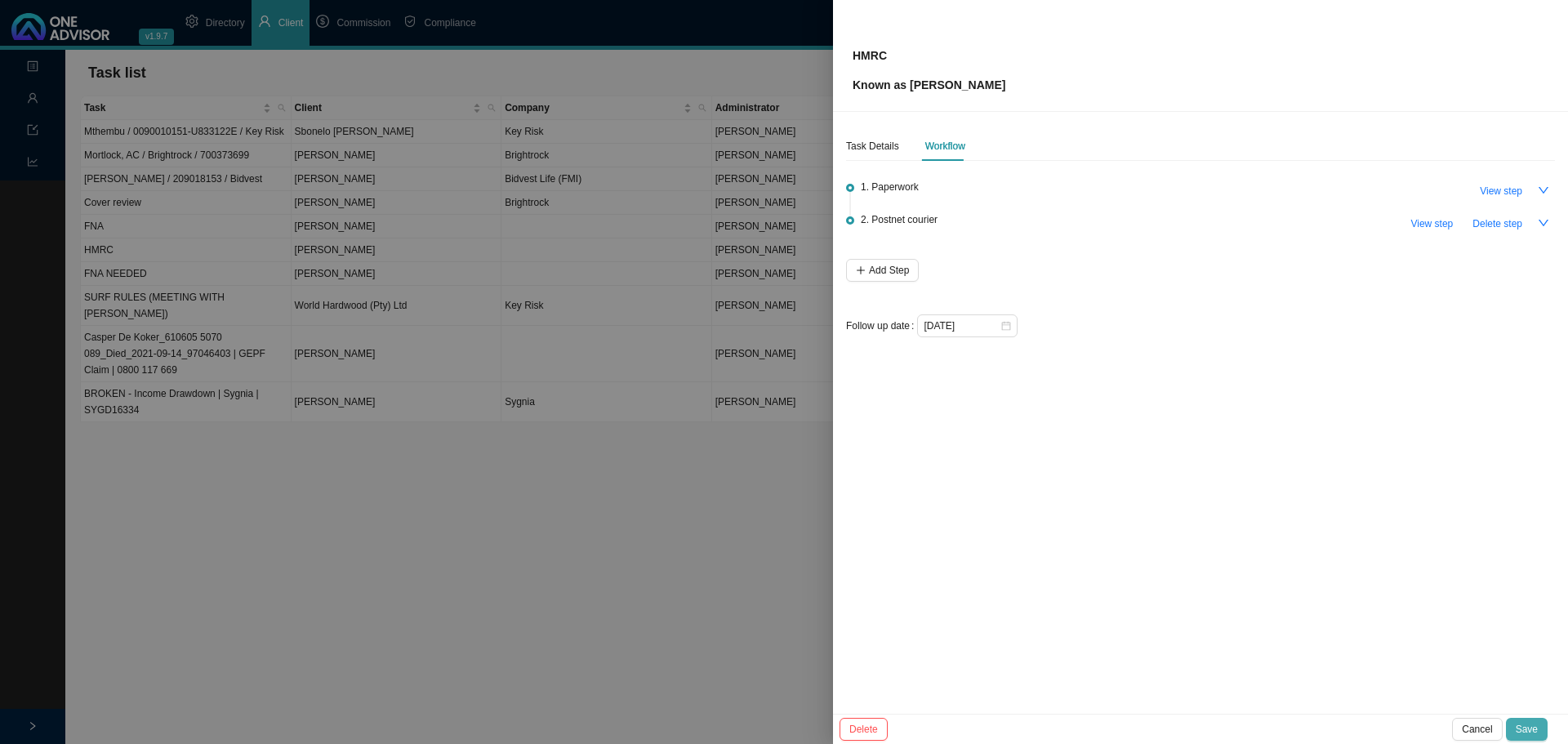
click at [1529, 731] on span "Save" at bounding box center [1526, 729] width 22 height 17
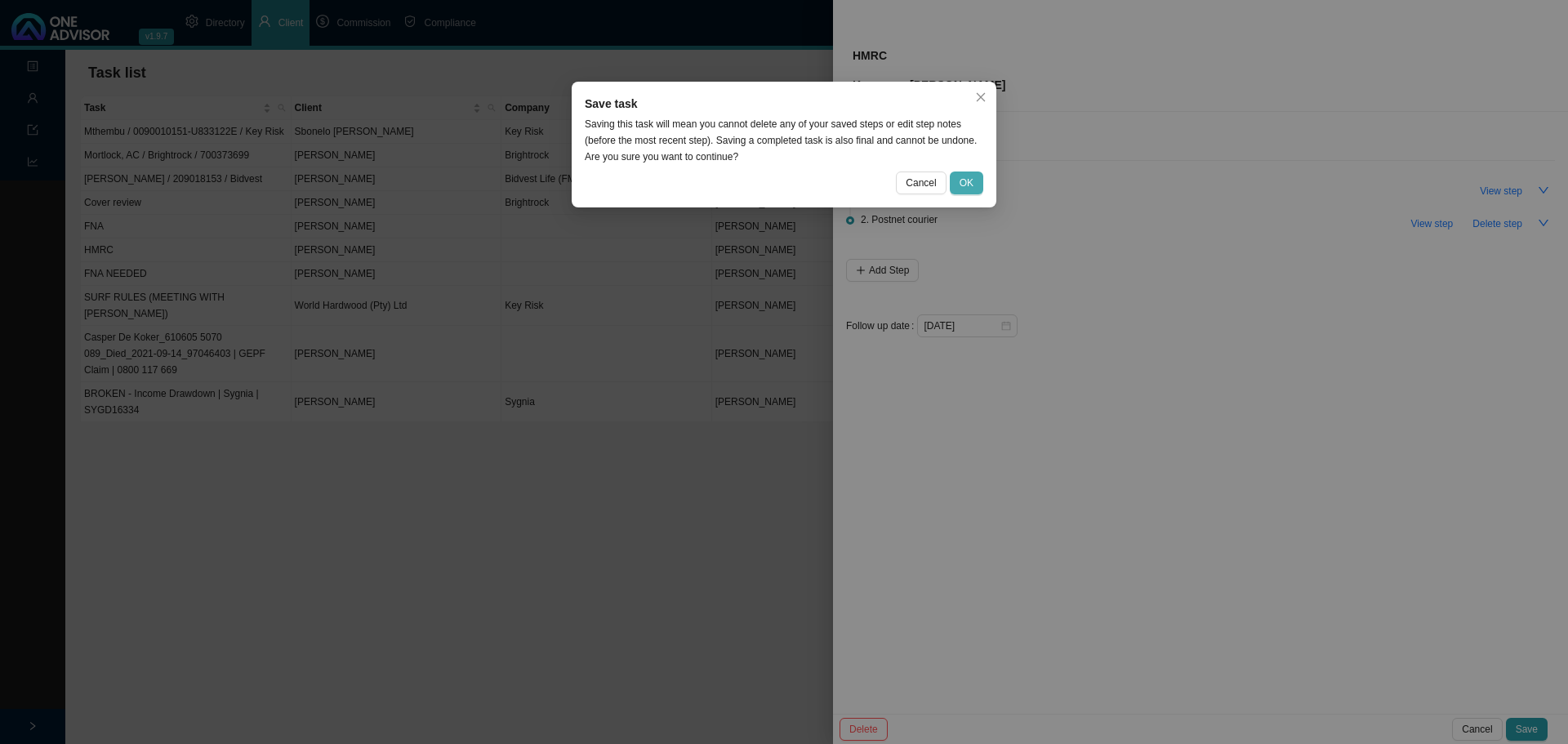
click at [965, 182] on span "OK" at bounding box center [966, 183] width 14 height 17
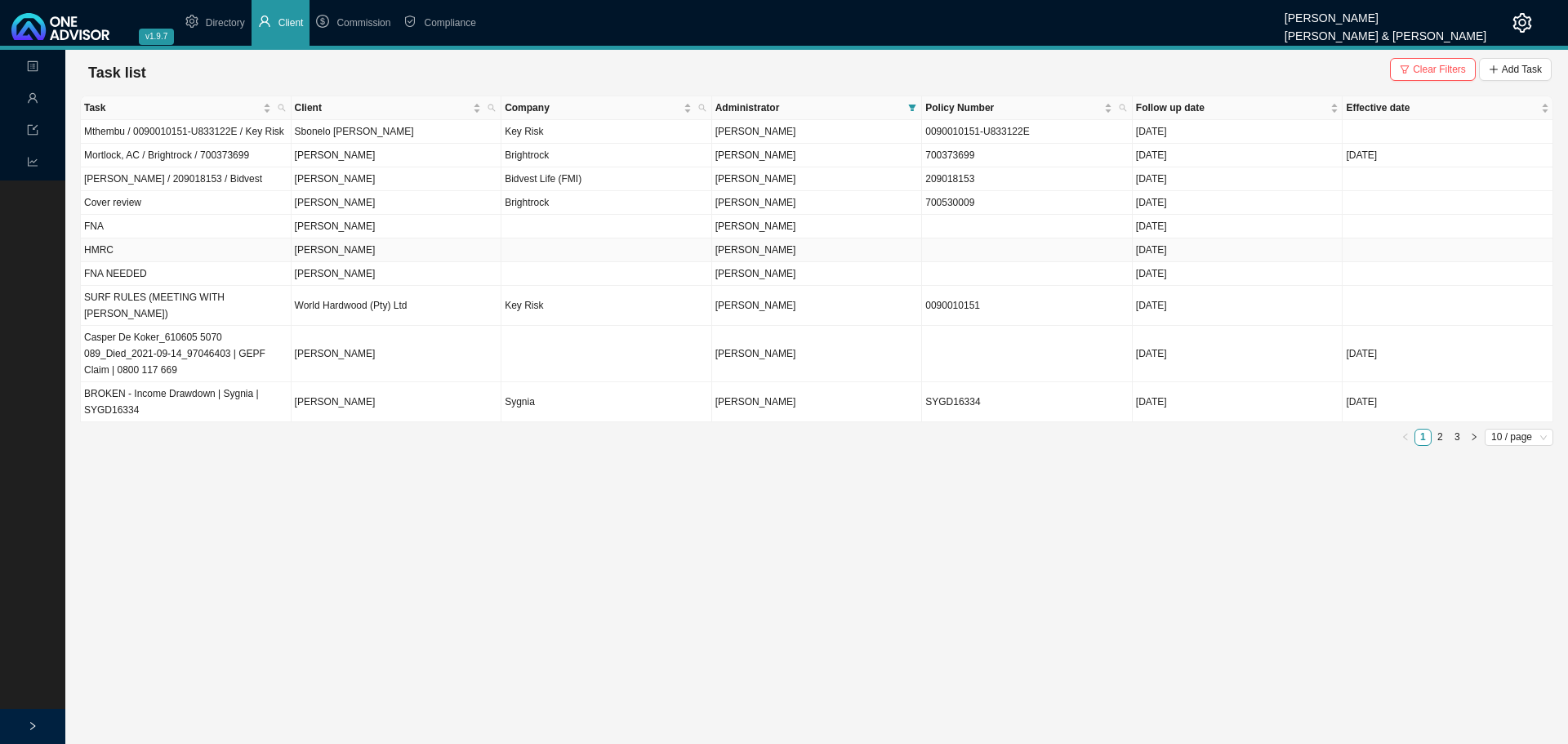
click at [165, 250] on td "HMRC" at bounding box center [185, 250] width 210 height 23
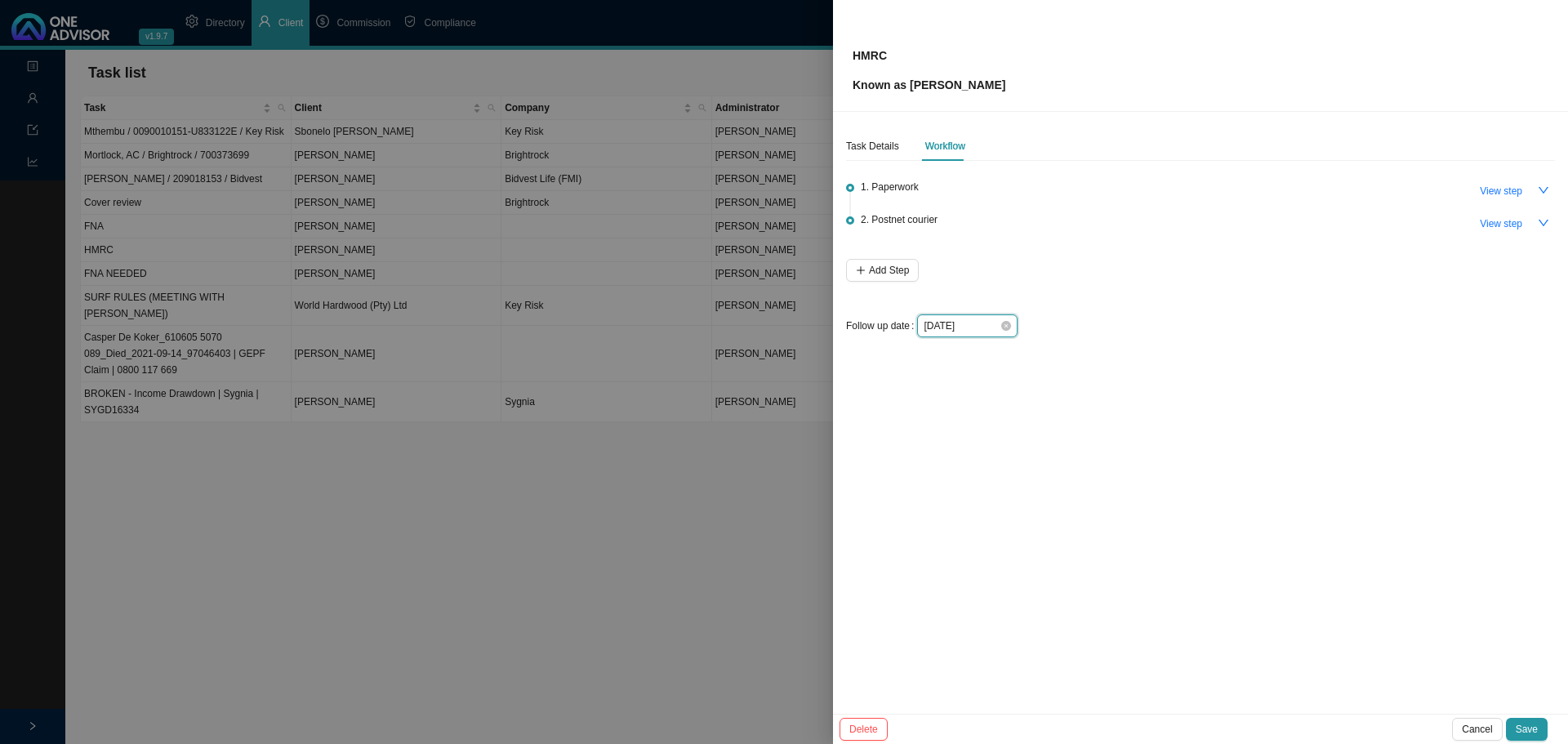
click at [985, 324] on input "2025-08-20" at bounding box center [961, 326] width 76 height 17
type input "2025-09-12"
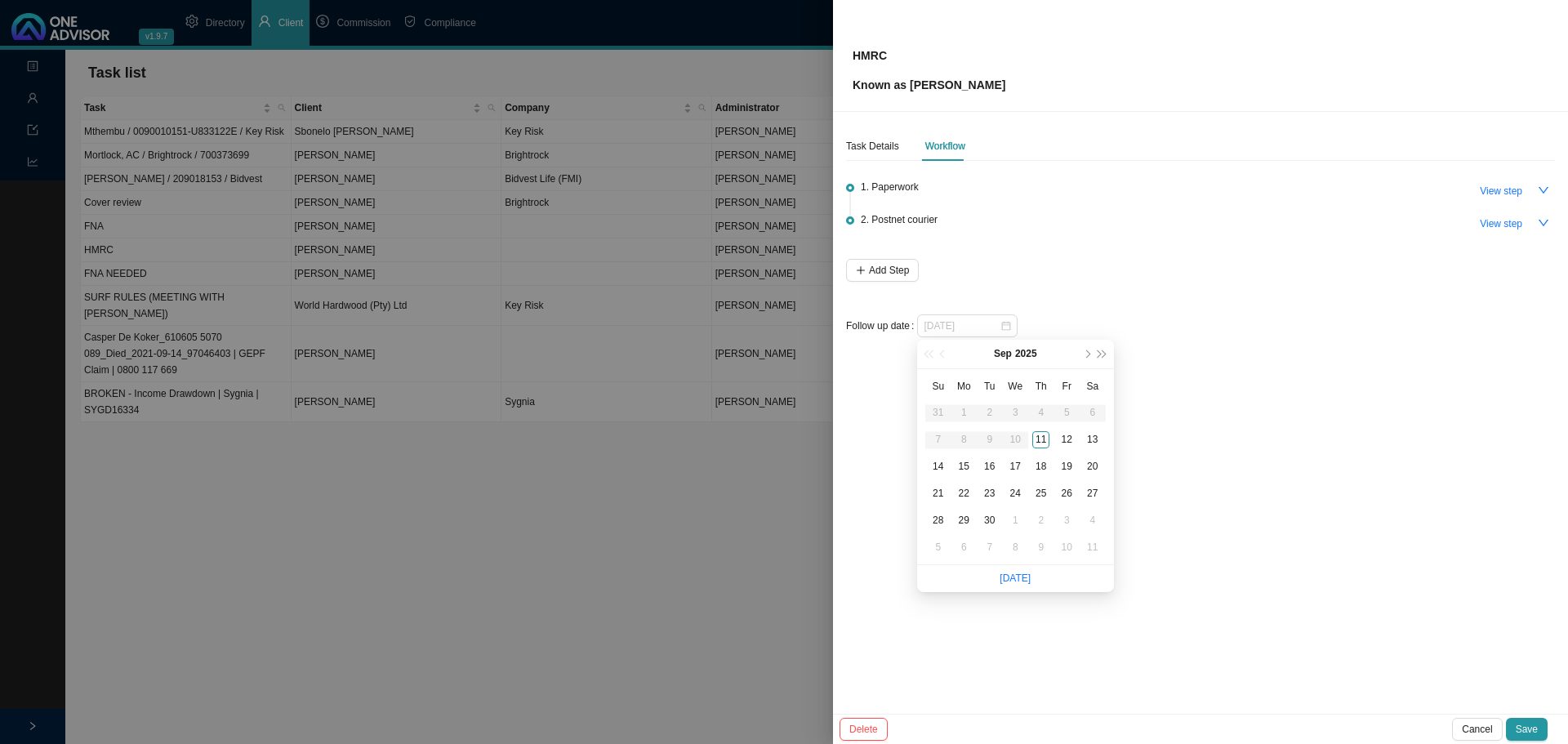
click at [1066, 439] on div "12" at bounding box center [1067, 440] width 17 height 17
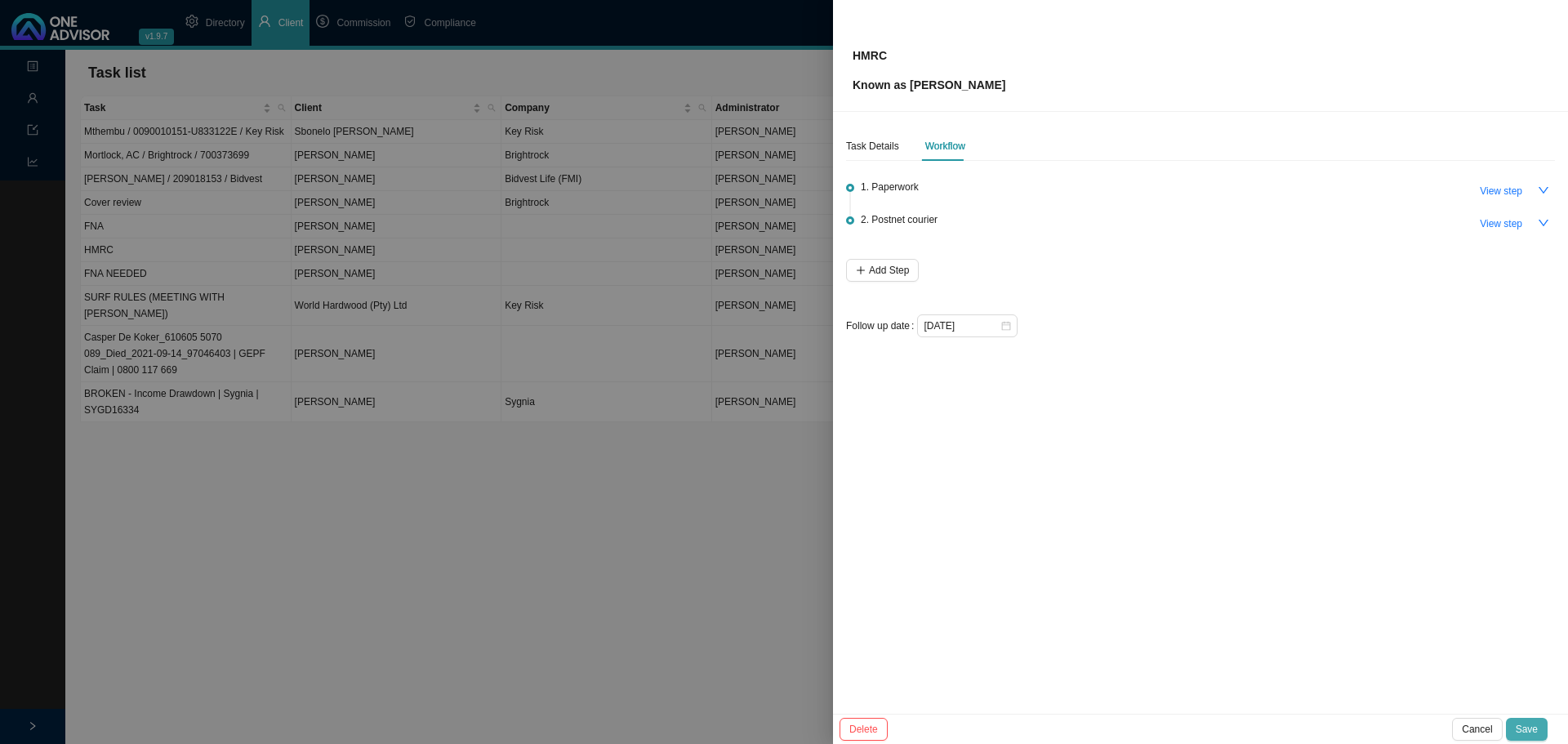
click at [1533, 727] on span "Save" at bounding box center [1526, 729] width 22 height 17
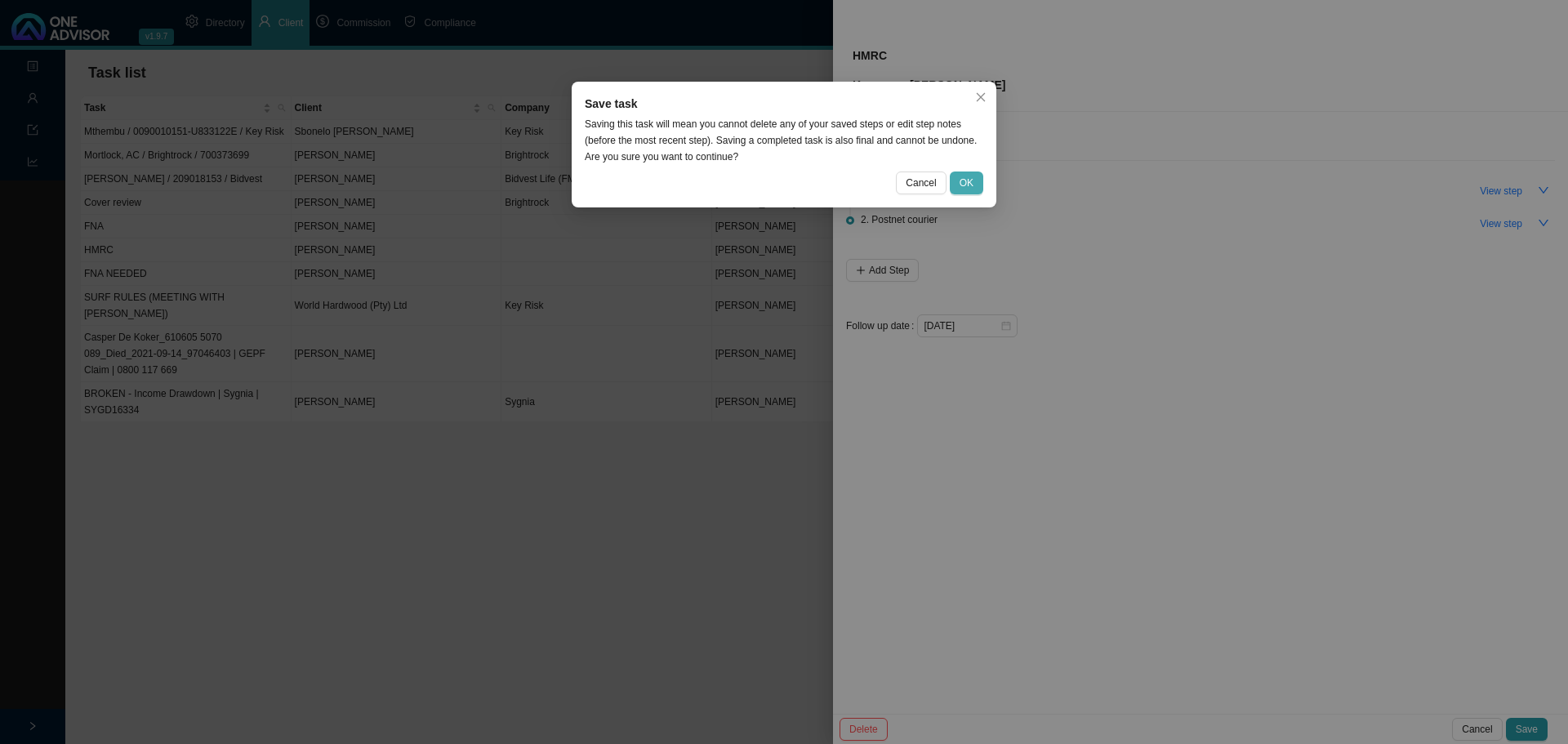
click at [961, 181] on span "OK" at bounding box center [966, 183] width 14 height 17
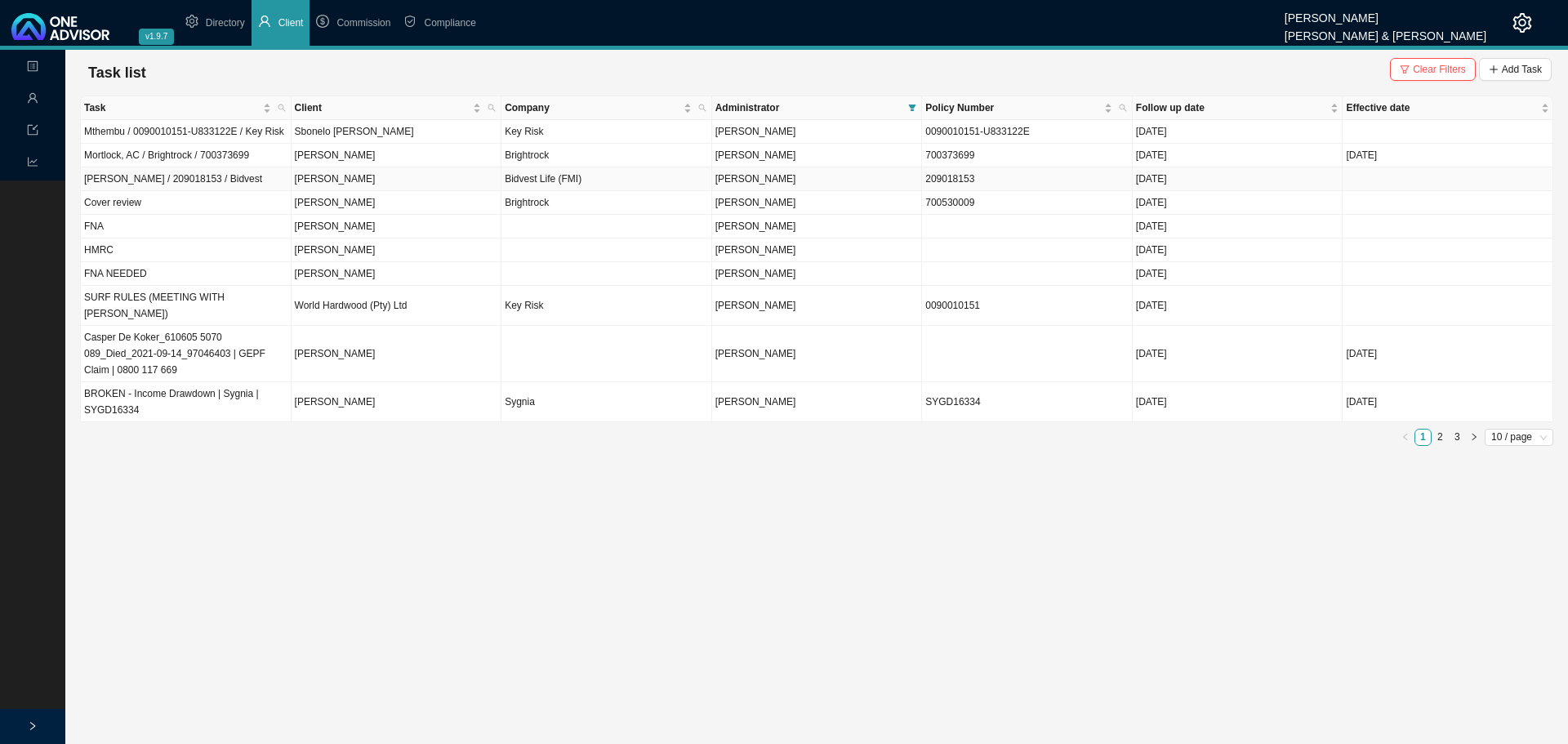
click at [248, 176] on td "Bormann / 209018153 / Bidvest" at bounding box center [185, 179] width 210 height 23
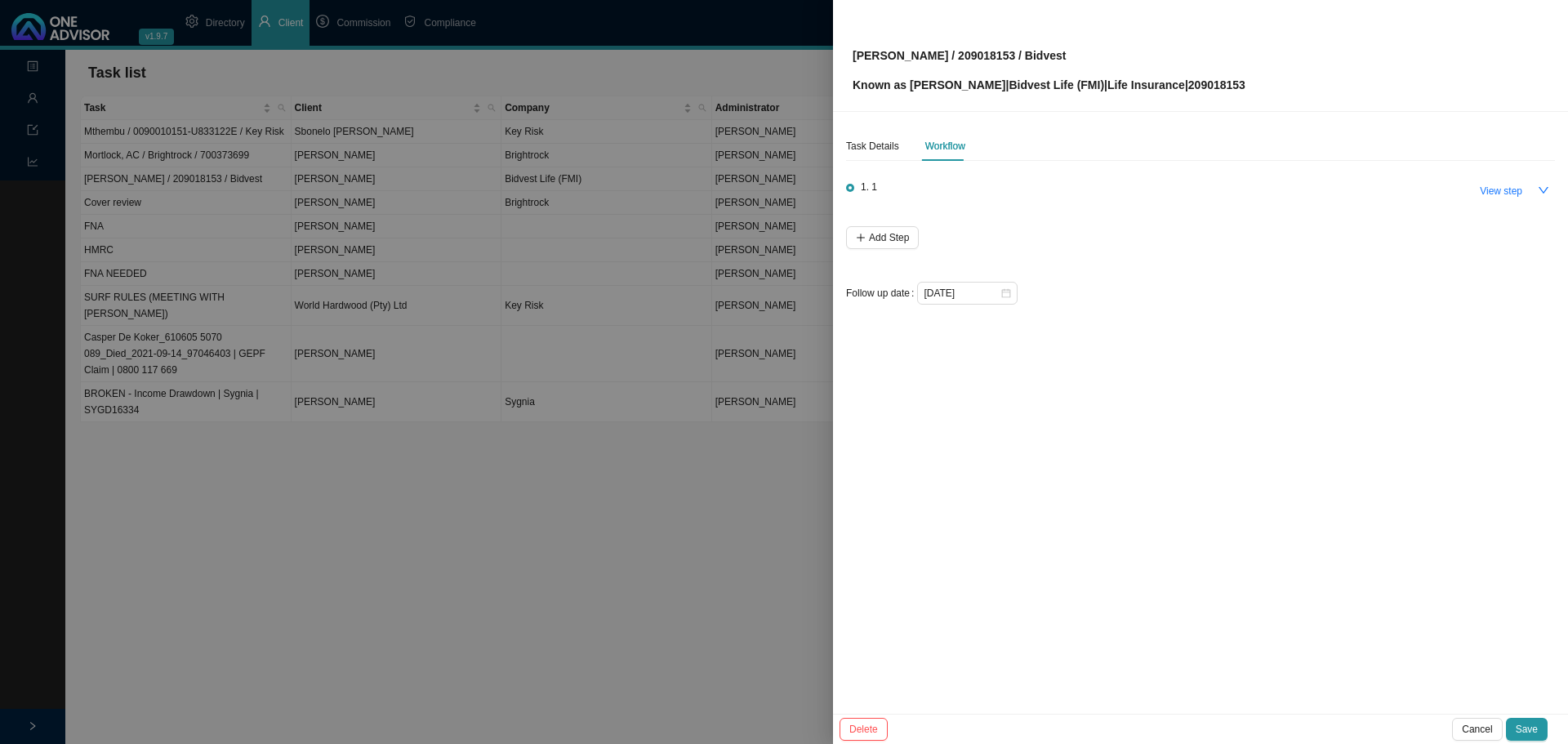
click at [243, 249] on div at bounding box center [784, 372] width 1568 height 744
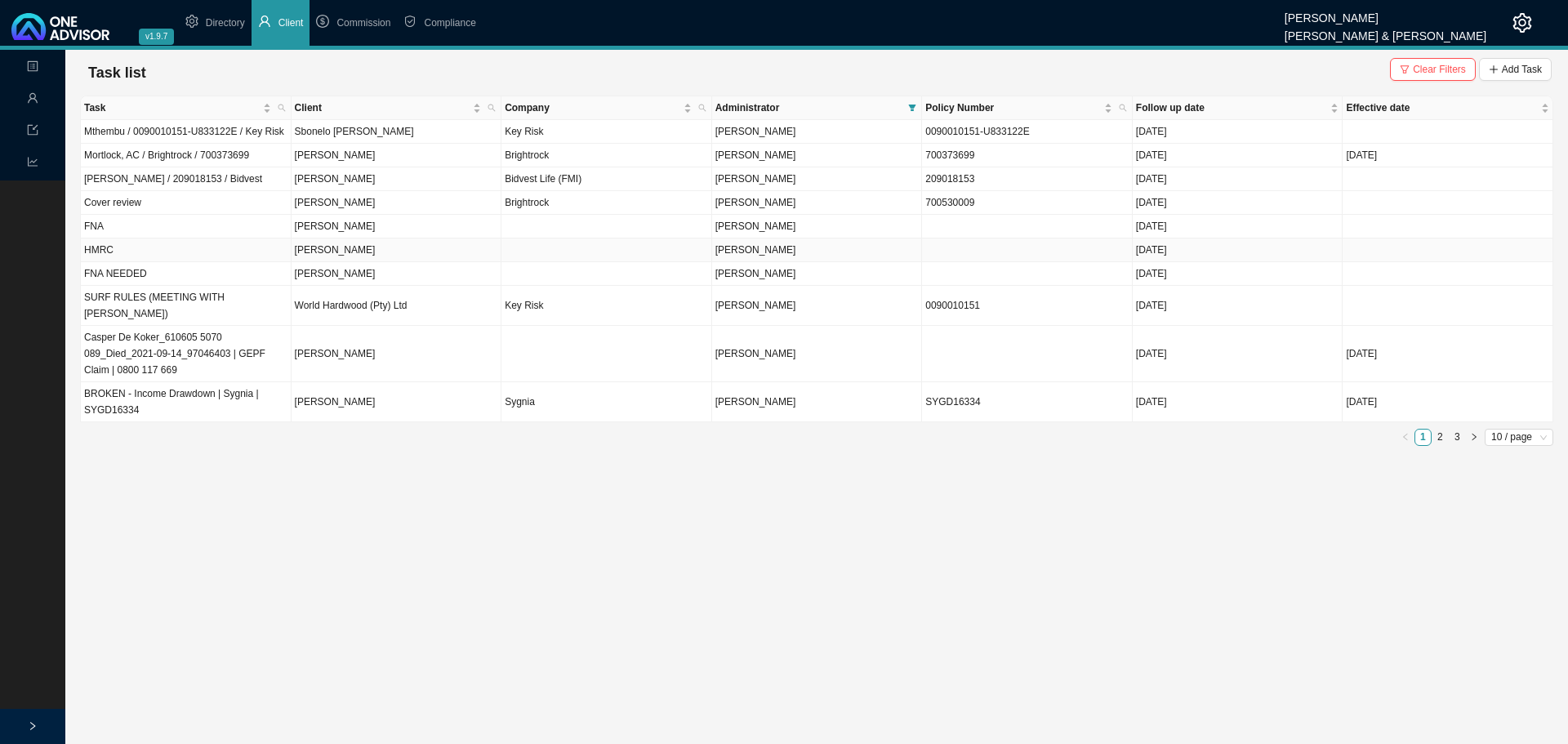
click at [243, 249] on td "HMRC" at bounding box center [185, 250] width 210 height 23
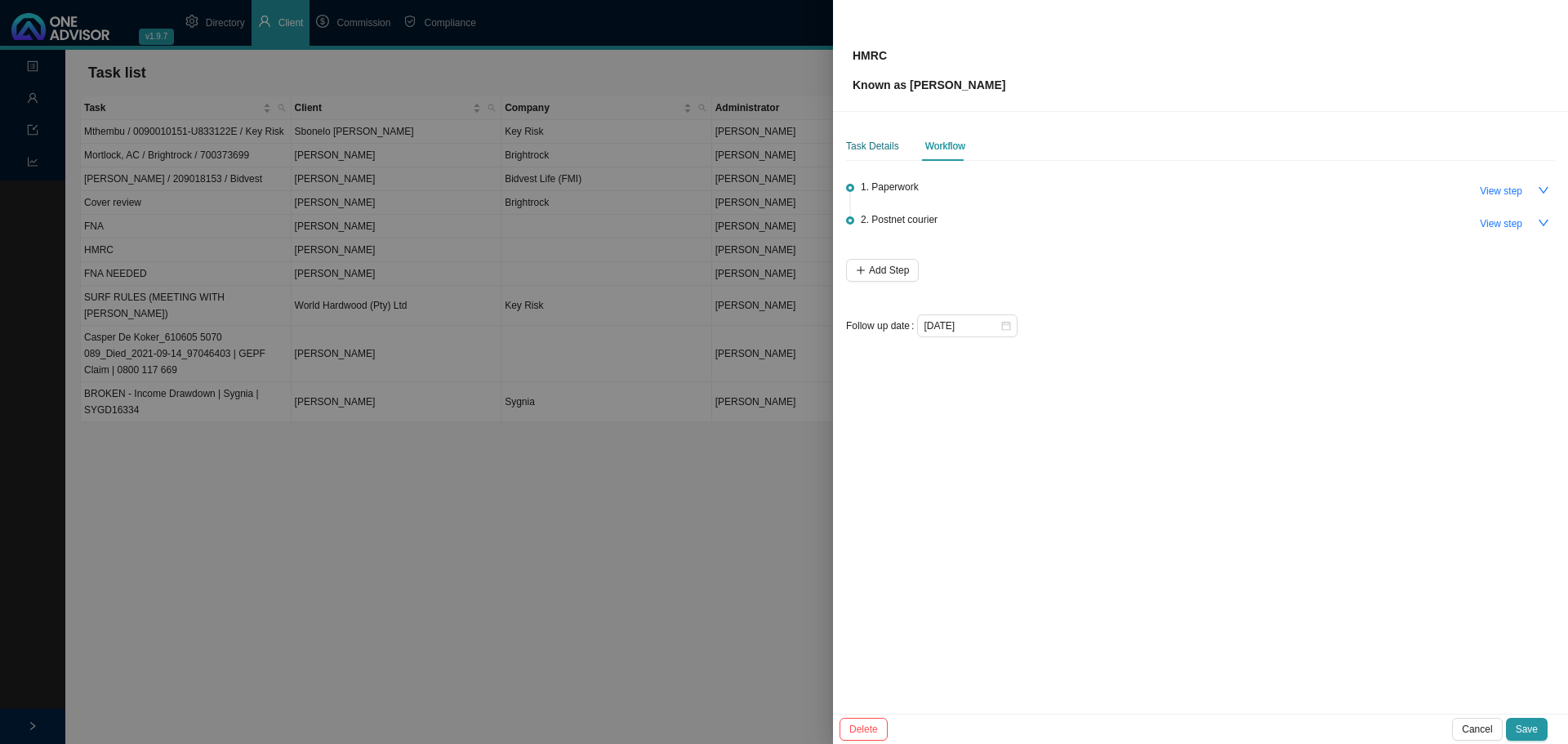
click at [878, 147] on div "Task Details" at bounding box center [872, 146] width 53 height 17
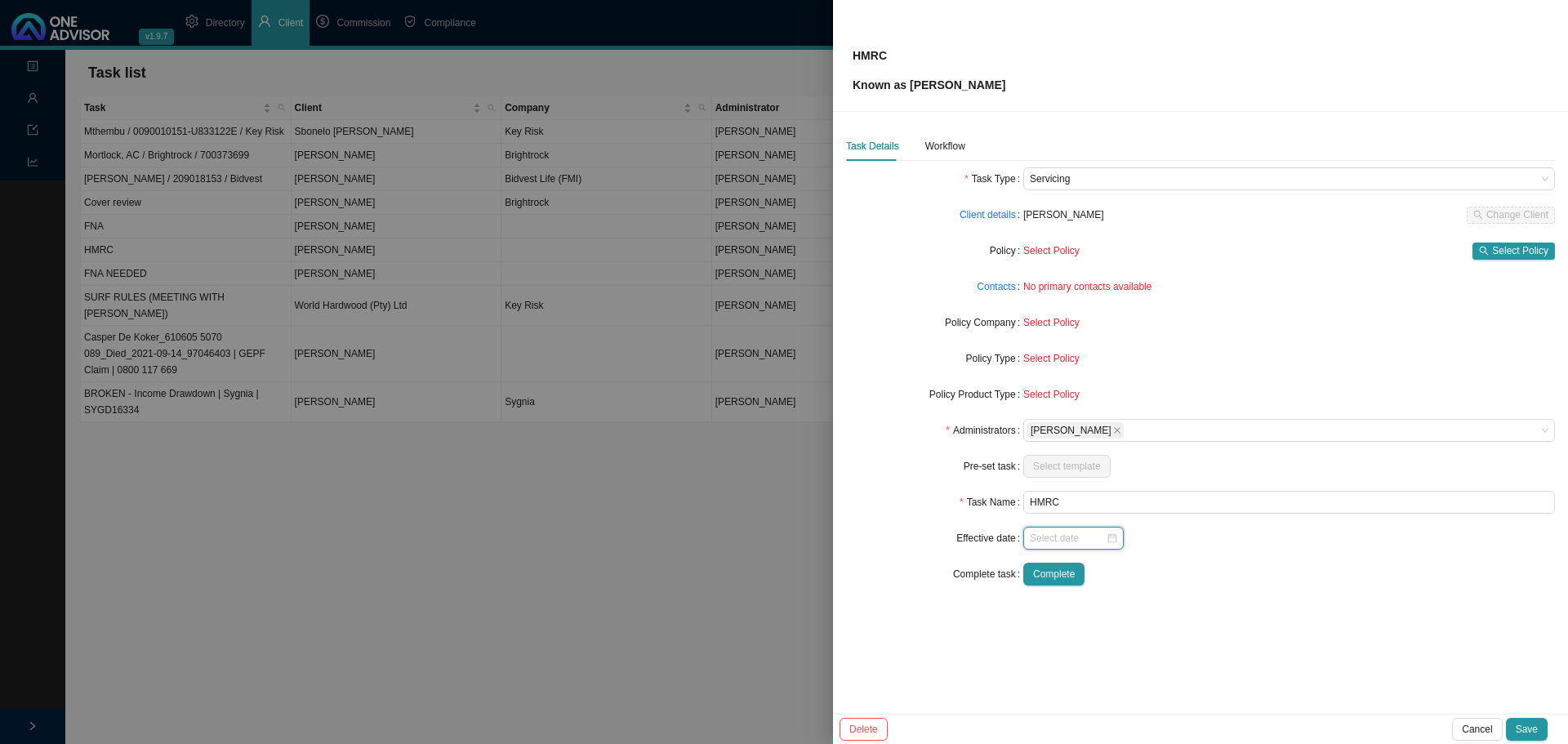
click at [1087, 534] on input at bounding box center [1067, 538] width 76 height 17
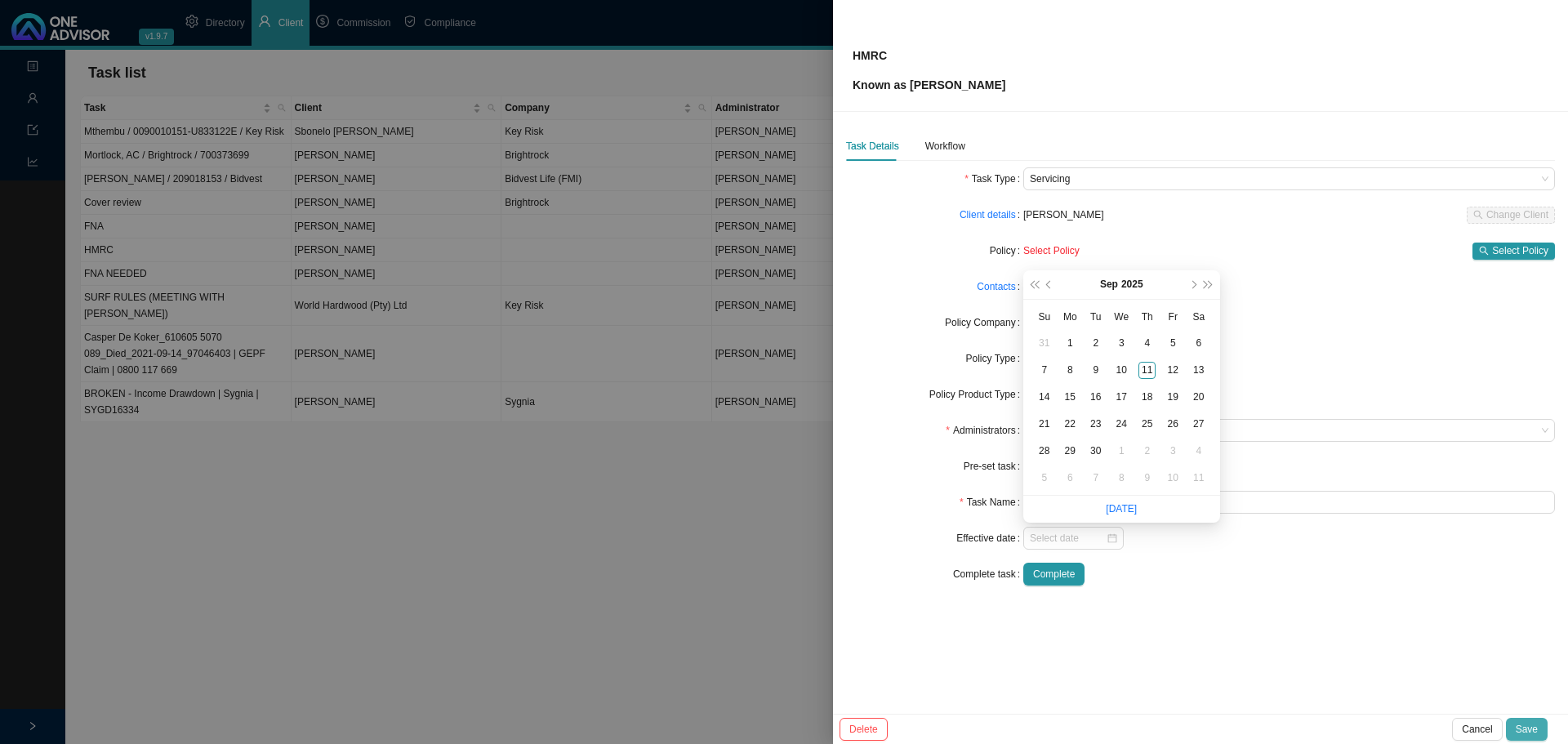
click at [1523, 732] on span "Save" at bounding box center [1526, 729] width 22 height 17
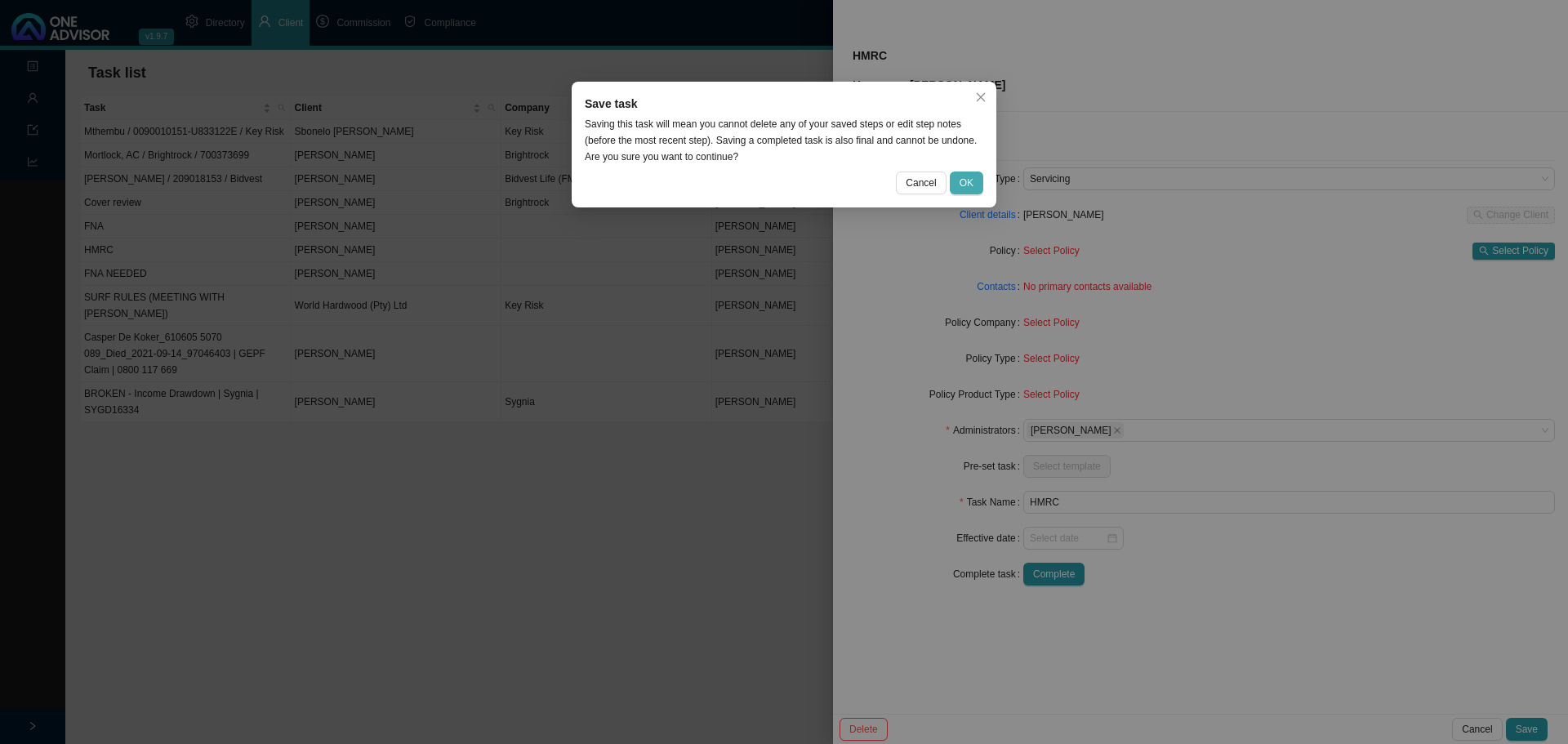
click at [964, 180] on span "OK" at bounding box center [966, 183] width 14 height 17
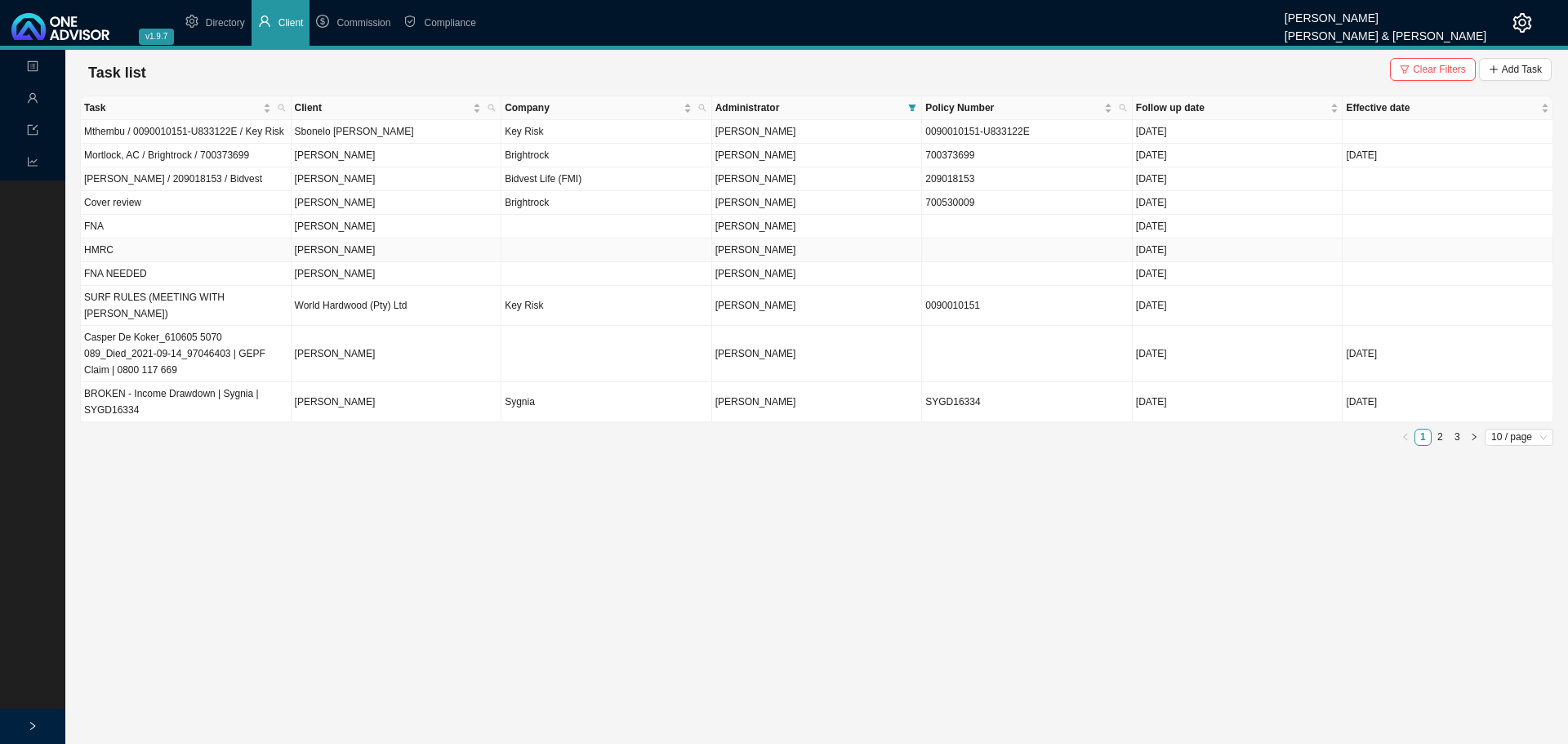
click at [407, 250] on td "Kim Woodburn" at bounding box center [397, 250] width 210 height 23
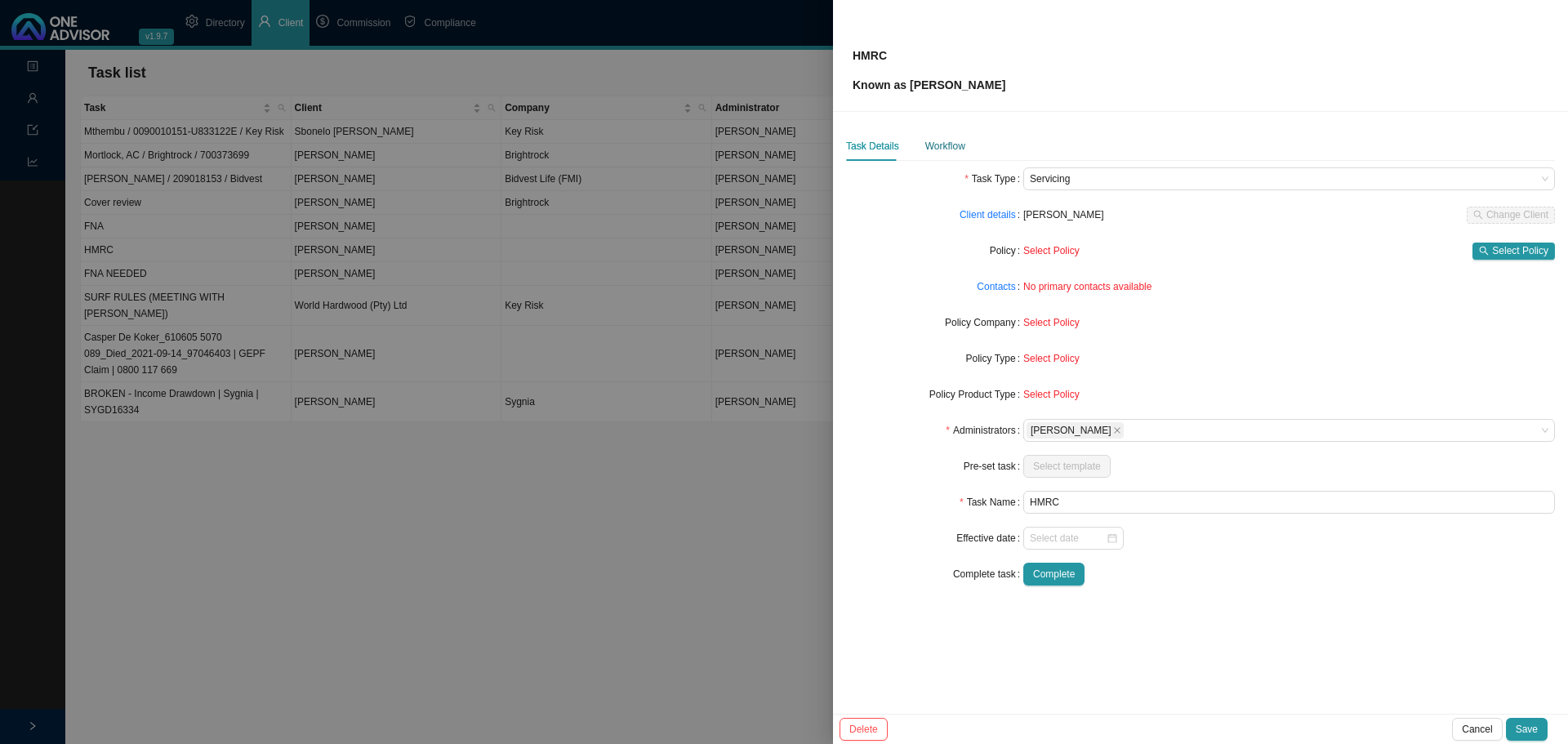
click at [938, 144] on div "Workflow" at bounding box center [945, 146] width 40 height 17
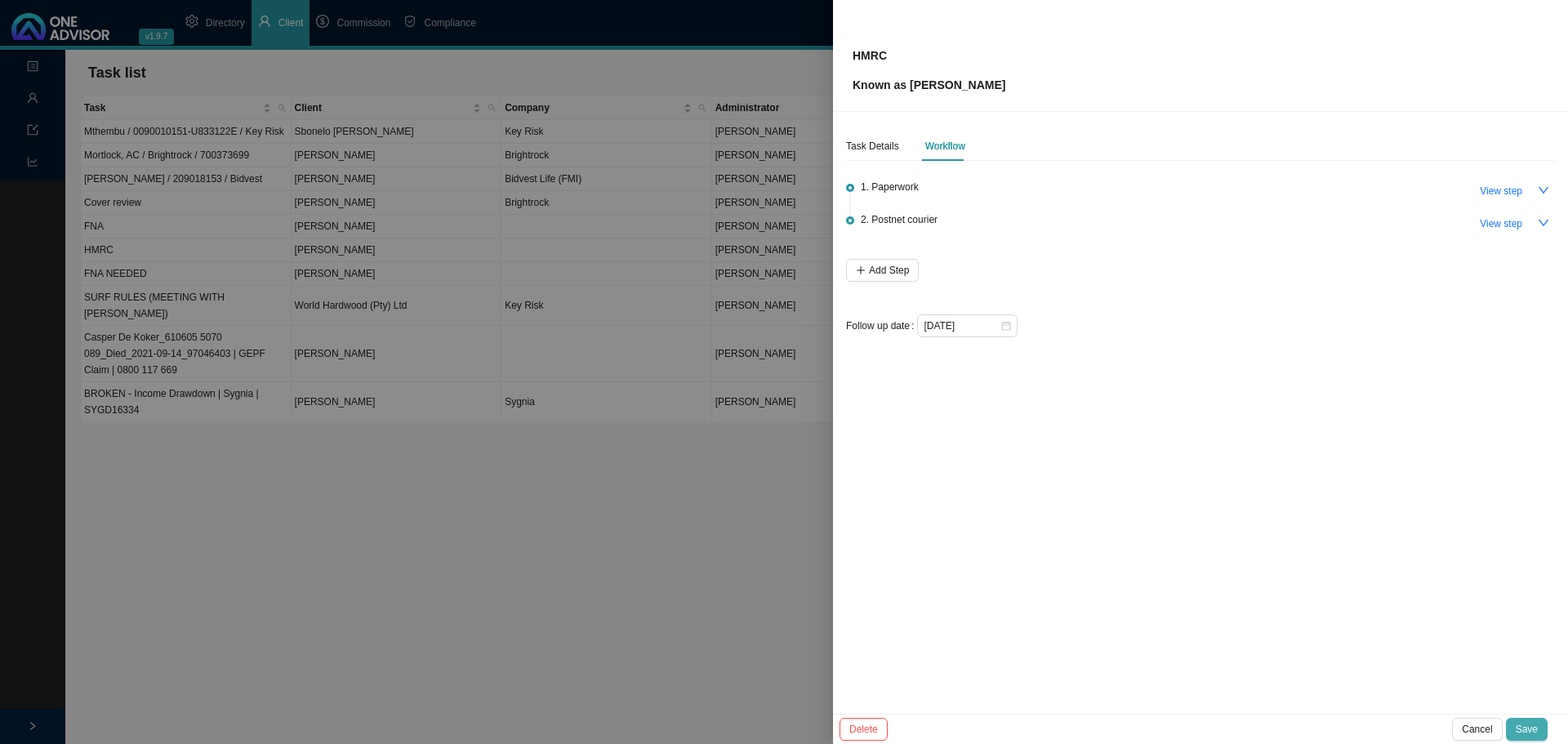
click at [1537, 727] on button "Save" at bounding box center [1526, 728] width 42 height 22
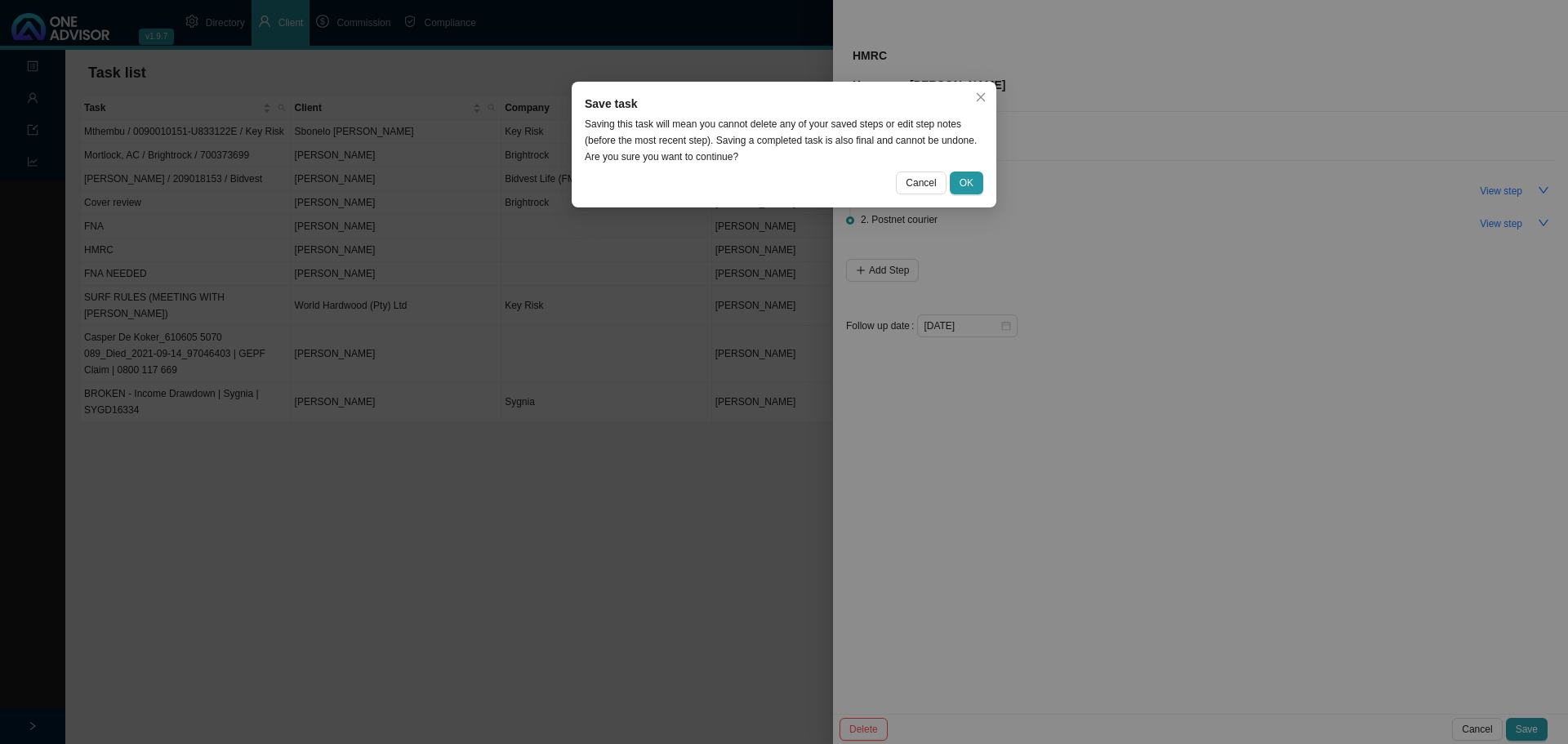
click at [919, 181] on span "Cancel" at bounding box center [920, 183] width 30 height 17
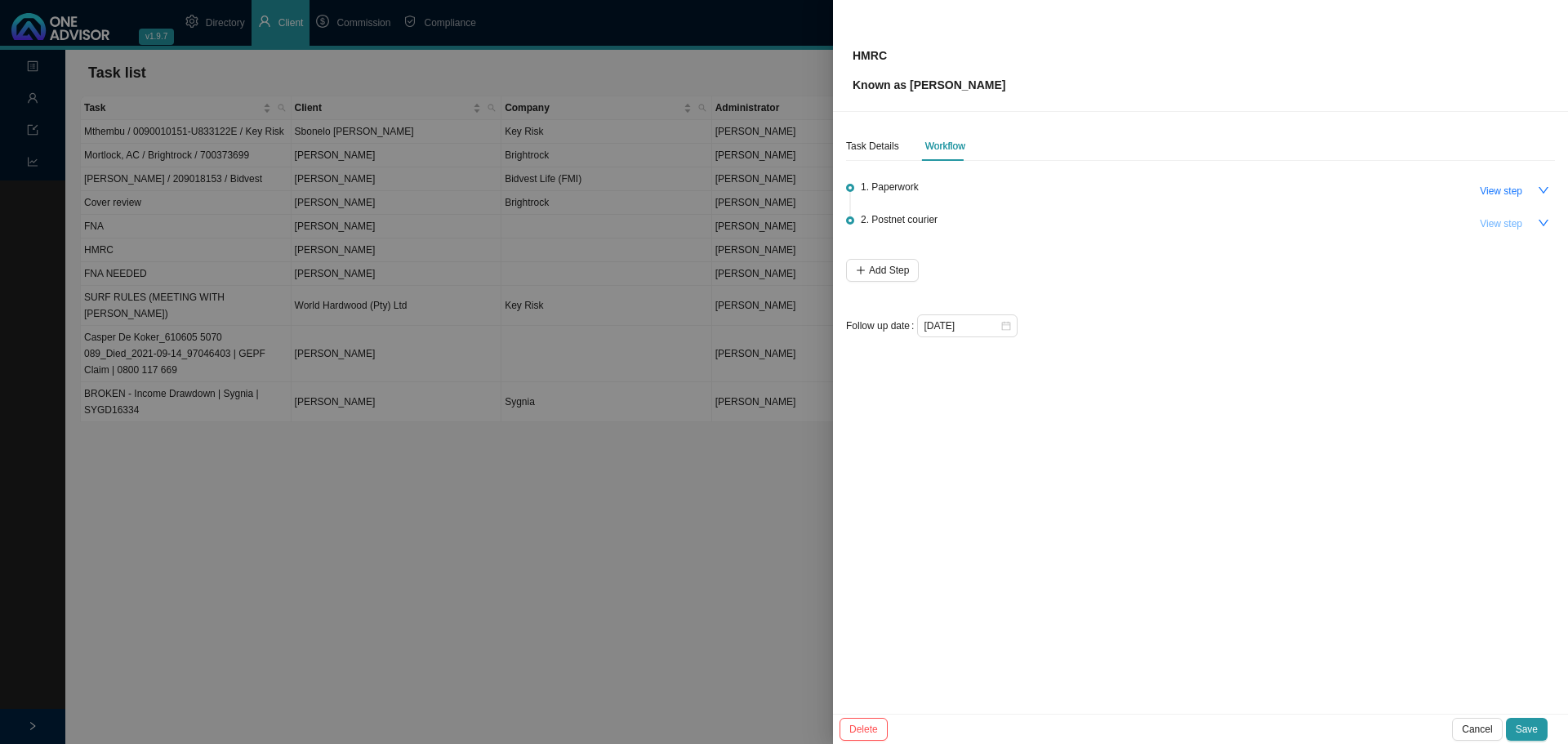
click at [1501, 223] on span "View step" at bounding box center [1501, 224] width 42 height 17
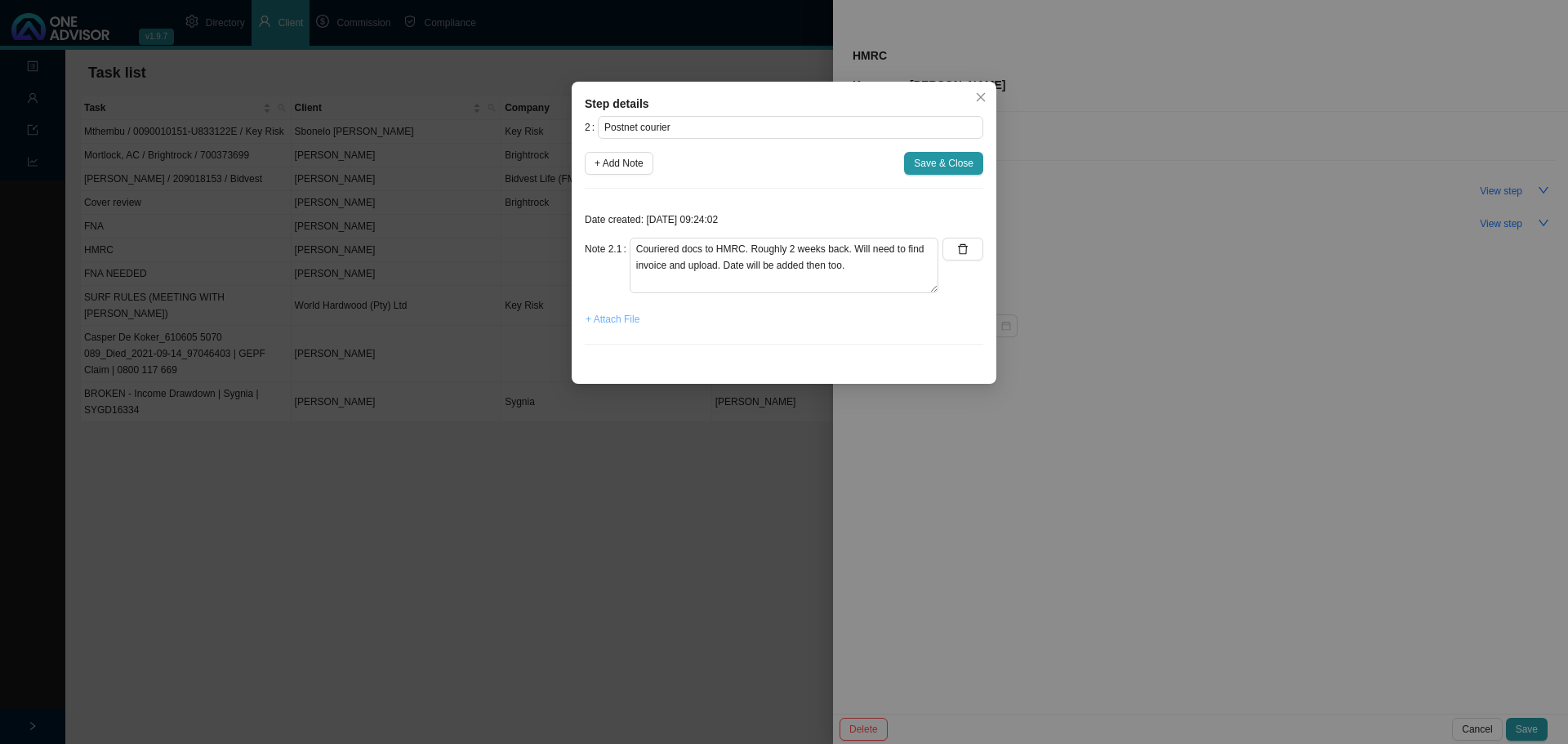
click at [619, 320] on span "+ Attach File" at bounding box center [612, 319] width 54 height 17
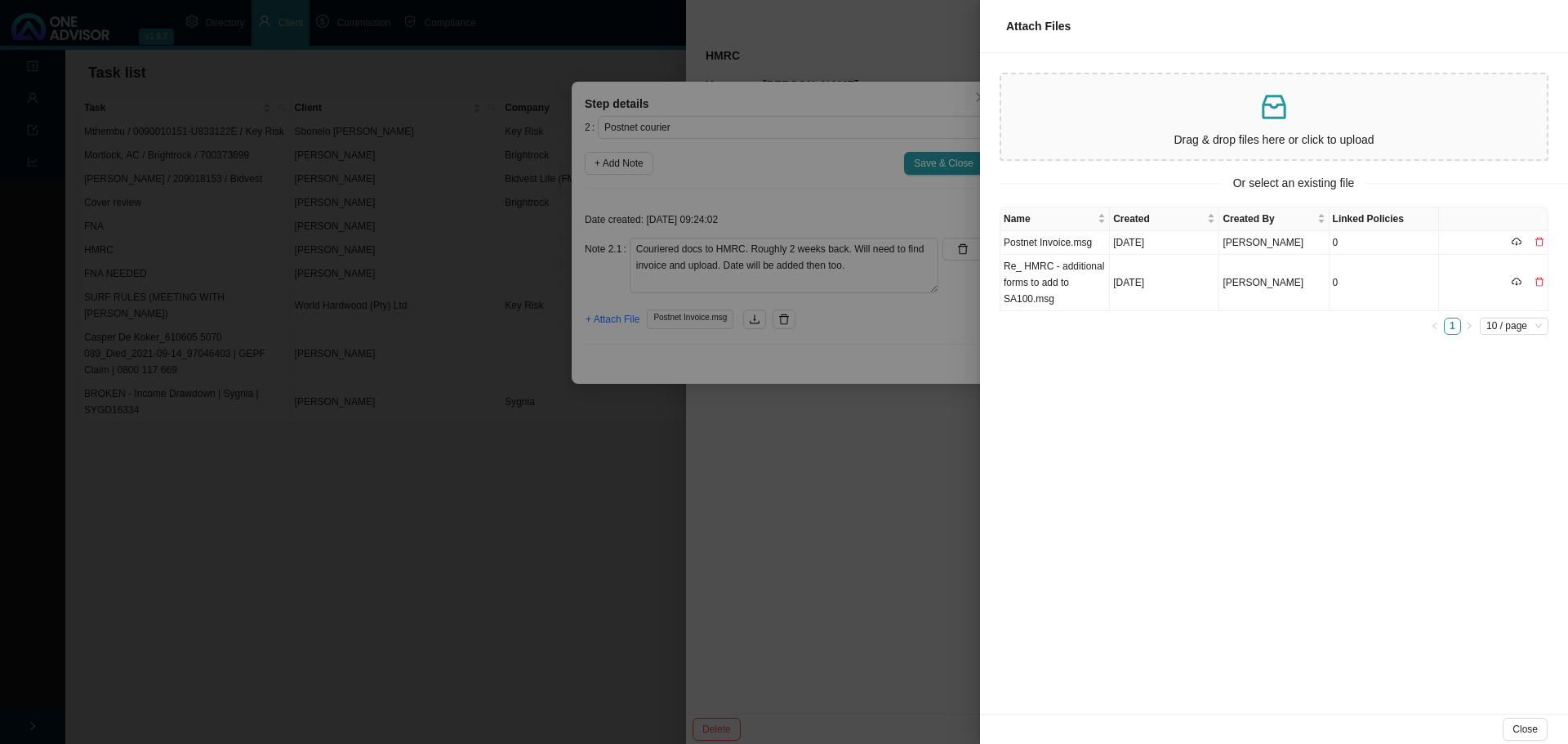
click at [764, 526] on div at bounding box center [784, 372] width 1568 height 744
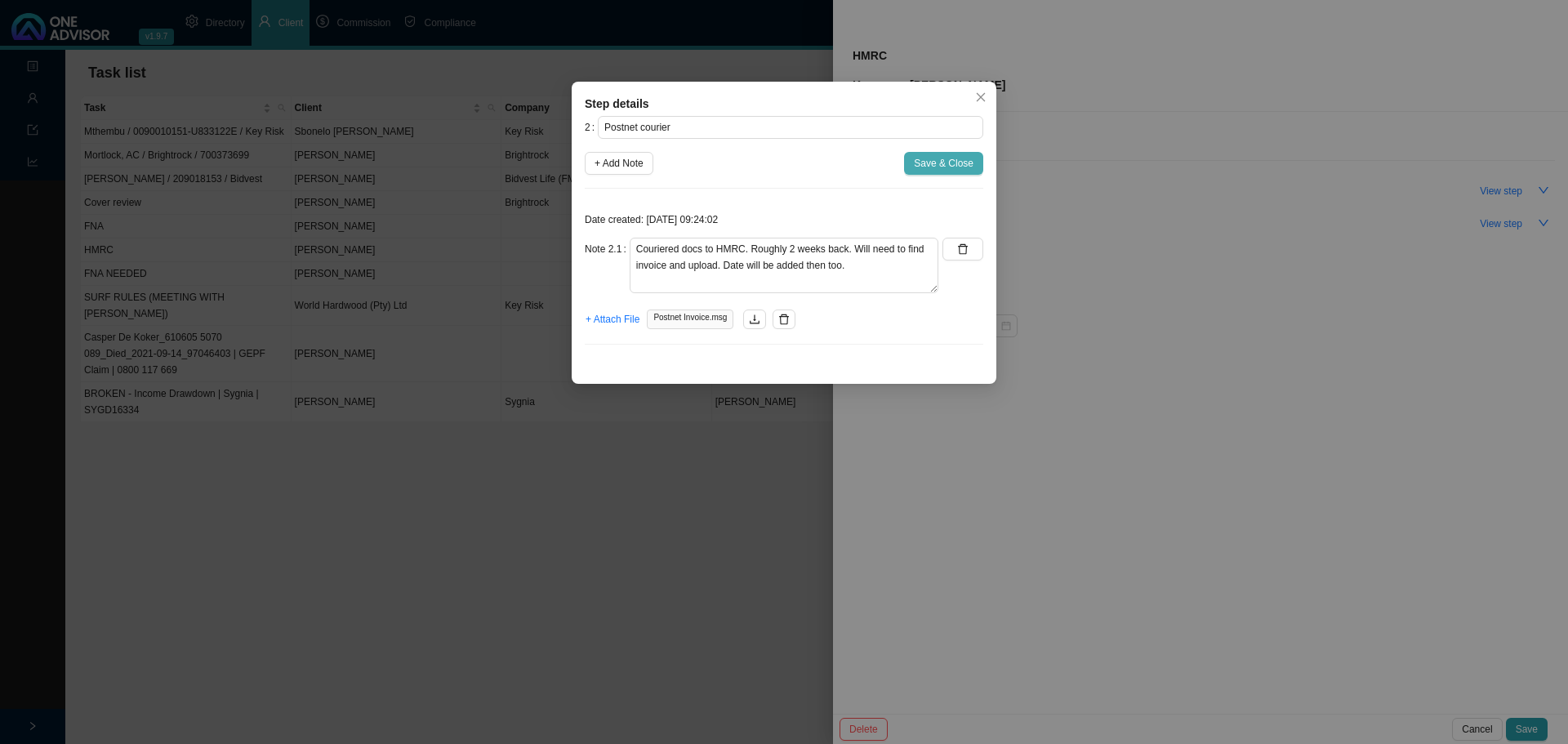
click at [942, 162] on span "Save & Close" at bounding box center [944, 164] width 60 height 17
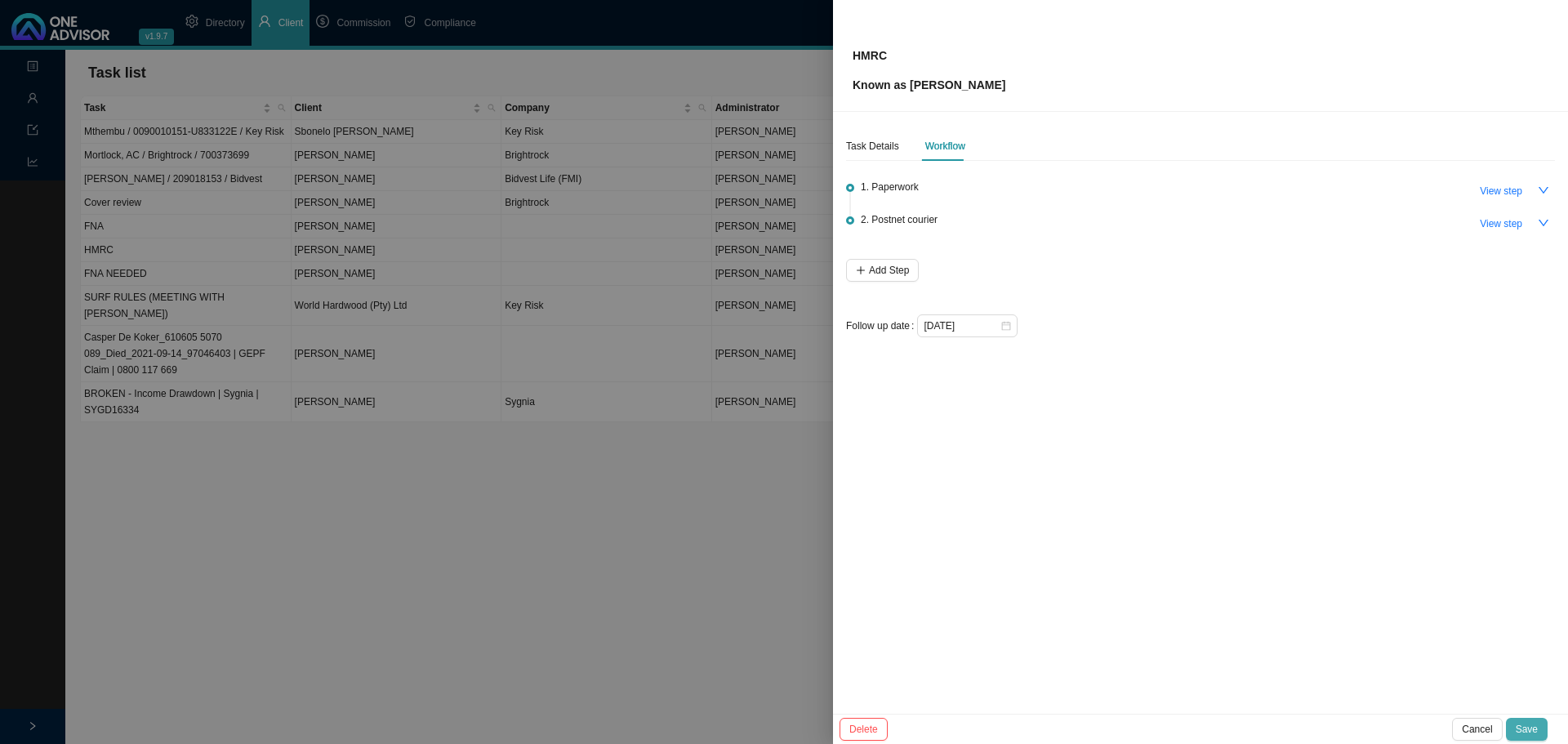
click at [1528, 727] on span "Save" at bounding box center [1526, 729] width 22 height 17
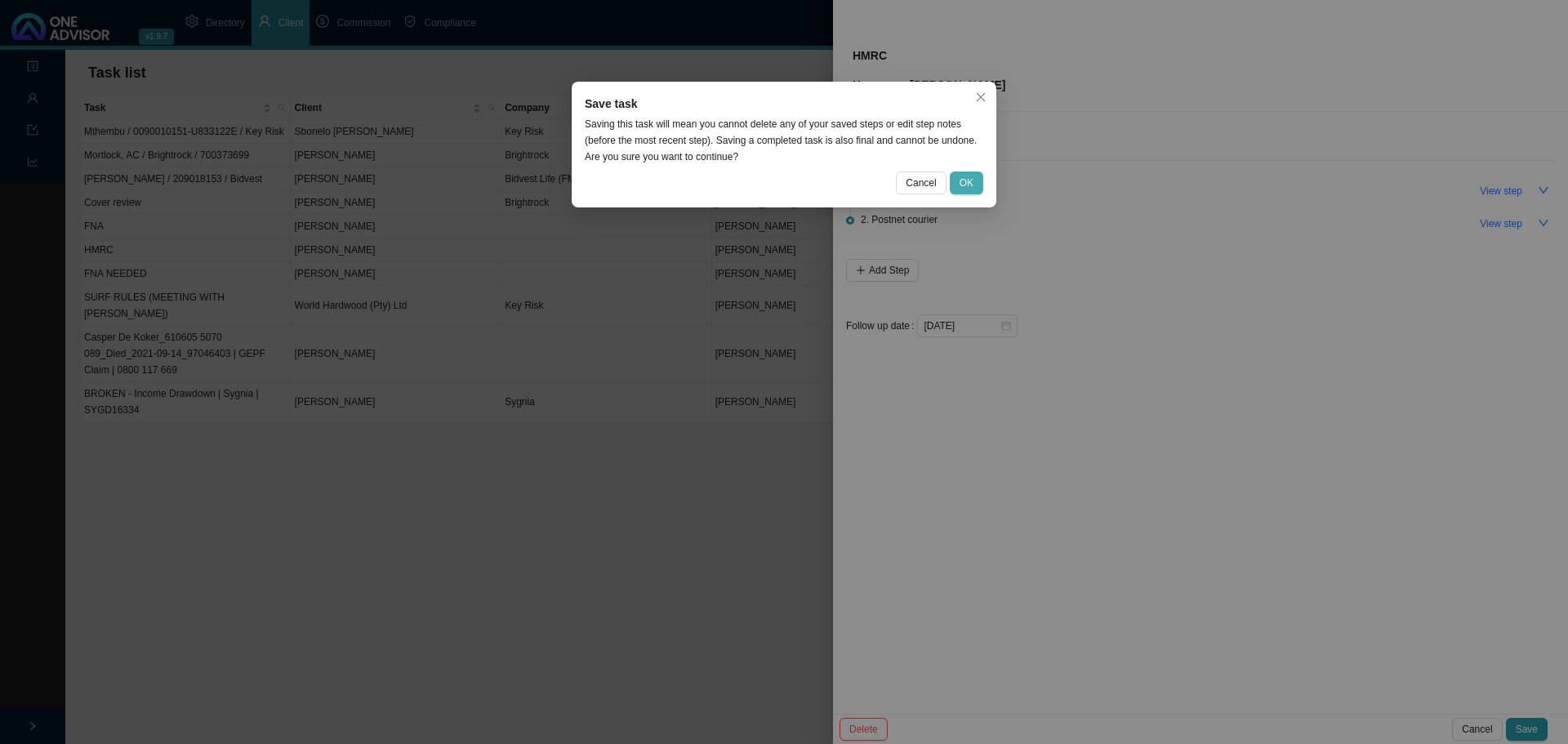
click at [961, 181] on span "OK" at bounding box center [966, 183] width 14 height 17
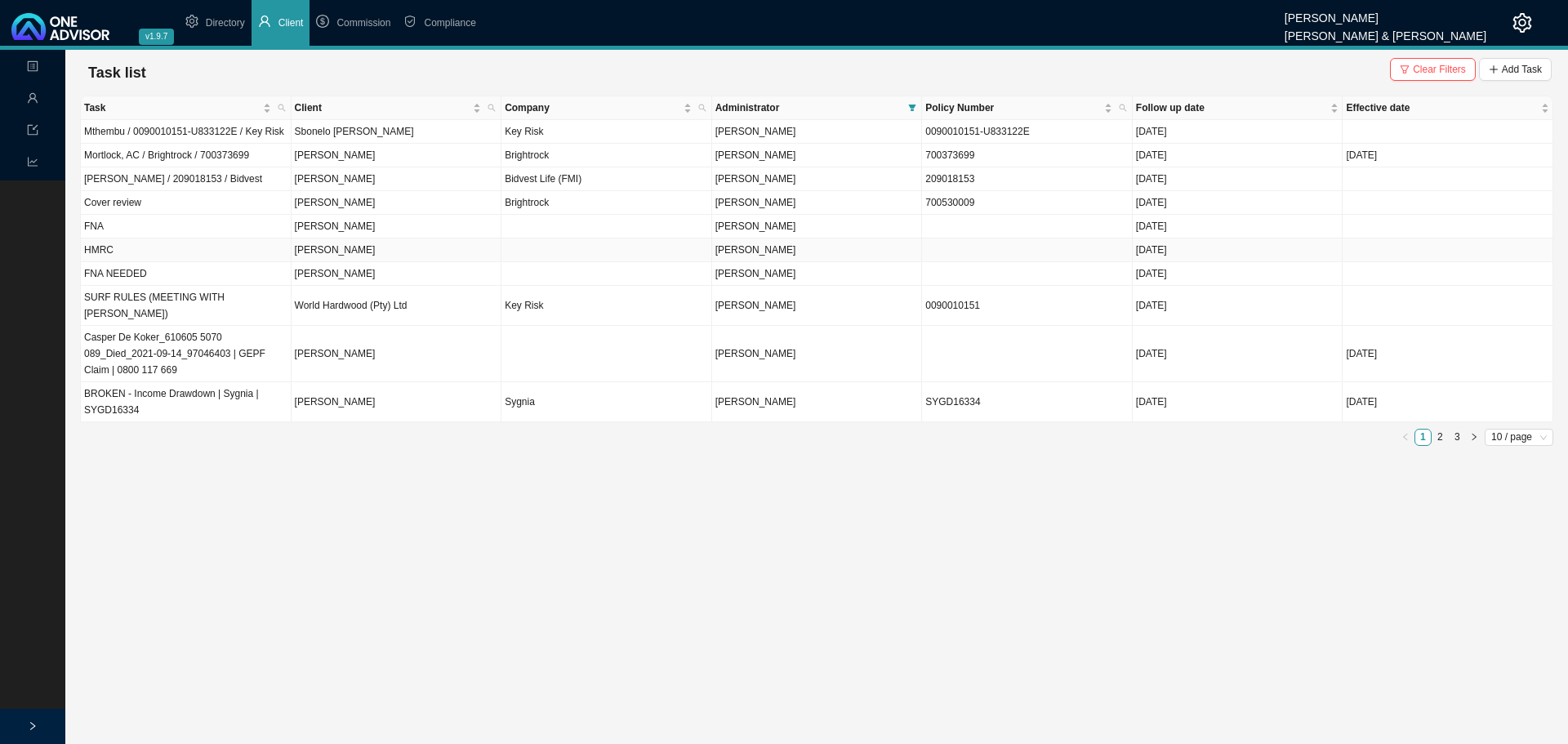
click at [176, 250] on td "HMRC" at bounding box center [185, 250] width 210 height 23
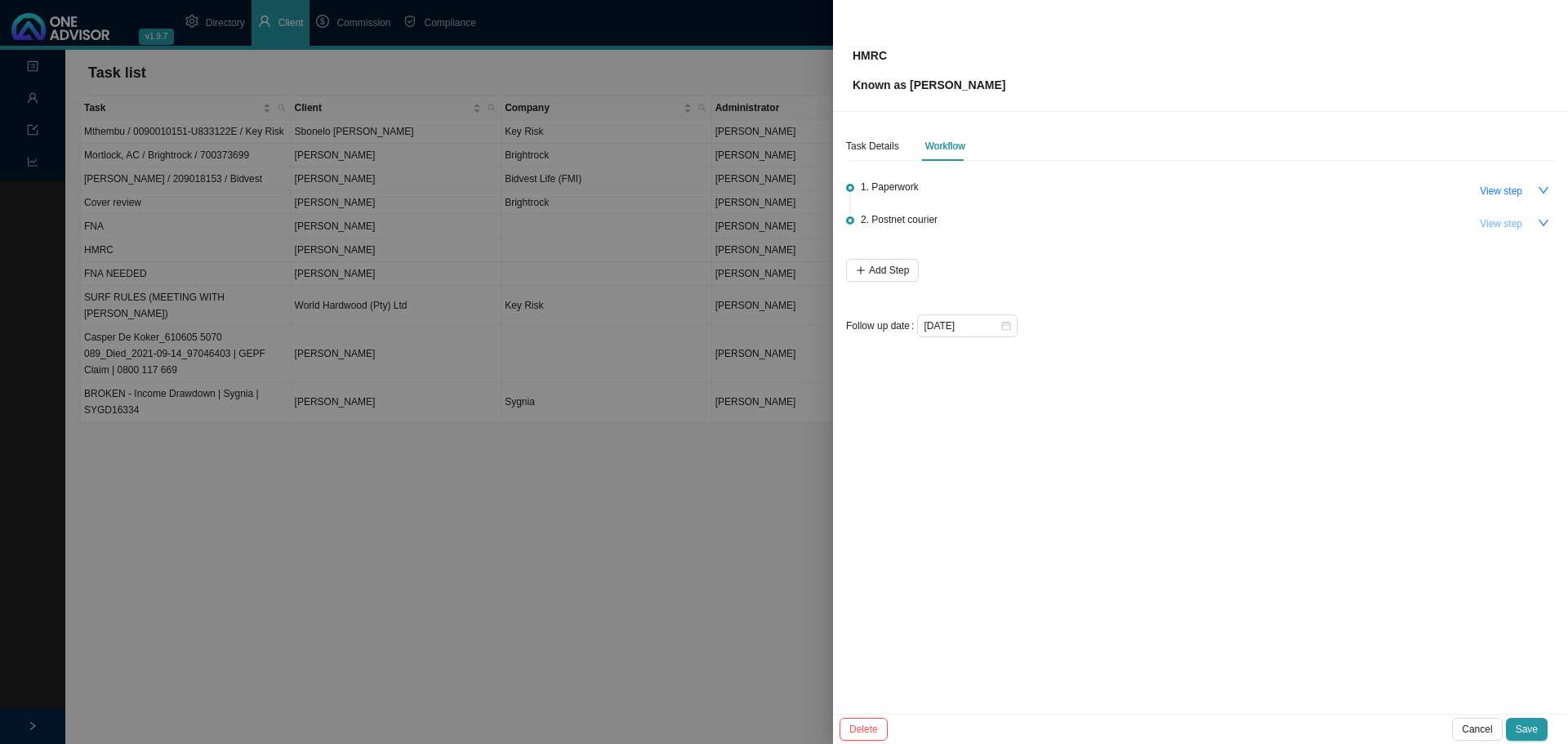
click at [1511, 224] on span "View step" at bounding box center [1501, 224] width 42 height 17
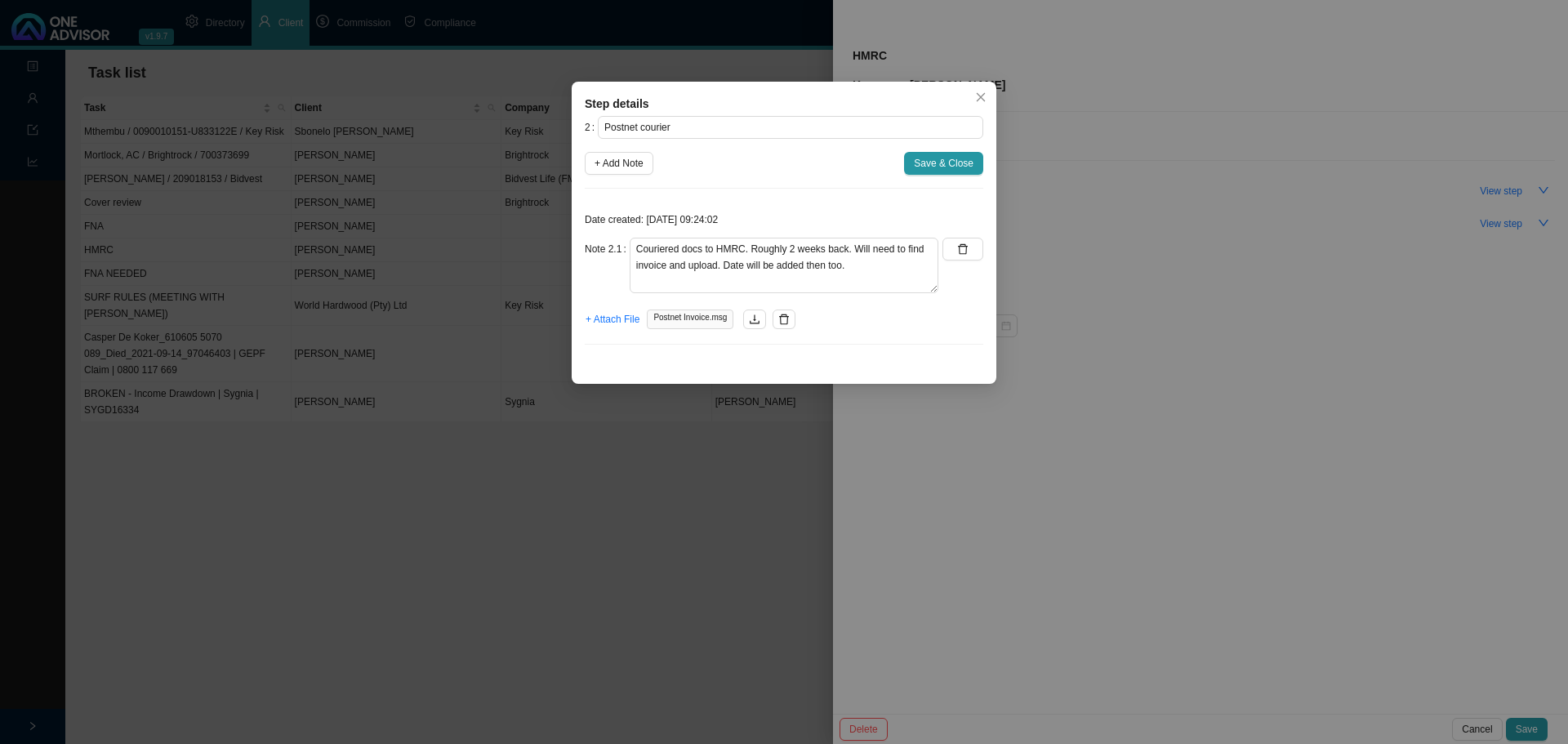
click at [711, 419] on div "Step details 2 Postnet courier + Add Note Save & Close Date created: 2025-09-11…" at bounding box center [784, 372] width 1568 height 744
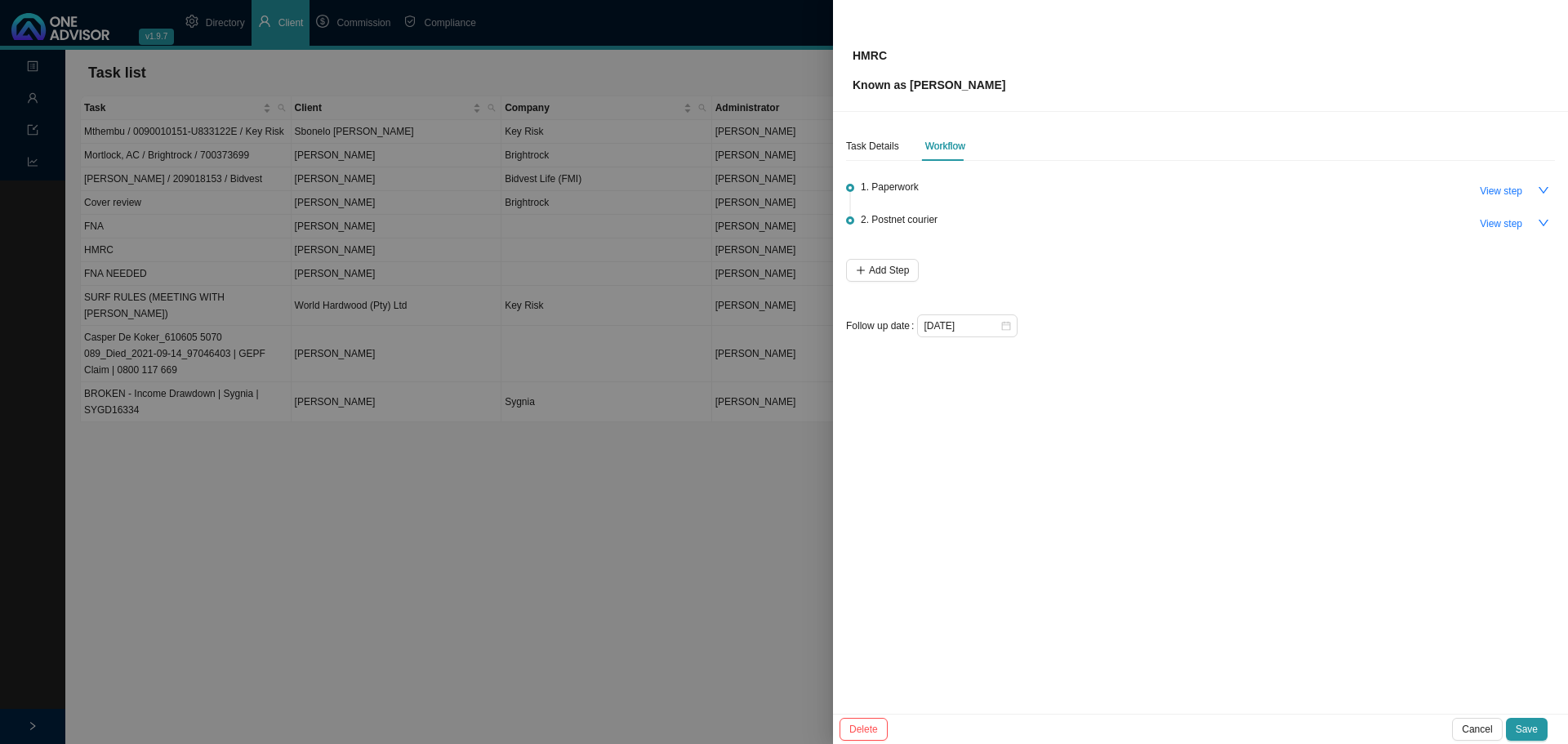
click at [691, 423] on div at bounding box center [784, 372] width 1568 height 744
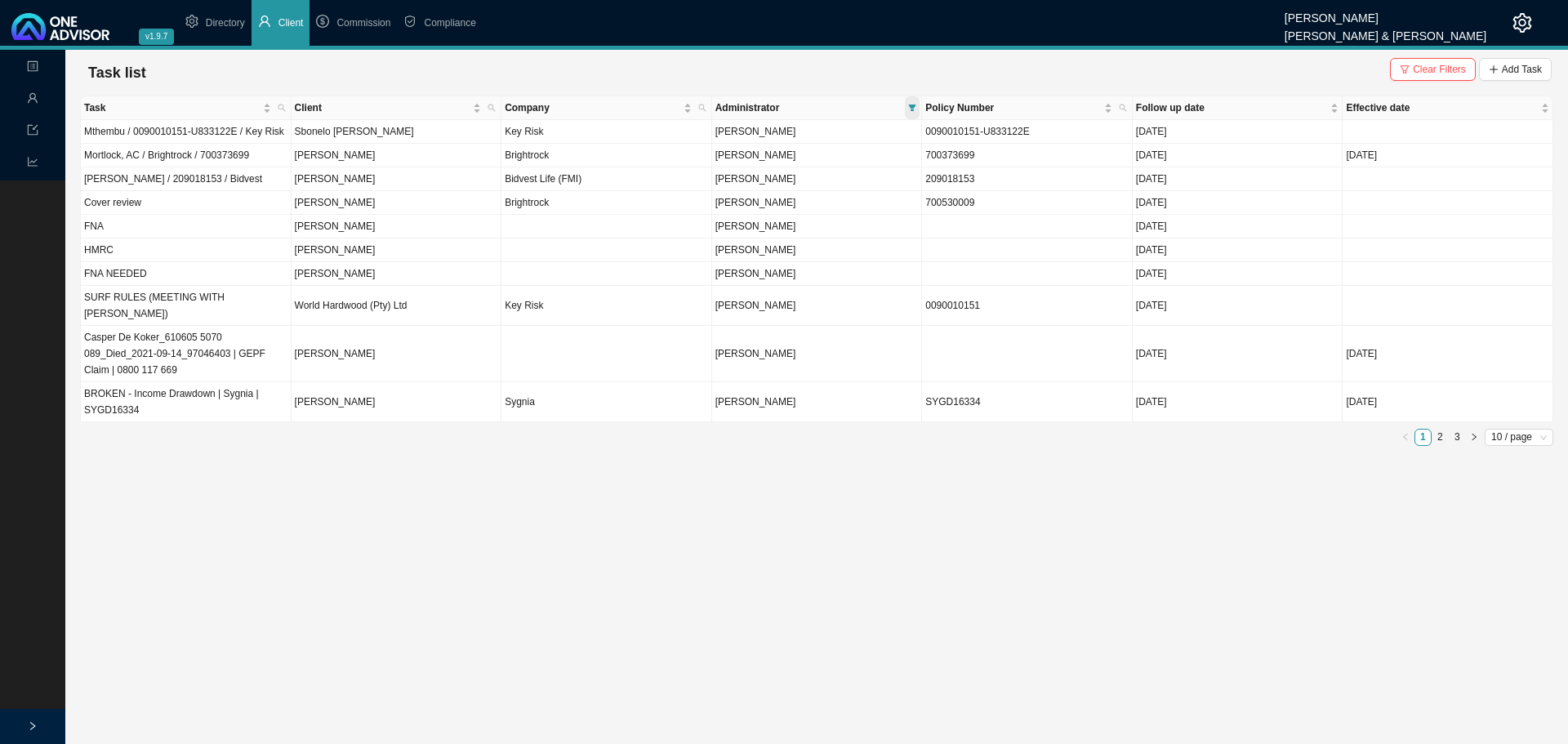
click at [914, 103] on span at bounding box center [912, 107] width 15 height 22
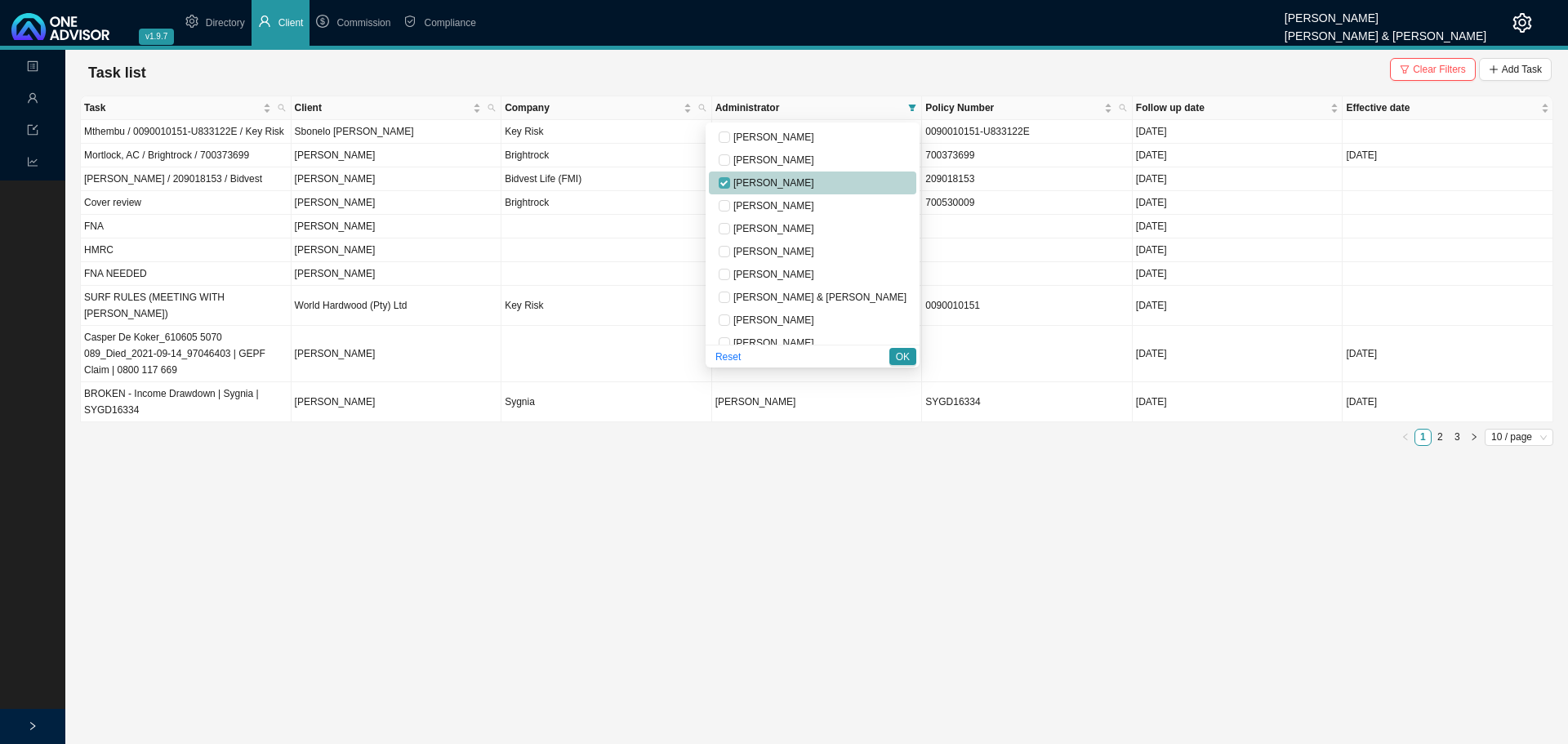
click at [730, 177] on input "checkbox" at bounding box center [724, 183] width 12 height 12
checkbox input "false"
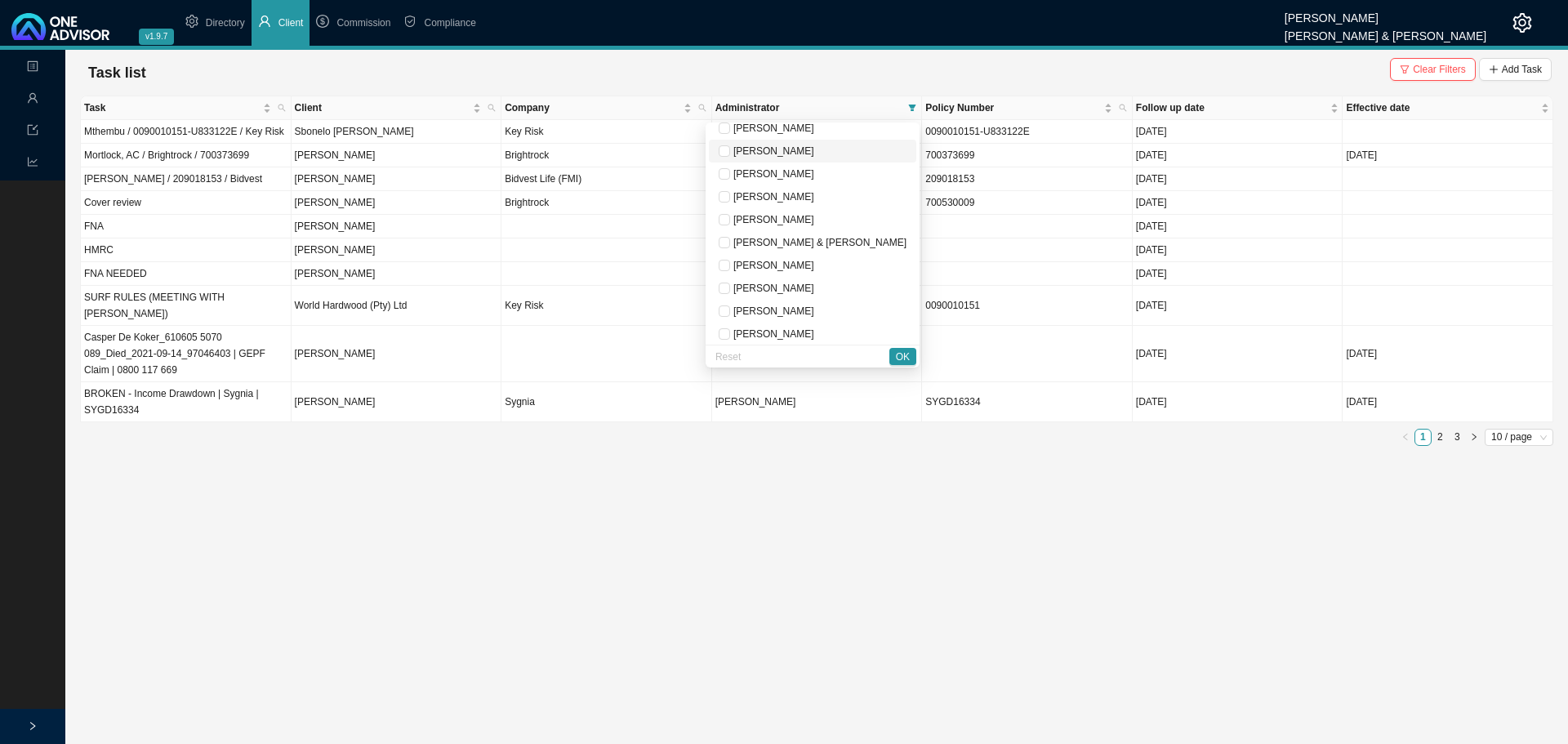
scroll to position [81, 0]
click at [730, 282] on input "checkbox" at bounding box center [724, 284] width 12 height 12
checkbox input "true"
click at [906, 356] on span "OK" at bounding box center [902, 357] width 14 height 17
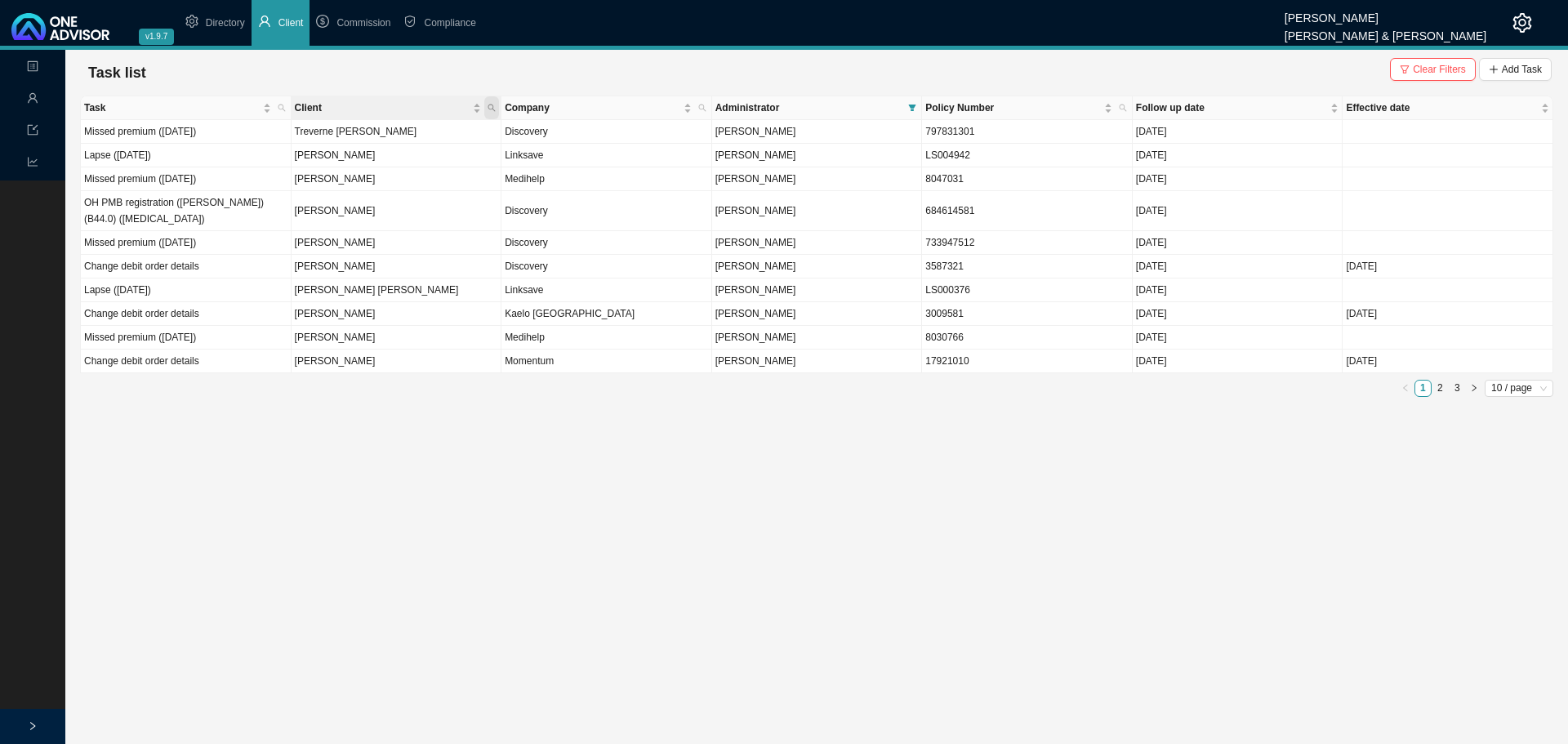
click at [489, 104] on icon "search" at bounding box center [491, 108] width 8 height 8
type input "firth"
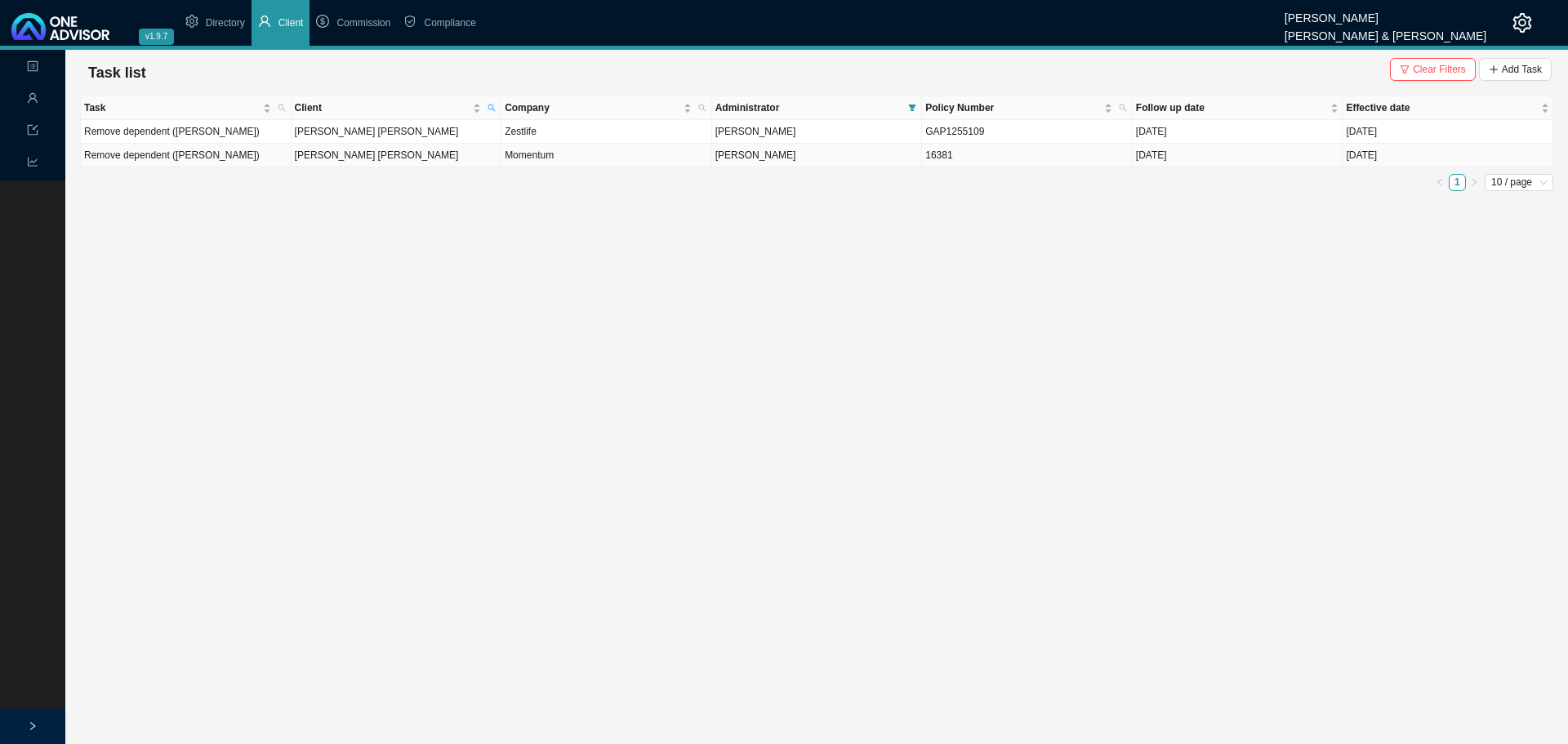
click at [470, 155] on td "Andrew Martin Firth" at bounding box center [397, 155] width 210 height 23
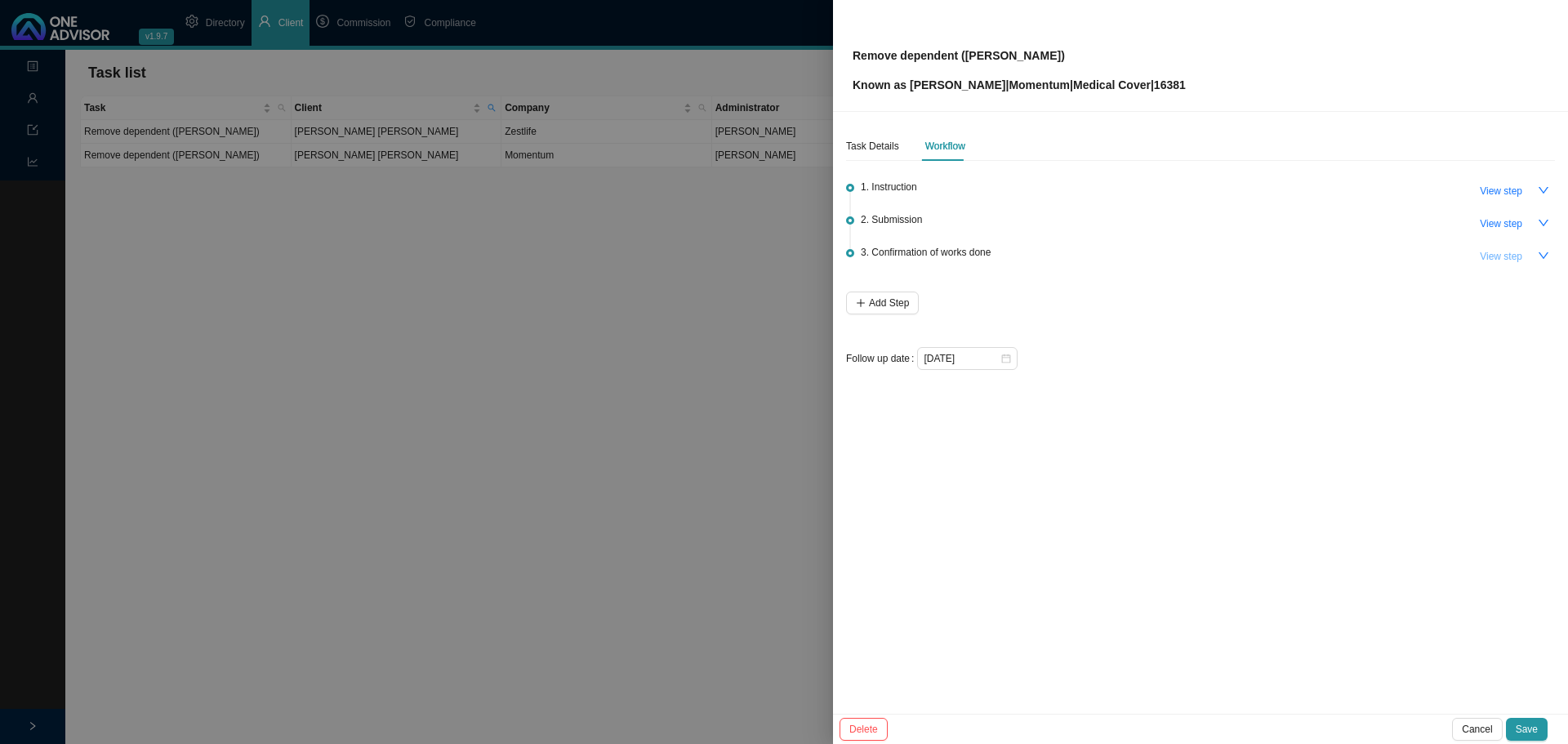
click at [1508, 255] on span "View step" at bounding box center [1501, 257] width 42 height 17
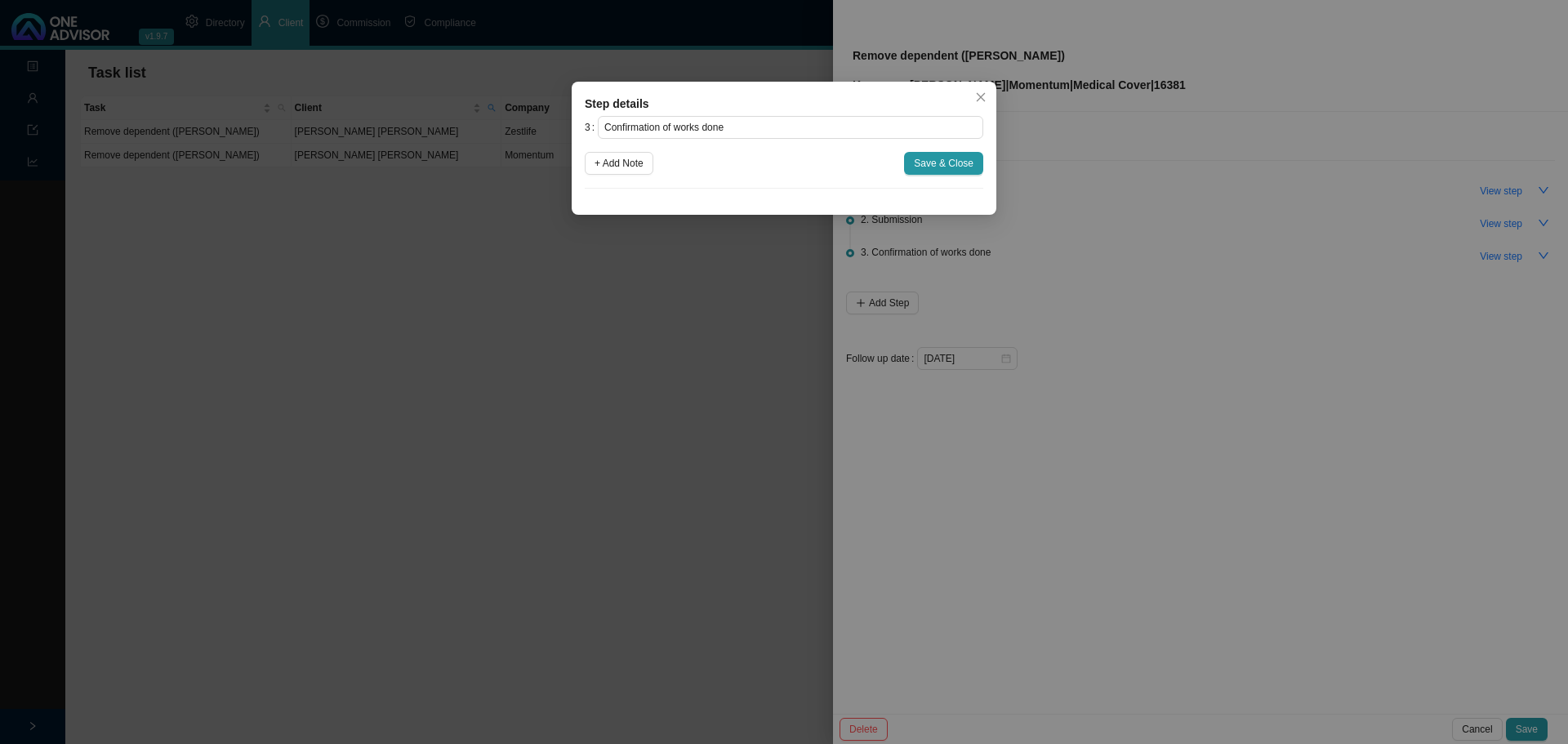
click at [1363, 244] on div "Step details 3 Confirmation of works done + Add Note Save & Close Cancel OK" at bounding box center [784, 372] width 1568 height 744
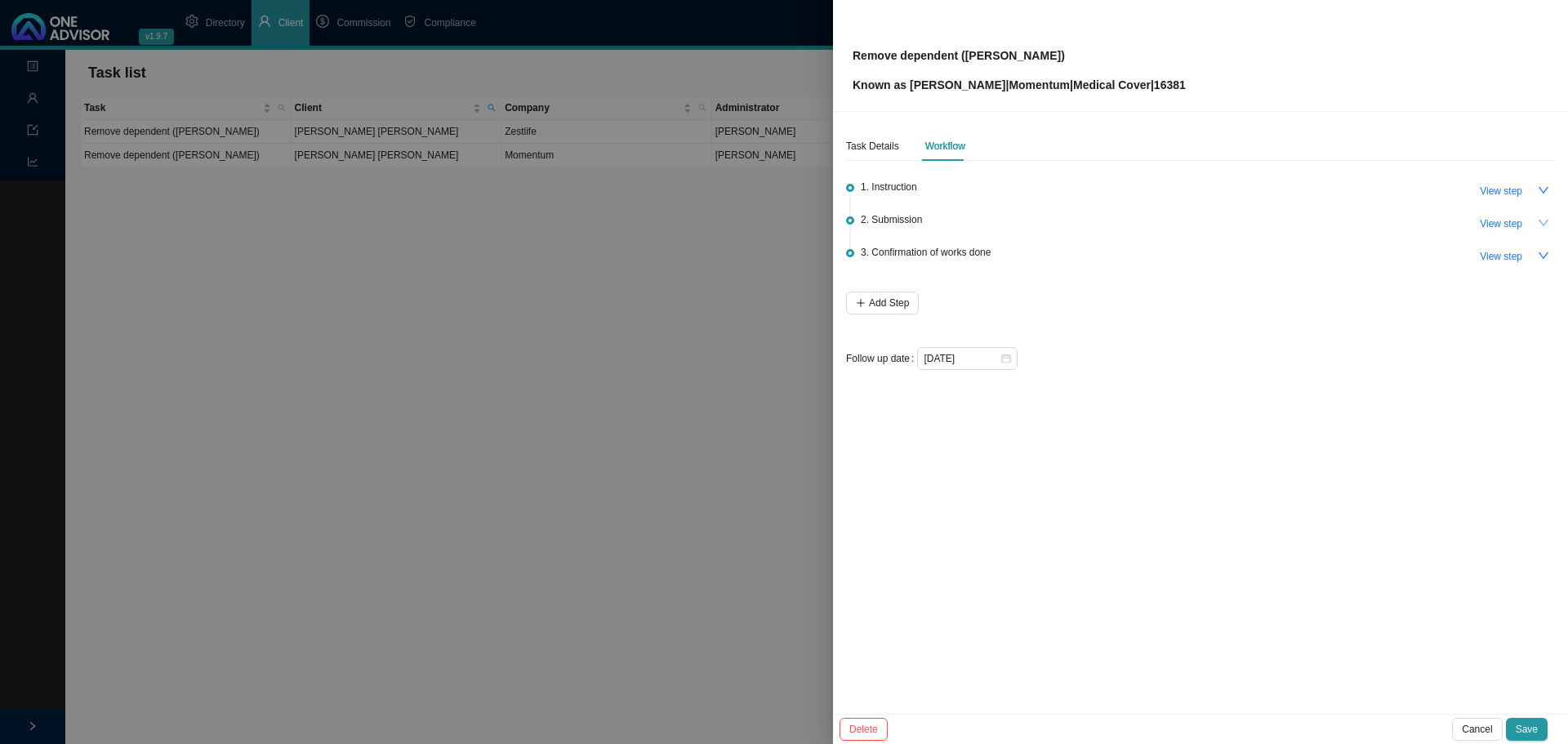
click at [1540, 218] on icon "down" at bounding box center [1543, 223] width 12 height 12
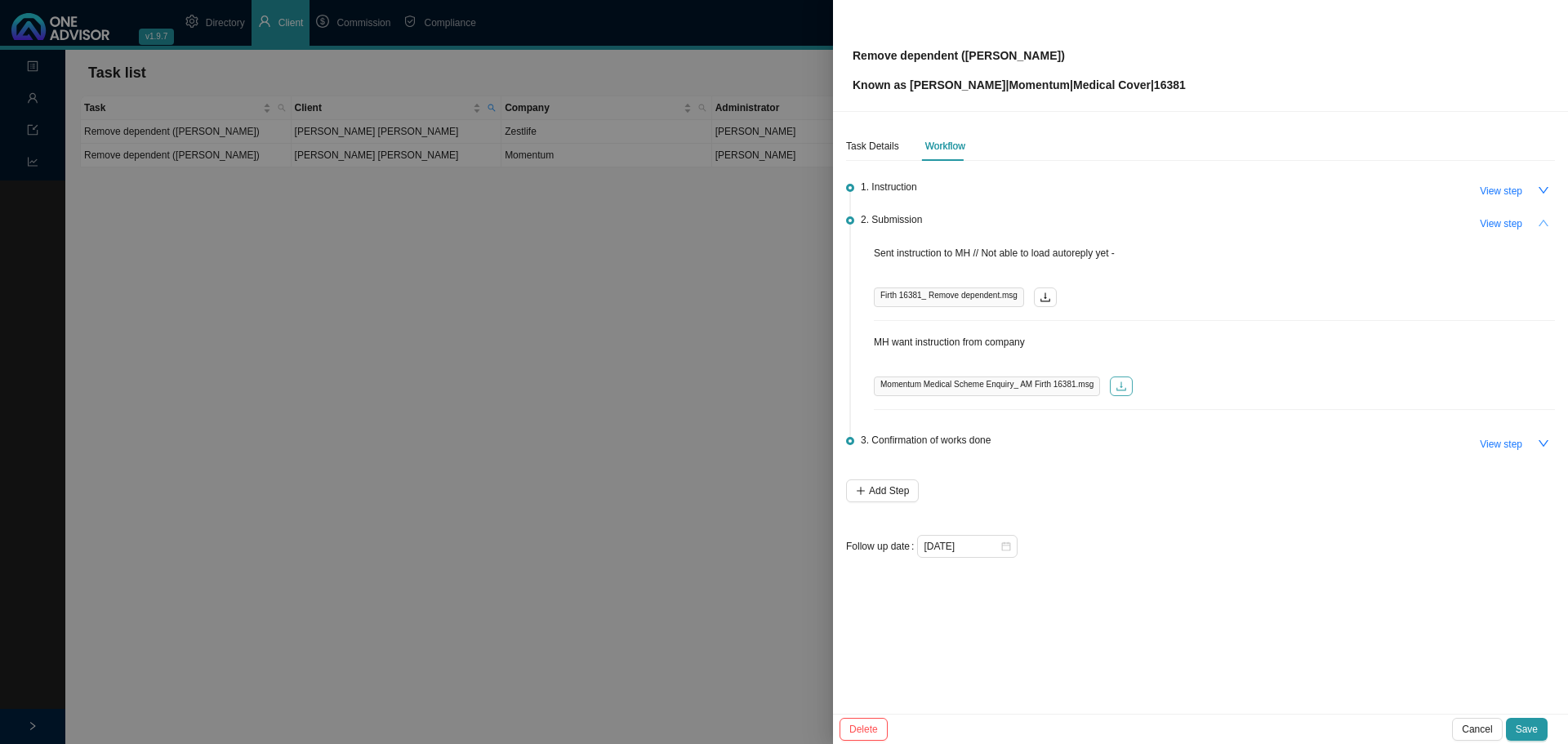
click at [1116, 383] on icon "download" at bounding box center [1122, 387] width 12 height 12
click at [489, 246] on div at bounding box center [784, 372] width 1568 height 744
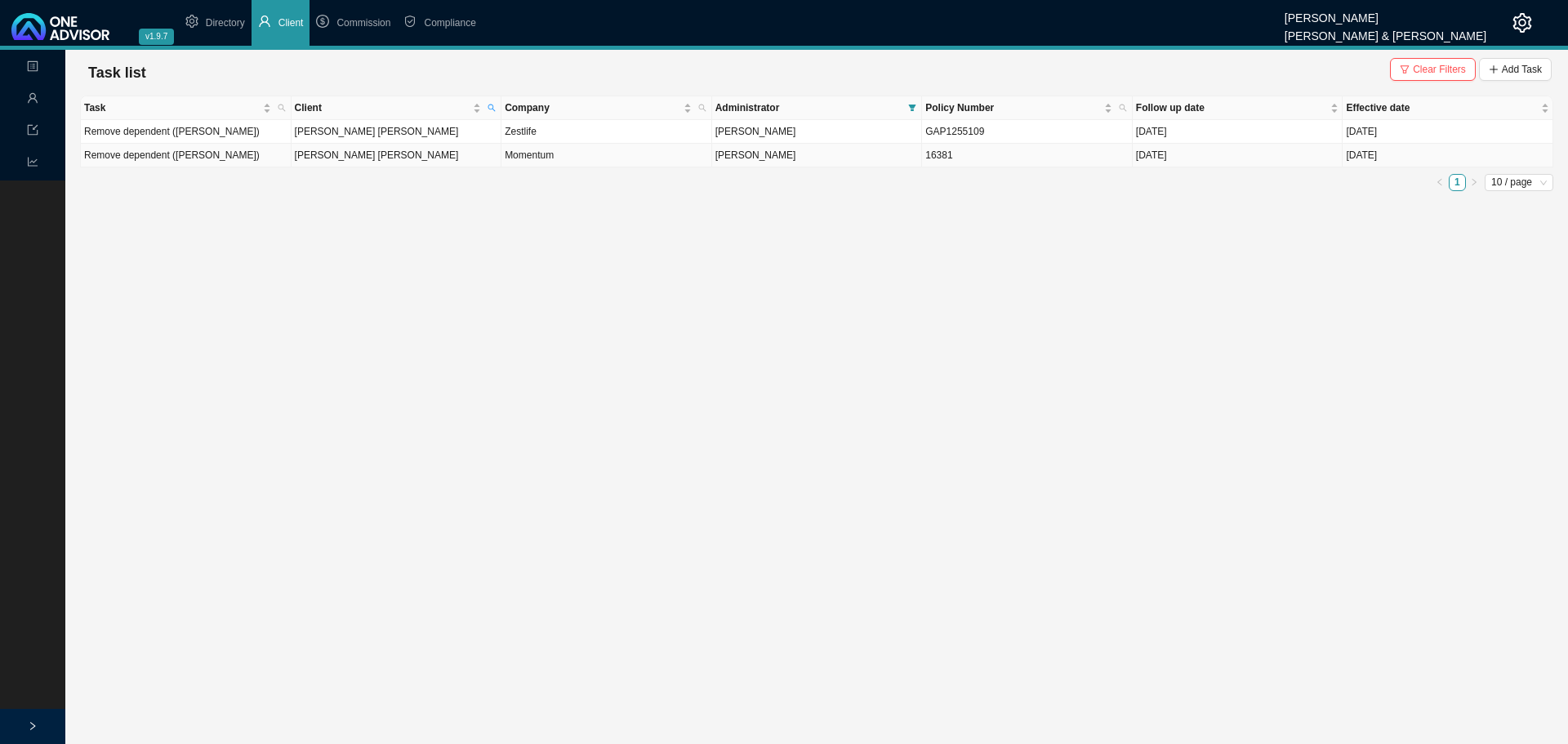
click at [436, 155] on td "Andrew Martin Firth" at bounding box center [397, 155] width 210 height 23
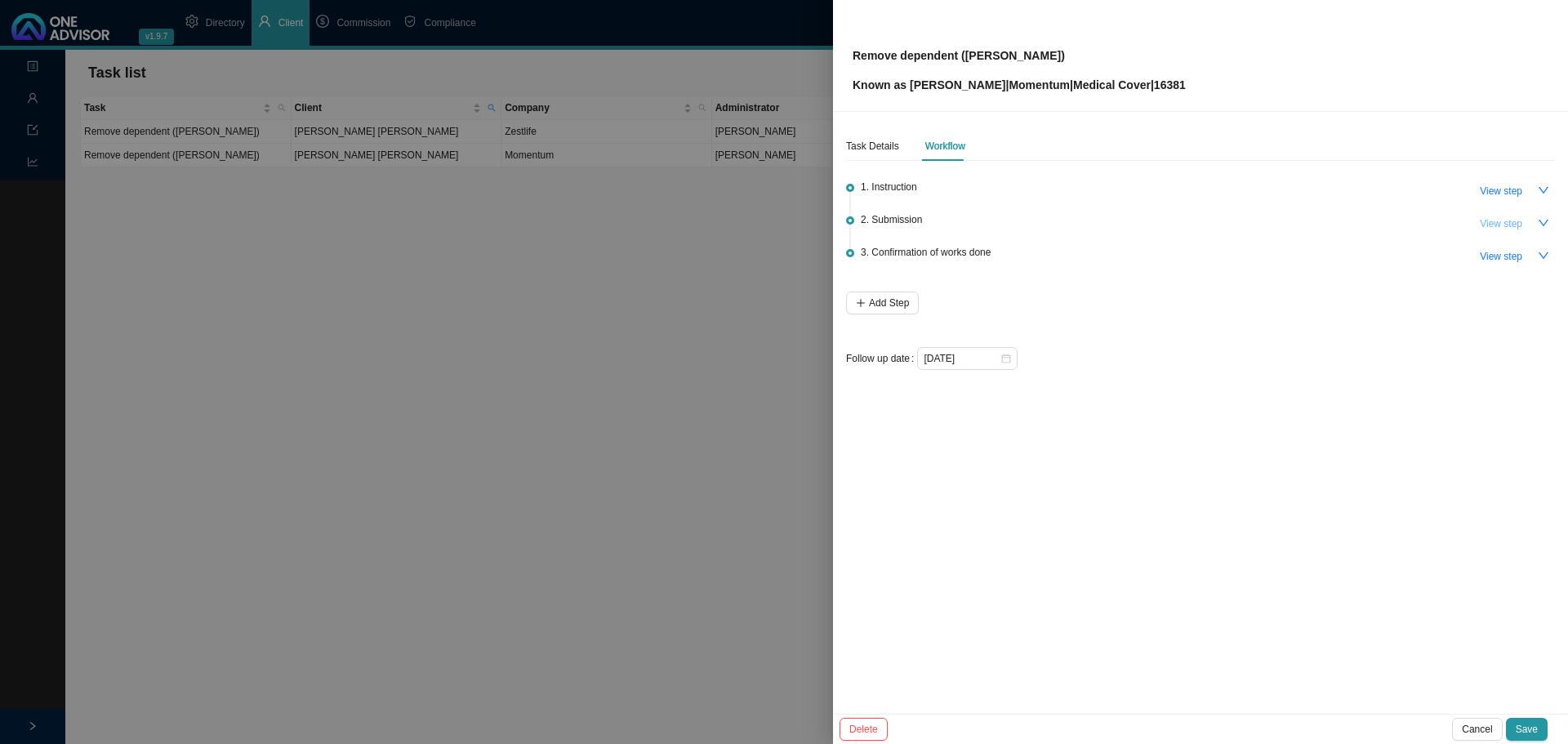
click at [1493, 215] on span "View step" at bounding box center [1501, 224] width 42 height 17
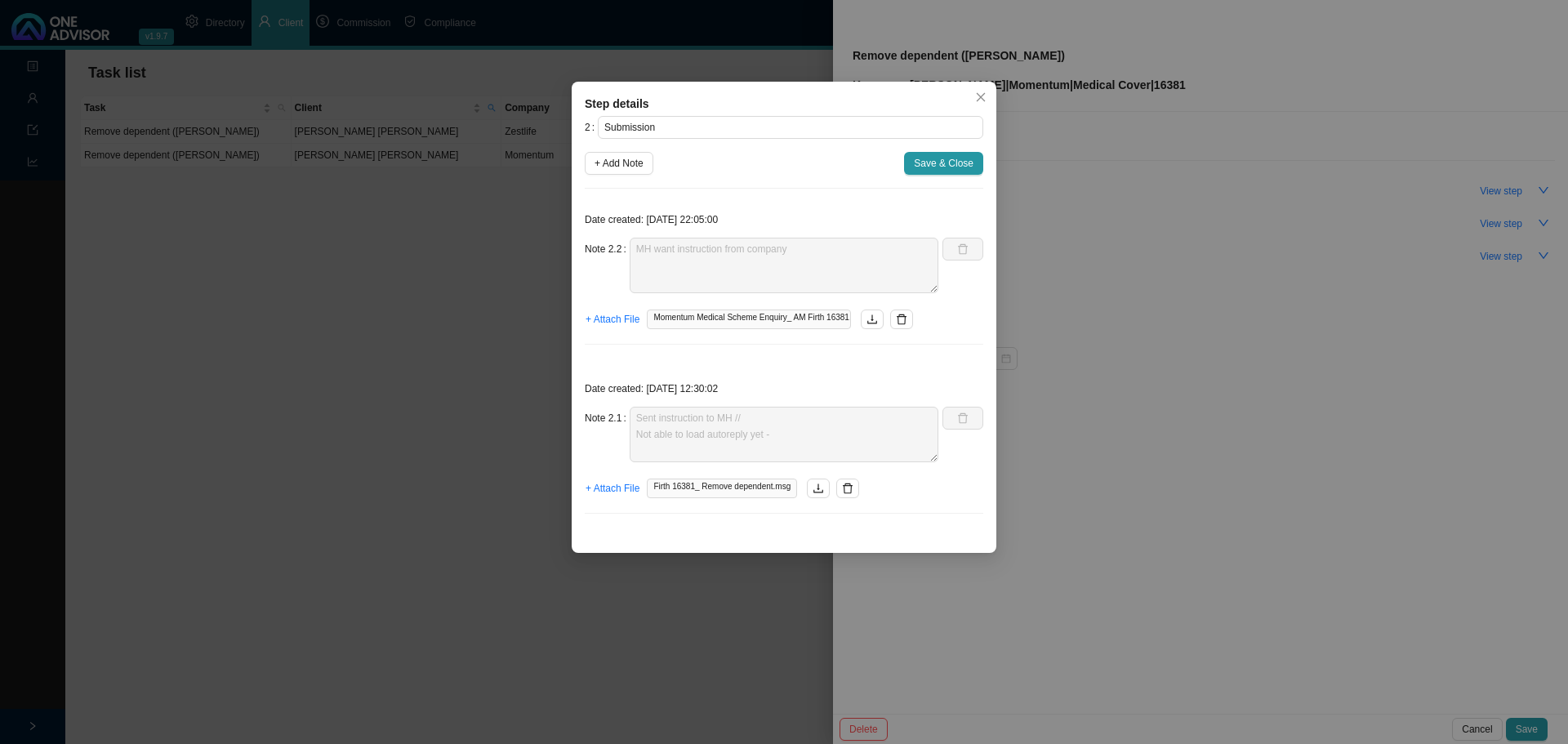
click at [383, 328] on div "Step details 2 Submission + Add Note Save & Close Date created: 2025-09-10 22:0…" at bounding box center [784, 372] width 1568 height 744
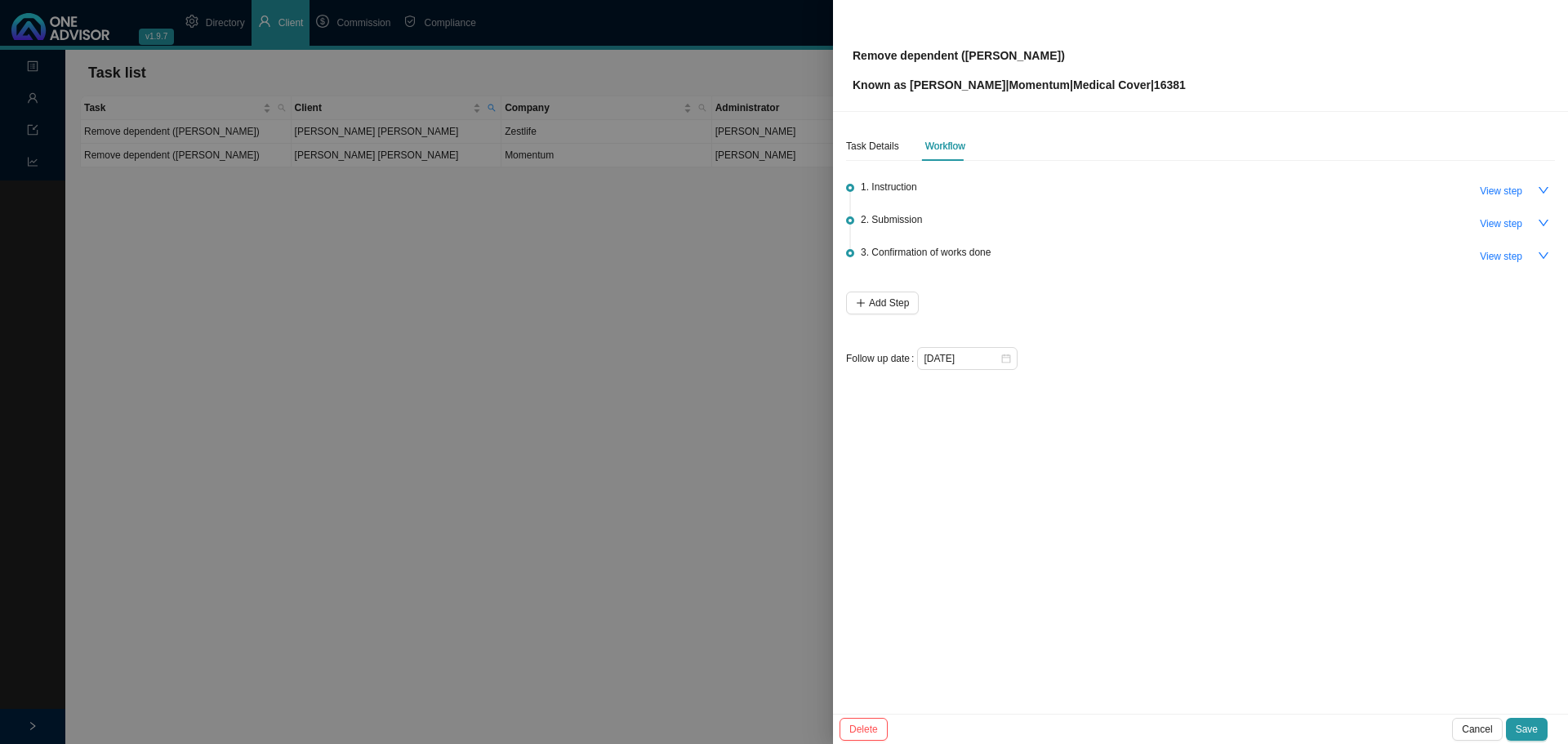
click at [570, 396] on div at bounding box center [784, 372] width 1568 height 744
